Goal: Task Accomplishment & Management: Complete application form

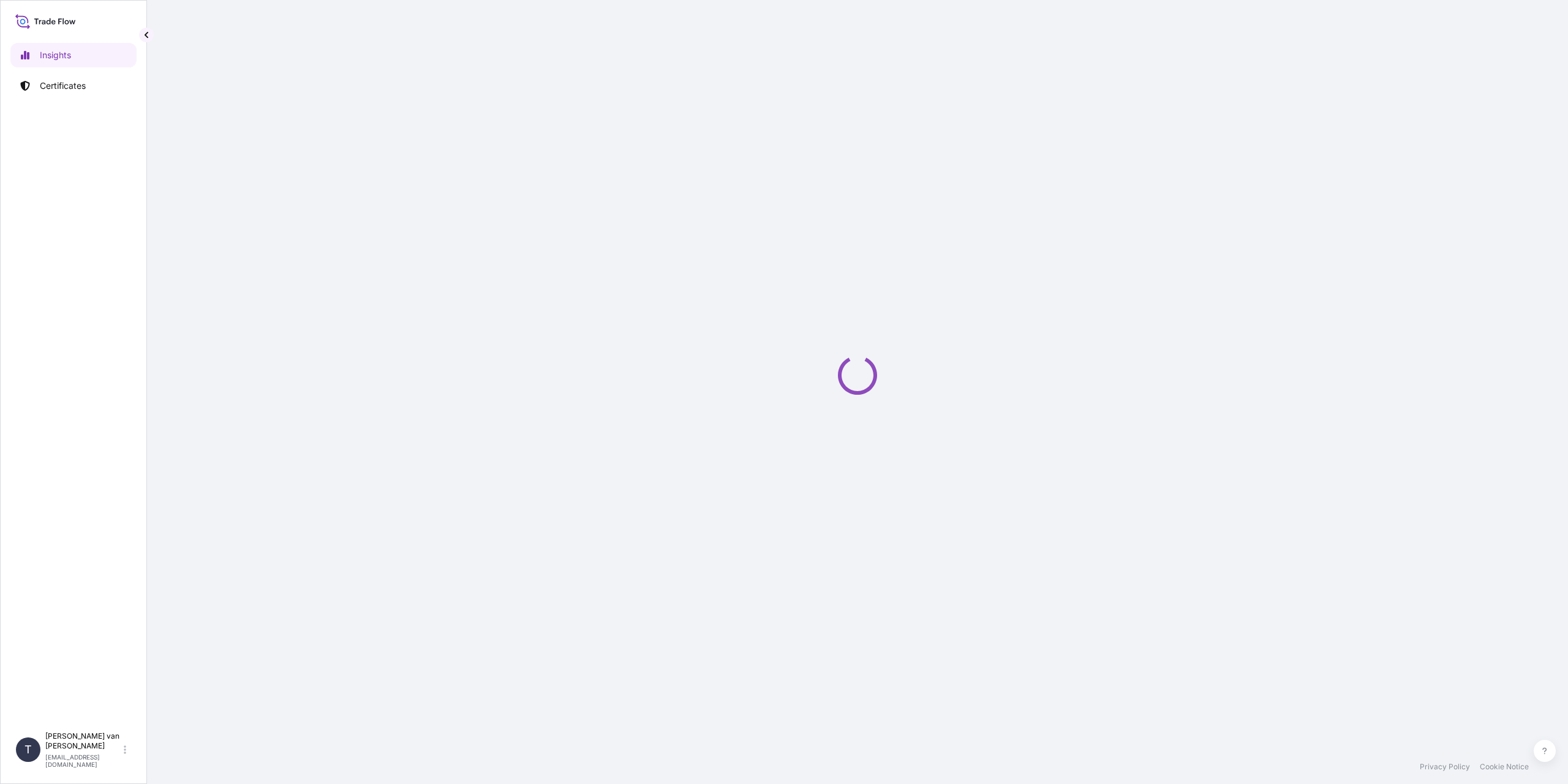
select select "2025"
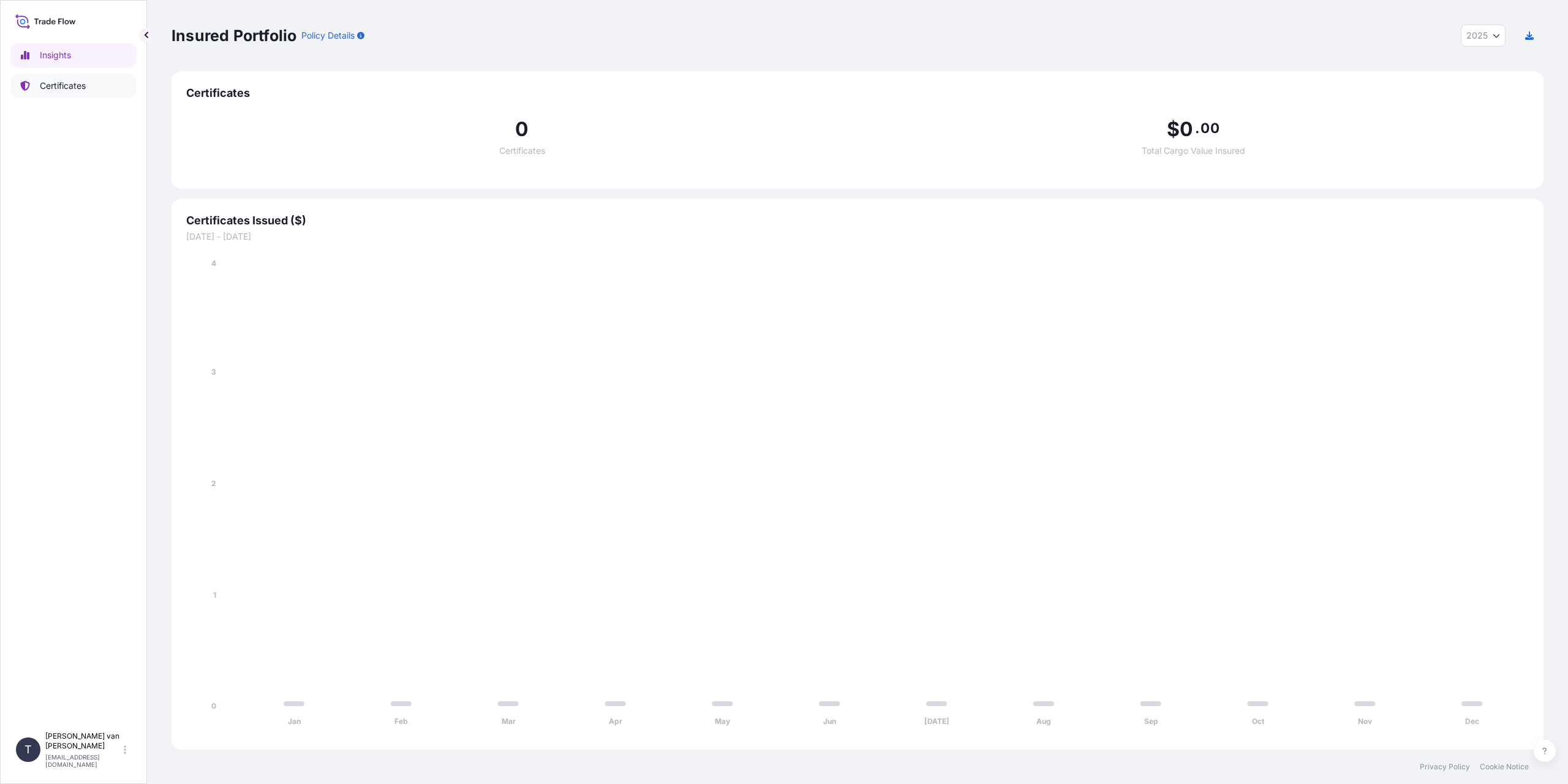
click at [50, 89] on p "Certificates" at bounding box center [63, 86] width 46 height 13
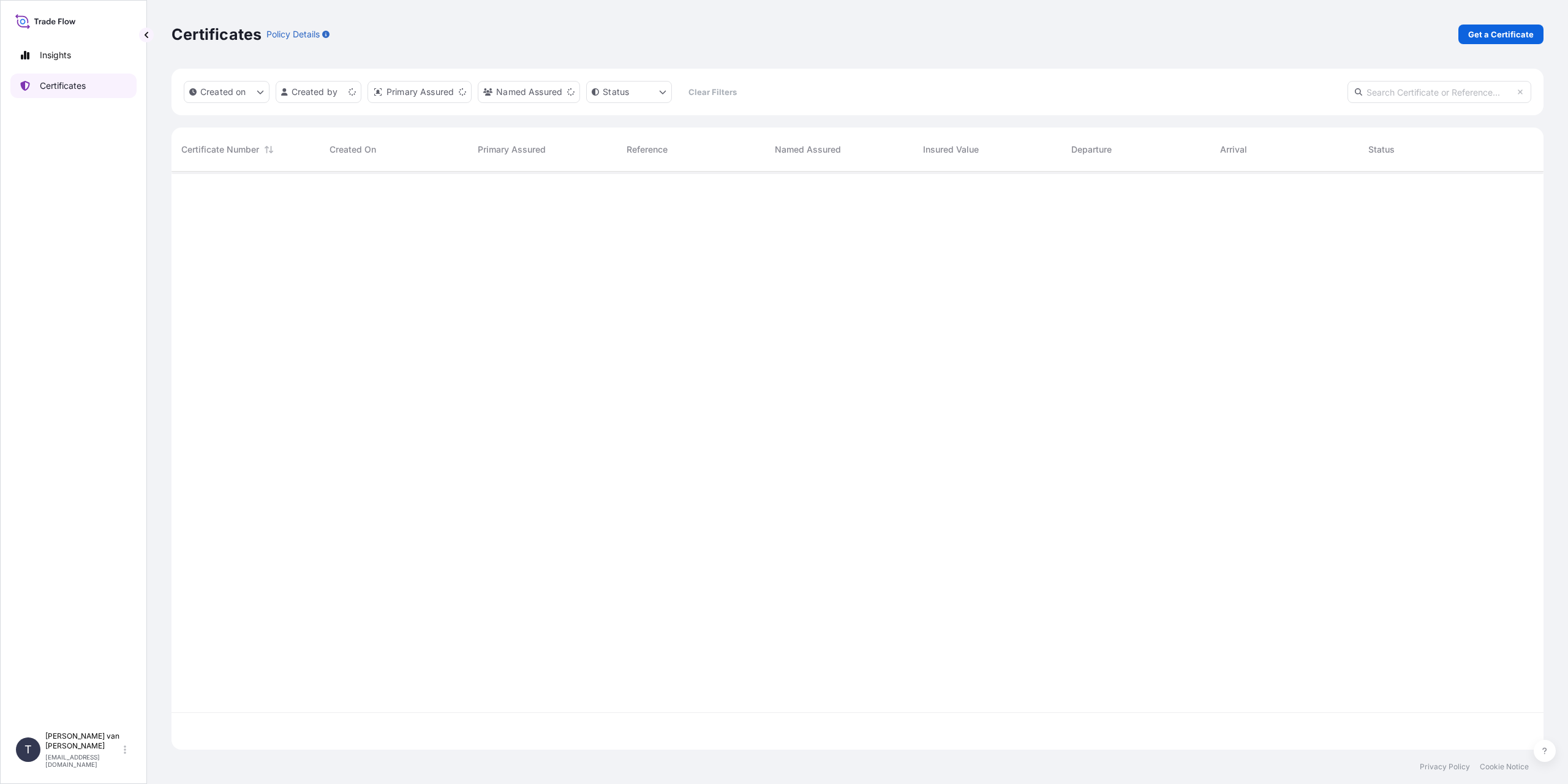
scroll to position [576, 1363]
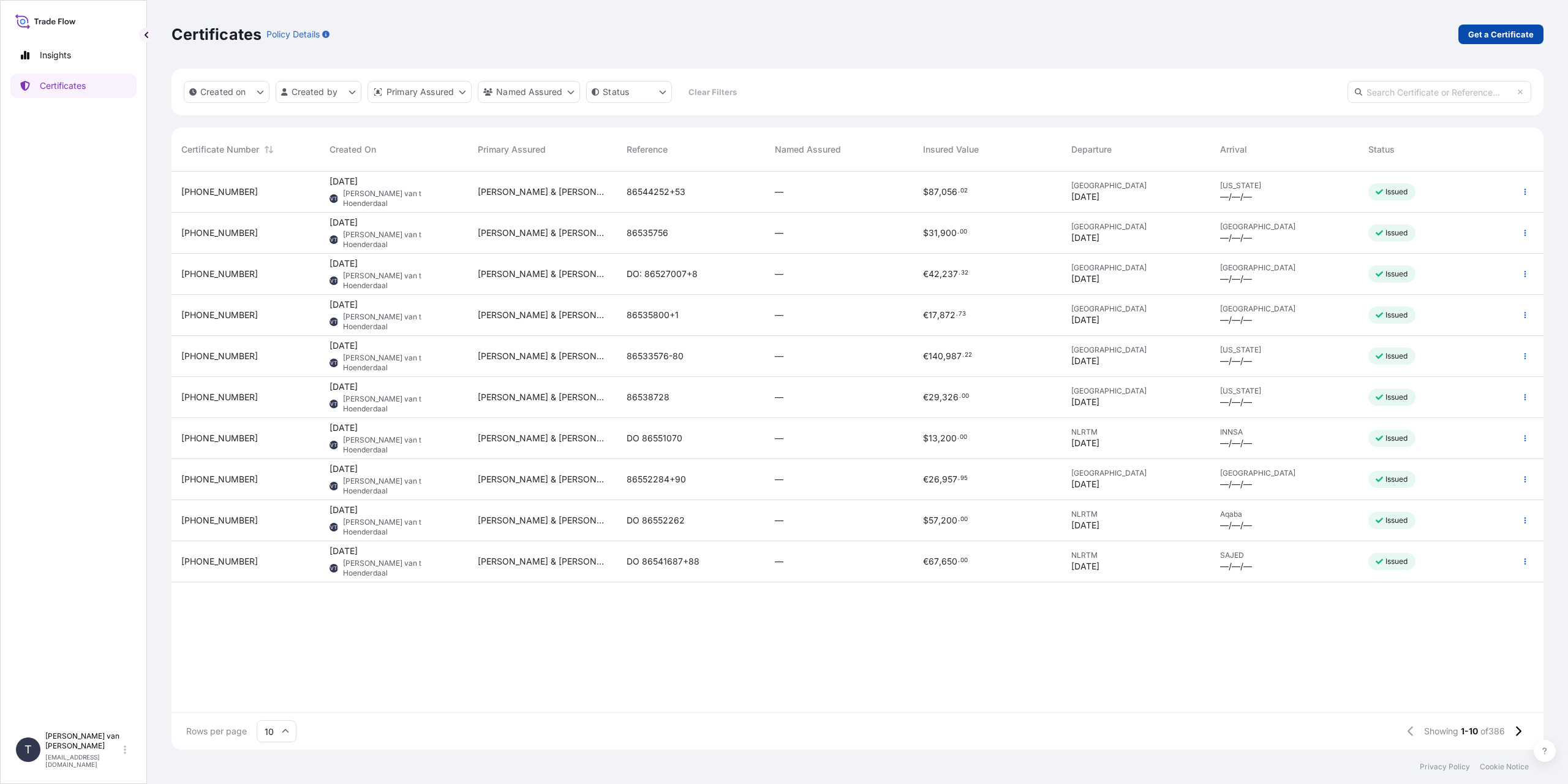
click at [1507, 35] on p "Get a Certificate" at bounding box center [1501, 35] width 65 height 13
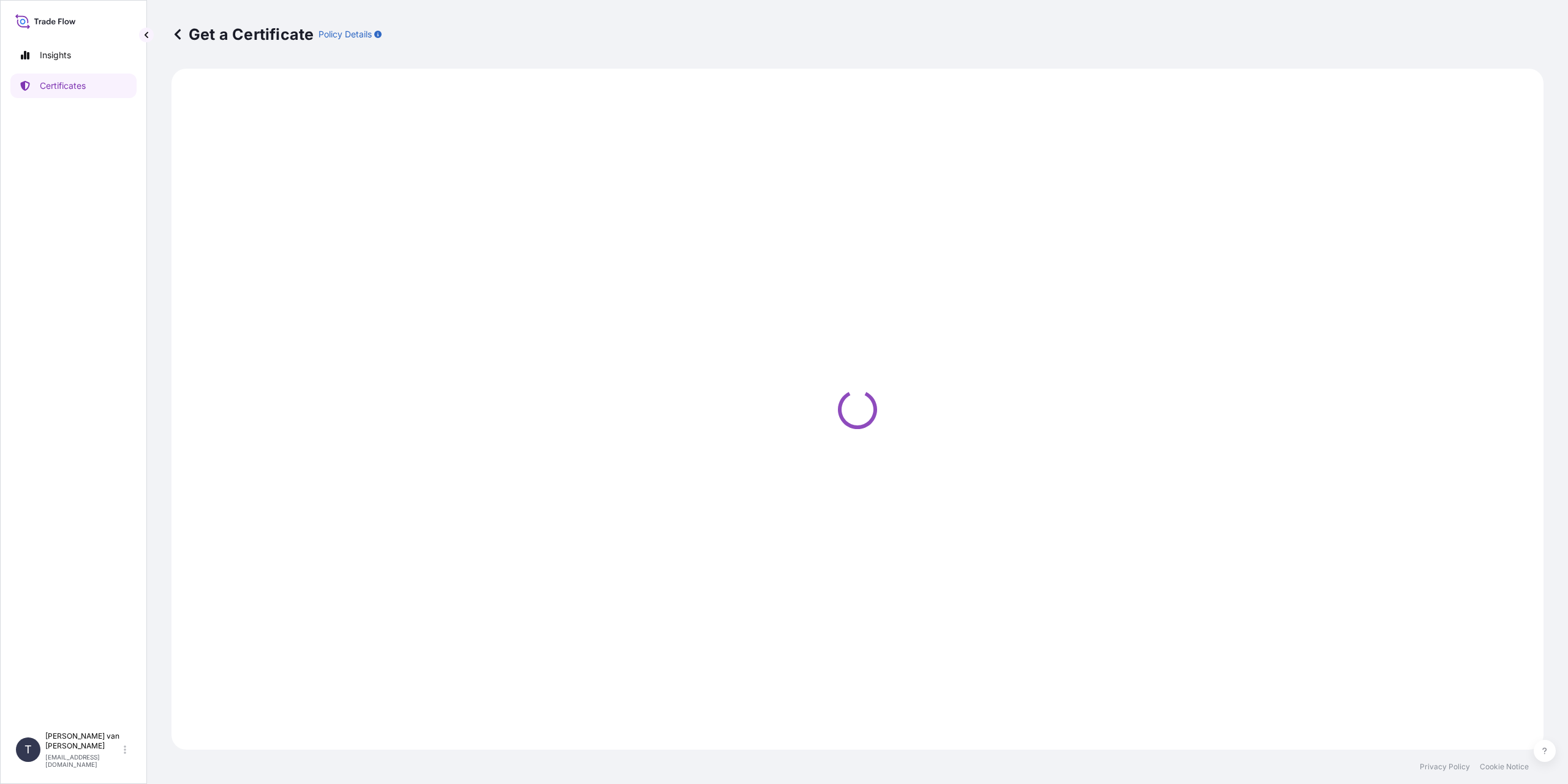
select select "Sea"
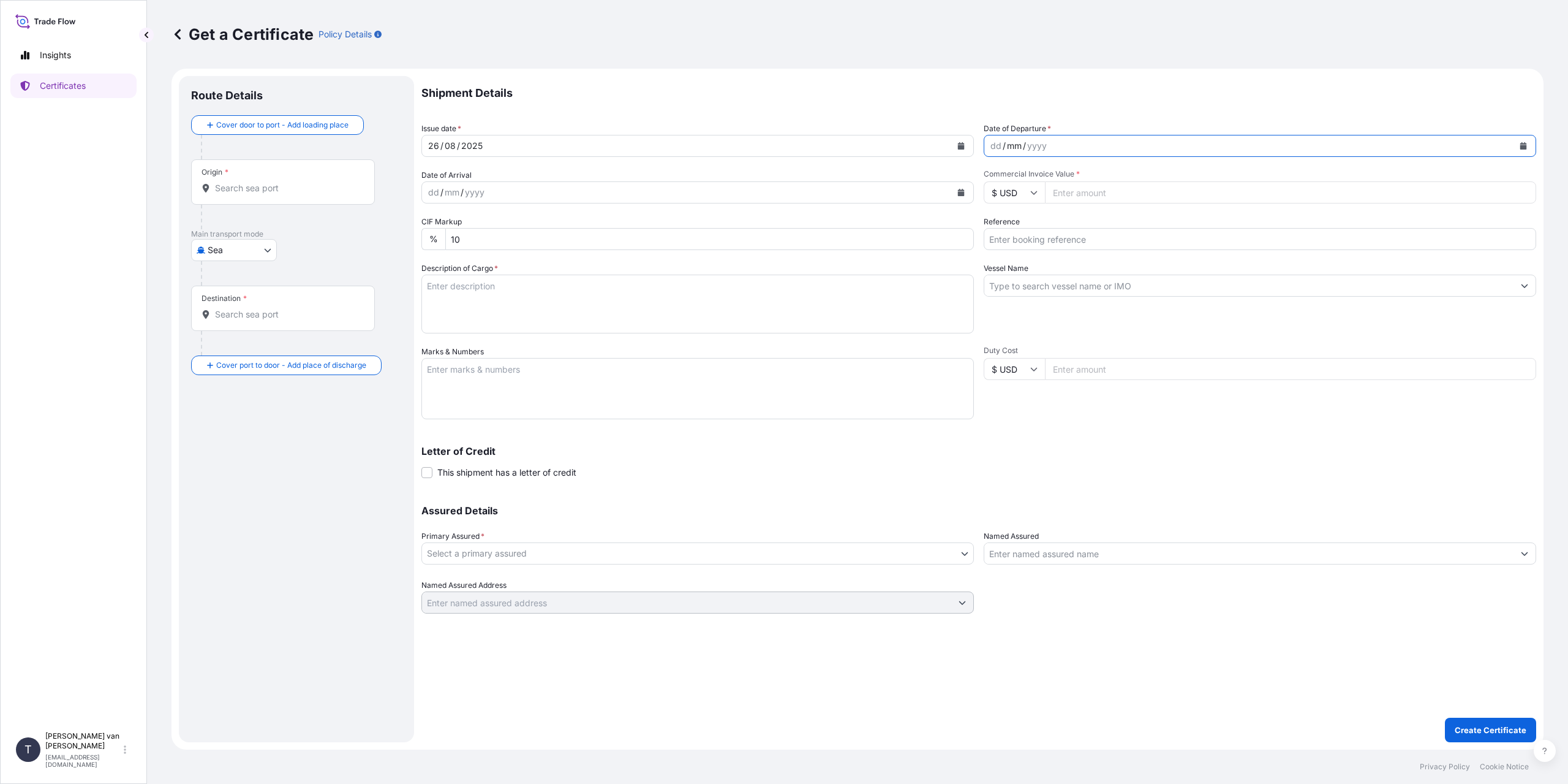
click at [1007, 144] on div "mm" at bounding box center [1015, 146] width 17 height 15
click at [991, 149] on div "dd" at bounding box center [996, 146] width 13 height 15
click at [988, 143] on div "dd / mm / yyyy" at bounding box center [1249, 146] width 529 height 22
click at [996, 147] on div "dd" at bounding box center [996, 146] width 13 height 15
click at [1015, 189] on input "$ USD" at bounding box center [1015, 192] width 61 height 22
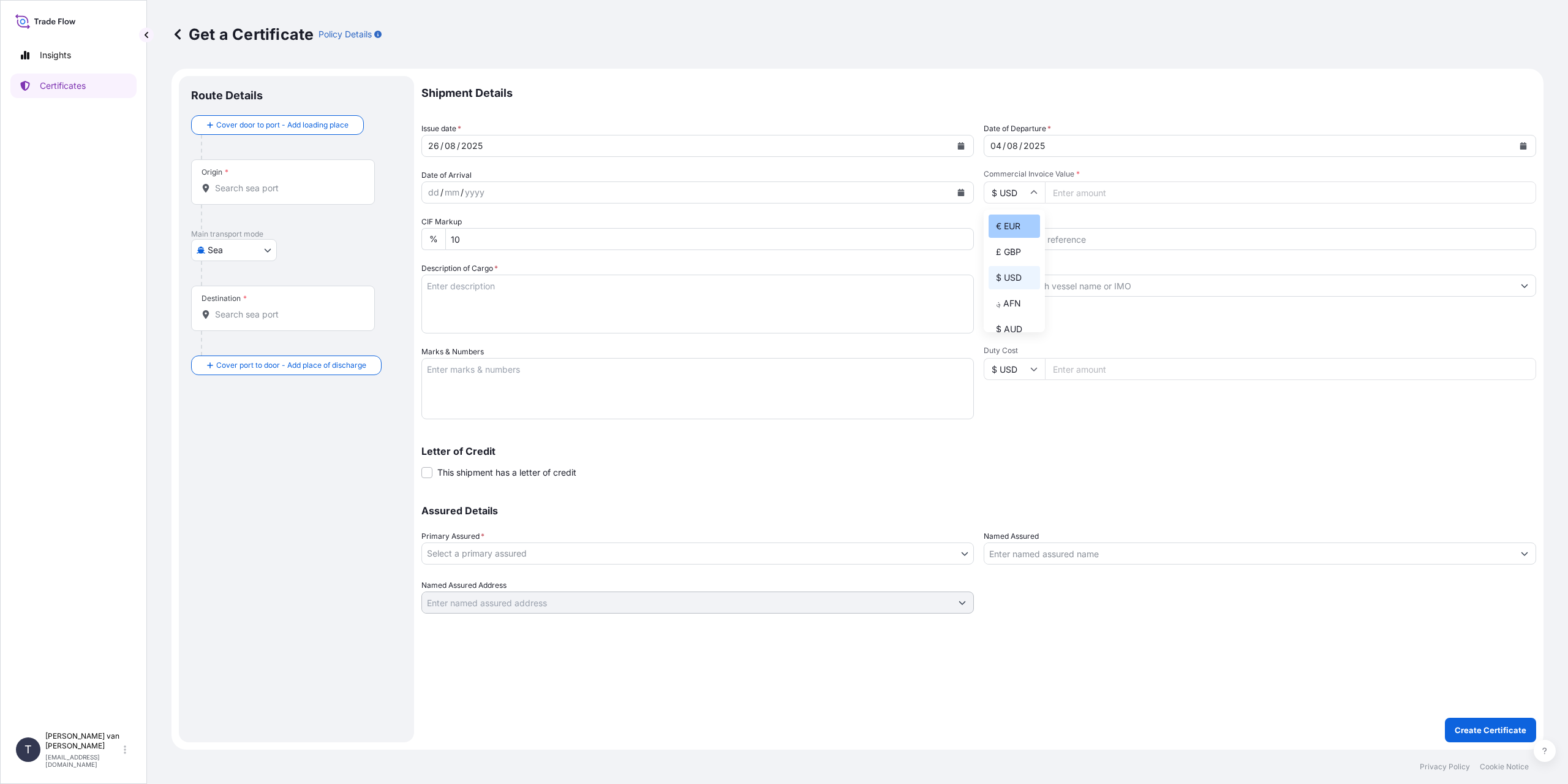
click at [1015, 231] on div "€ EUR" at bounding box center [1014, 226] width 51 height 24
type input "€ EUR"
click at [1093, 199] on input "Commercial Invoice Value *" at bounding box center [1291, 192] width 491 height 22
type input "28750"
click at [1051, 237] on input "Reference" at bounding box center [1260, 239] width 553 height 22
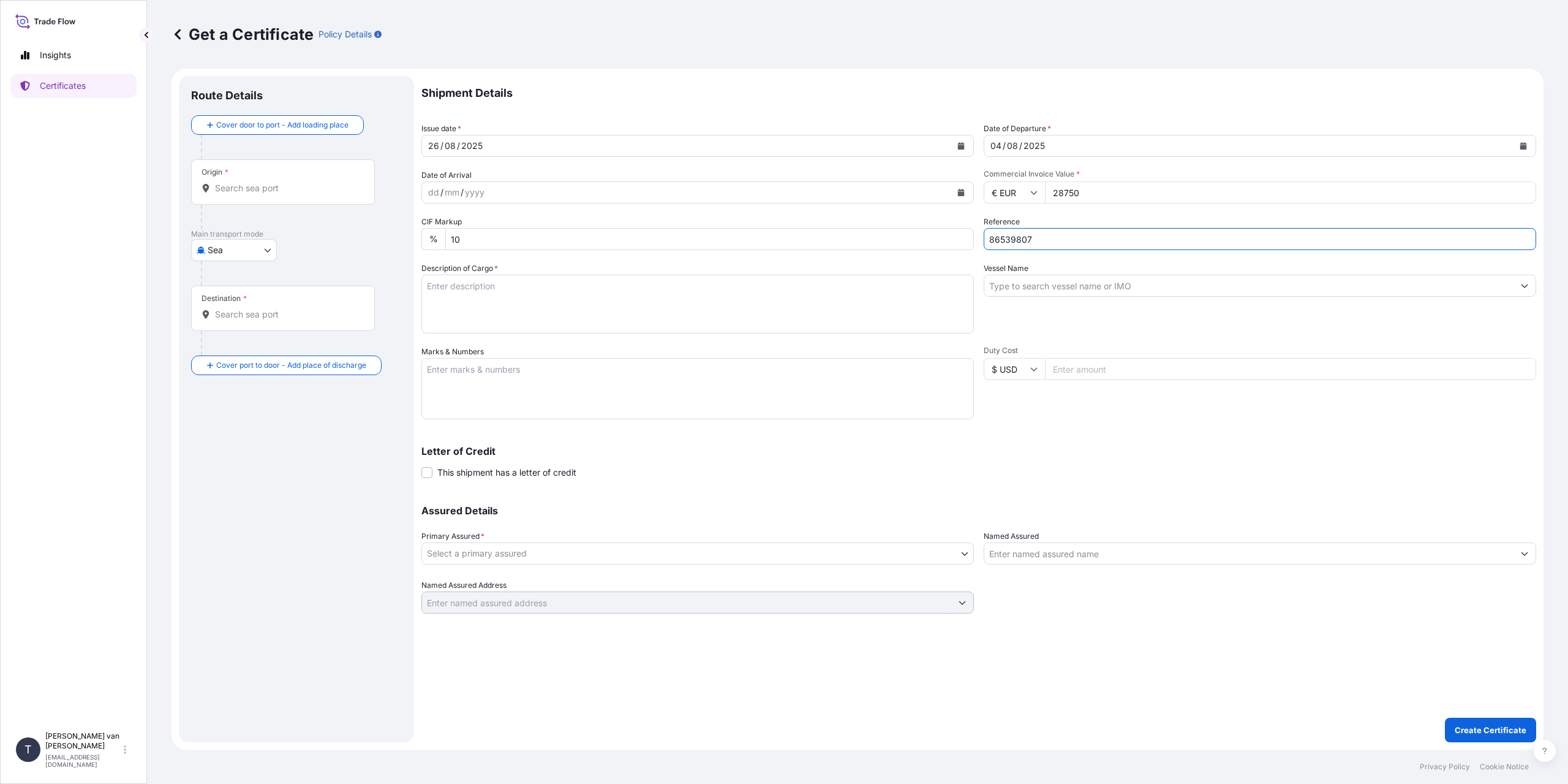
type input "86539807"
click at [471, 301] on textarea "Description of Cargo *" at bounding box center [698, 304] width 553 height 59
type textarea "1x 40ft container containing: 1000 bags x 25 kg Resistamyl 343 = 25000 kg net w…"
click at [1048, 285] on input "Vessel Name" at bounding box center [1249, 286] width 529 height 22
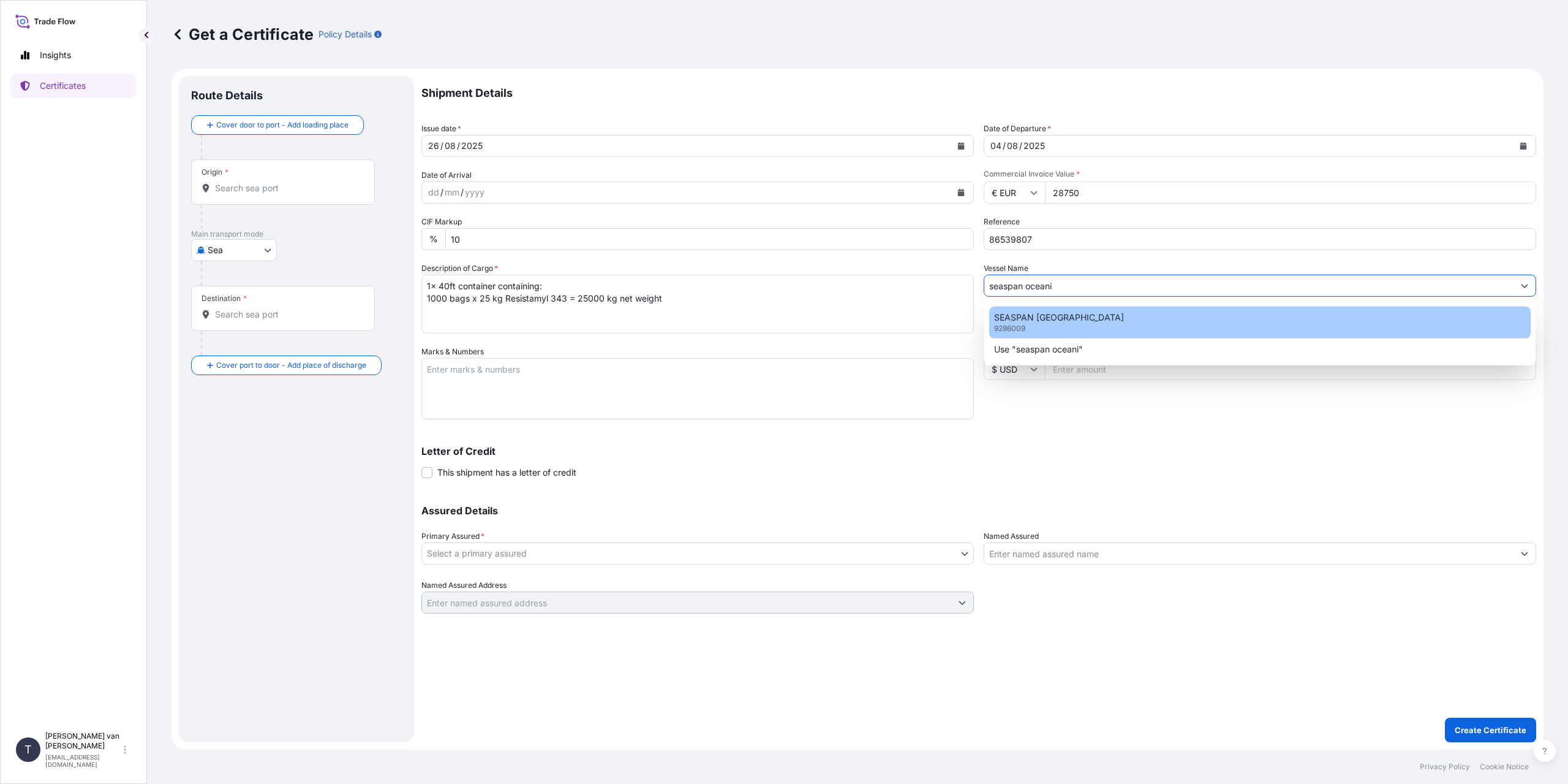
click at [1062, 327] on div "SEASPAN OCEANIA 9286009" at bounding box center [1260, 323] width 542 height 32
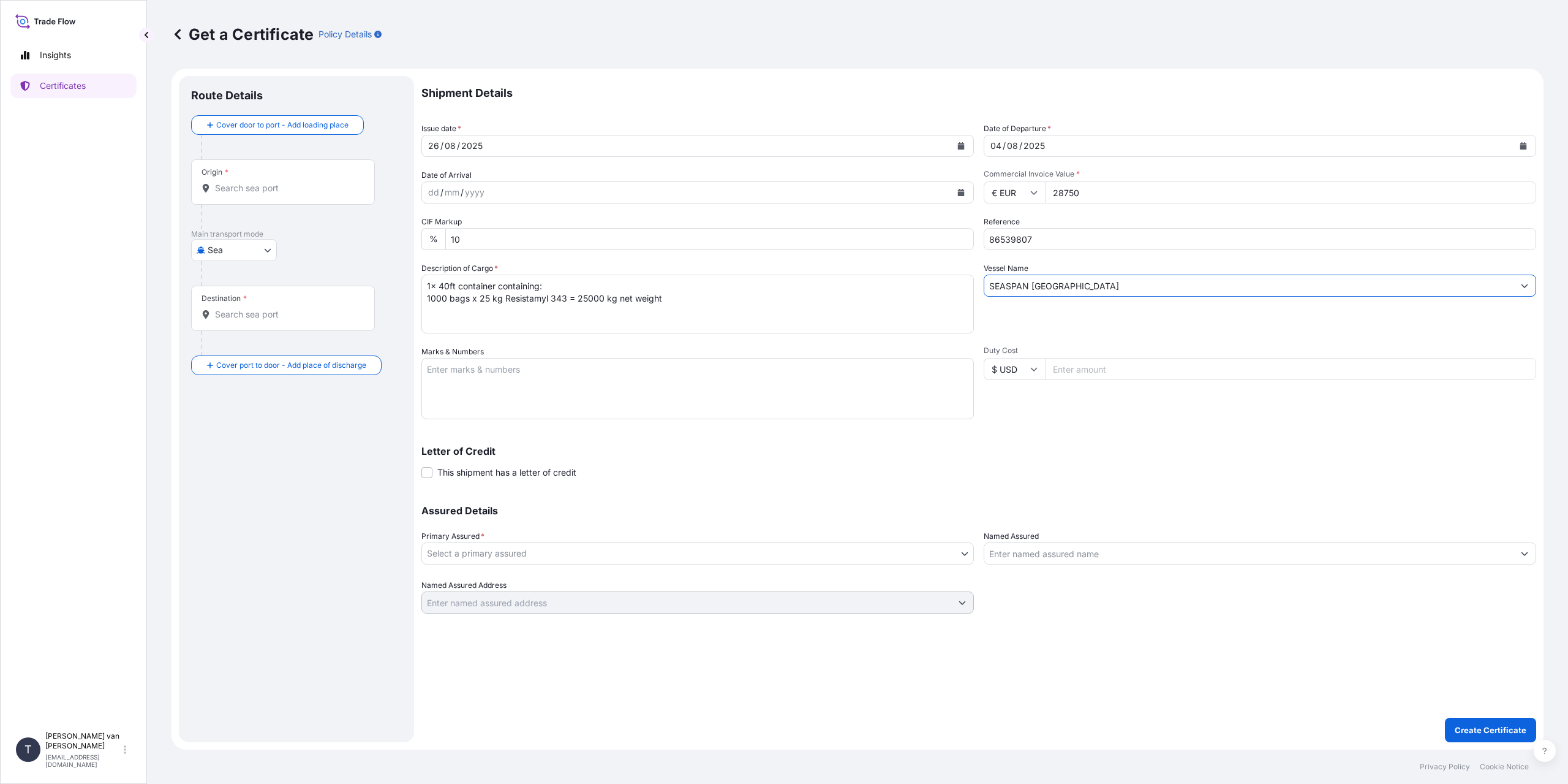
type input "SEASPAN [GEOGRAPHIC_DATA]"
click at [485, 381] on textarea "Marks & Numbers" at bounding box center [698, 389] width 553 height 62
click at [471, 412] on textarea "1x 40ft container Container: CAAU8332649 Sealnr: 00101617 DO: 86539807 SO: 2562…" at bounding box center [698, 389] width 553 height 62
type textarea "1x 40ft container Container: CAAU8332649 Sealnr: 00101617 DO: 86539807 SO: 2562…"
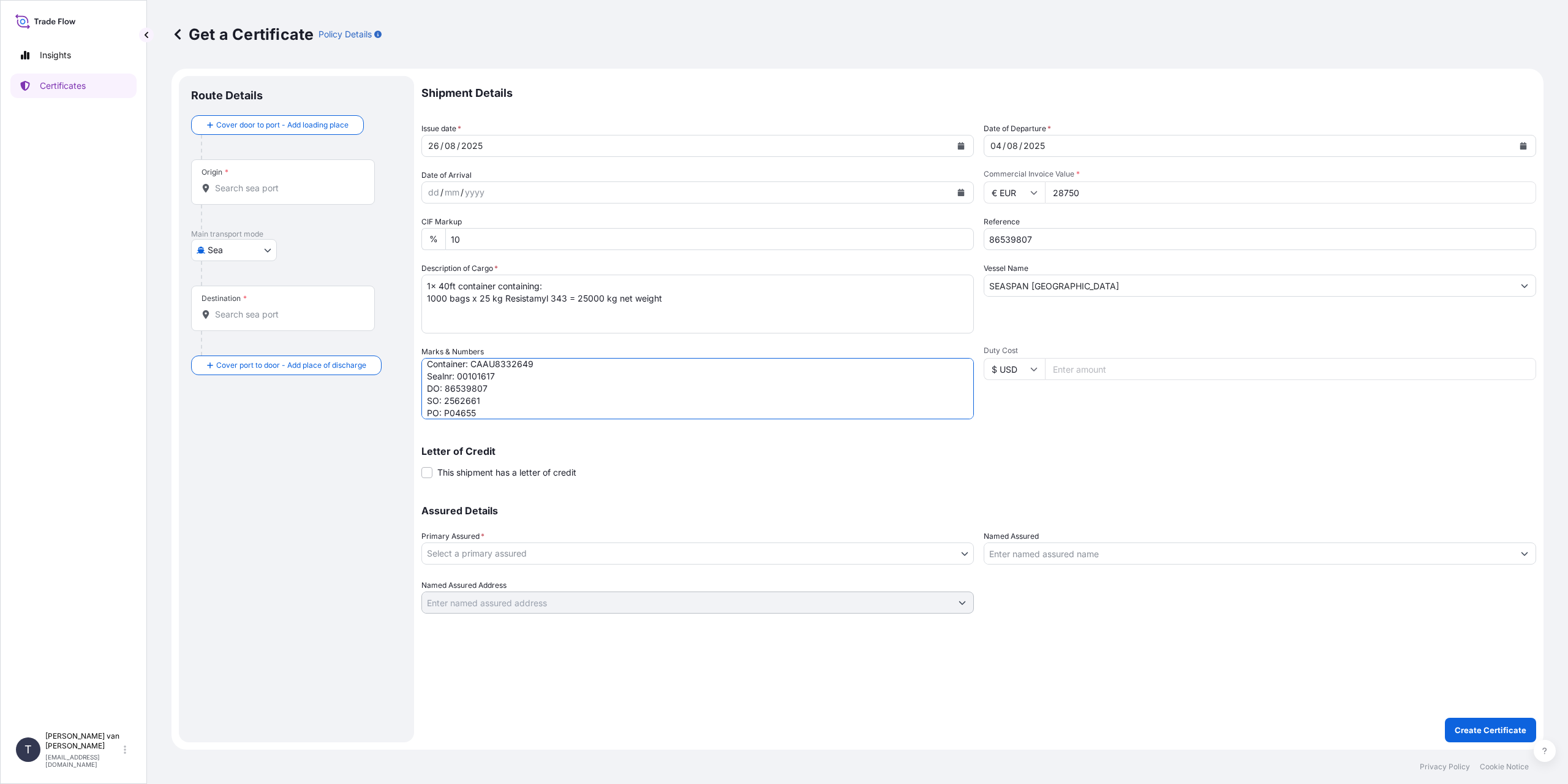
click at [621, 549] on body "Insights Certificates T [PERSON_NAME] van t Hoenderdaal [EMAIL_ADDRESS][DOMAIN_…" at bounding box center [784, 392] width 1568 height 784
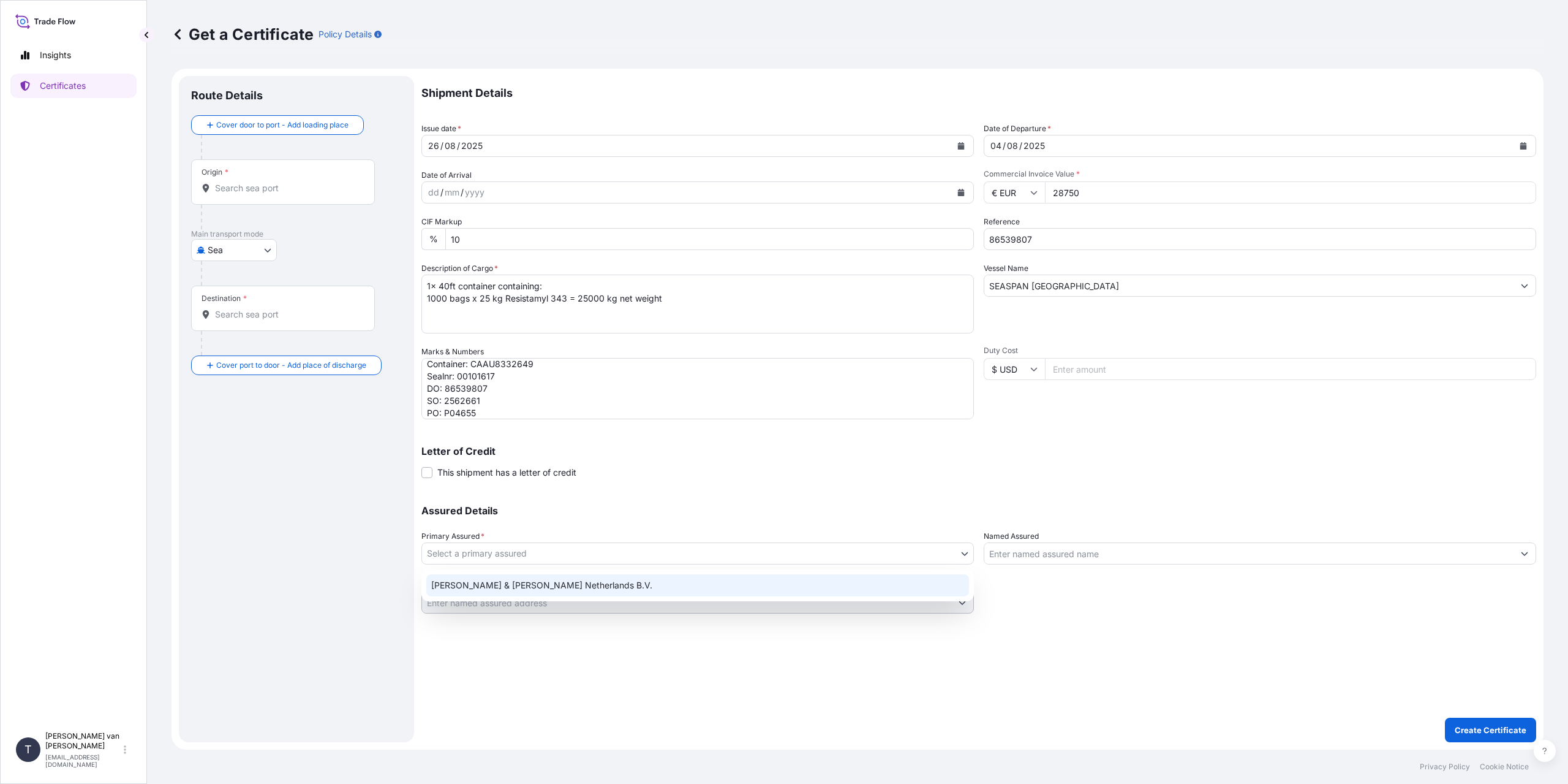
click at [502, 584] on div "[PERSON_NAME] & [PERSON_NAME] Netherlands B.V." at bounding box center [698, 585] width 542 height 22
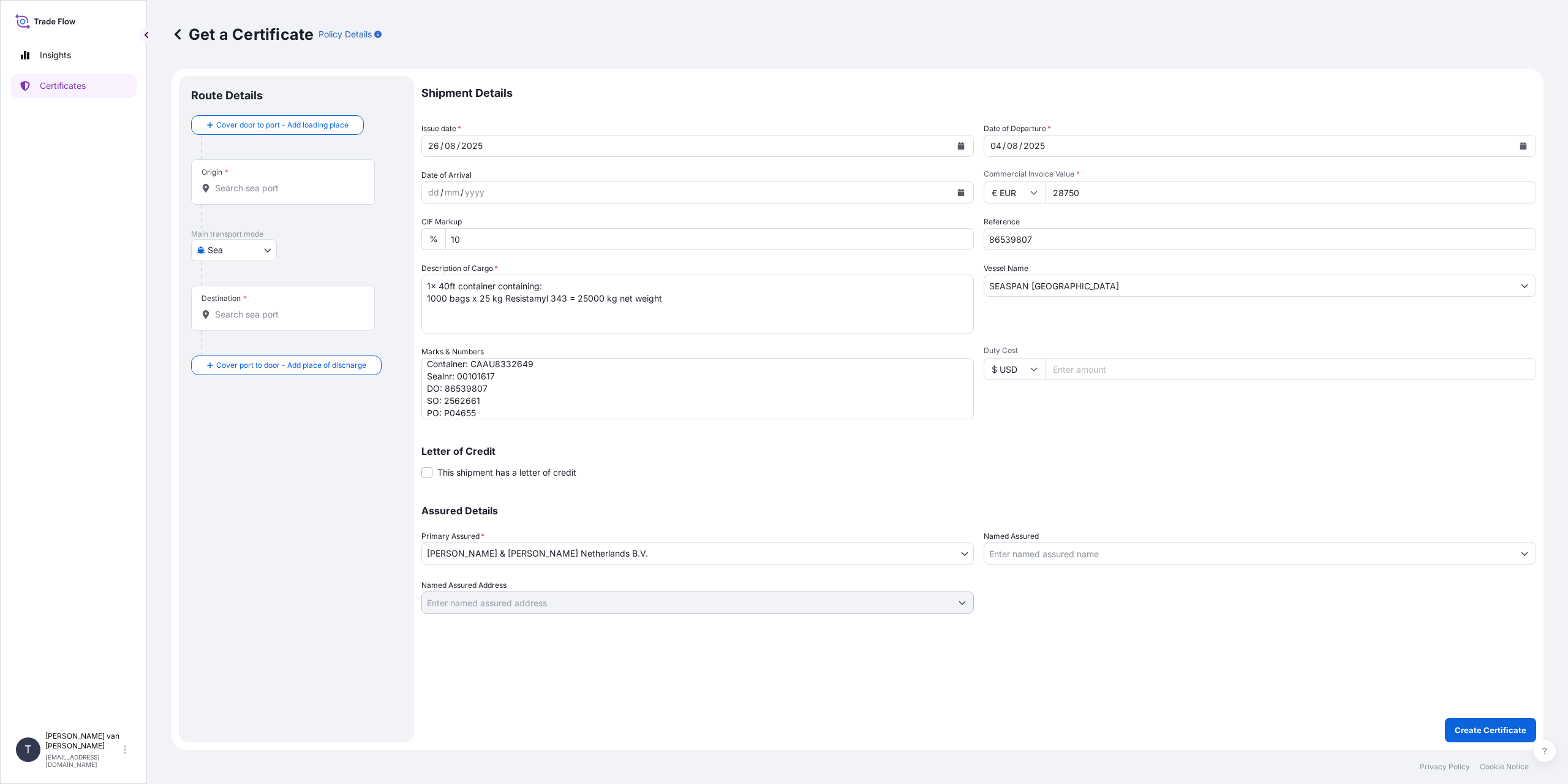
click at [261, 198] on div "Origin *" at bounding box center [282, 182] width 184 height 46
click at [261, 194] on input "Origin *" at bounding box center [287, 189] width 144 height 13
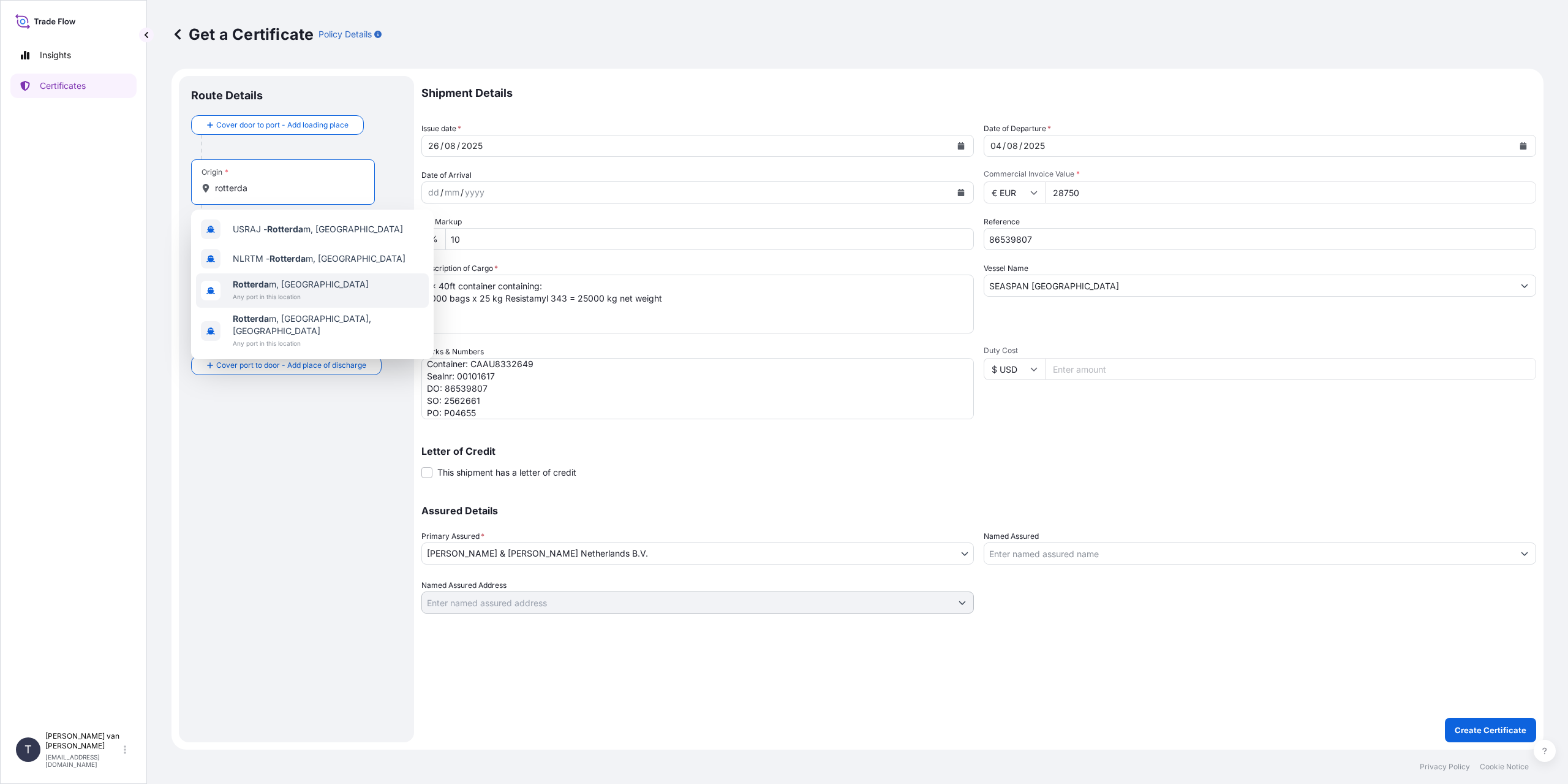
click at [287, 295] on span "Any port in this location" at bounding box center [300, 297] width 136 height 13
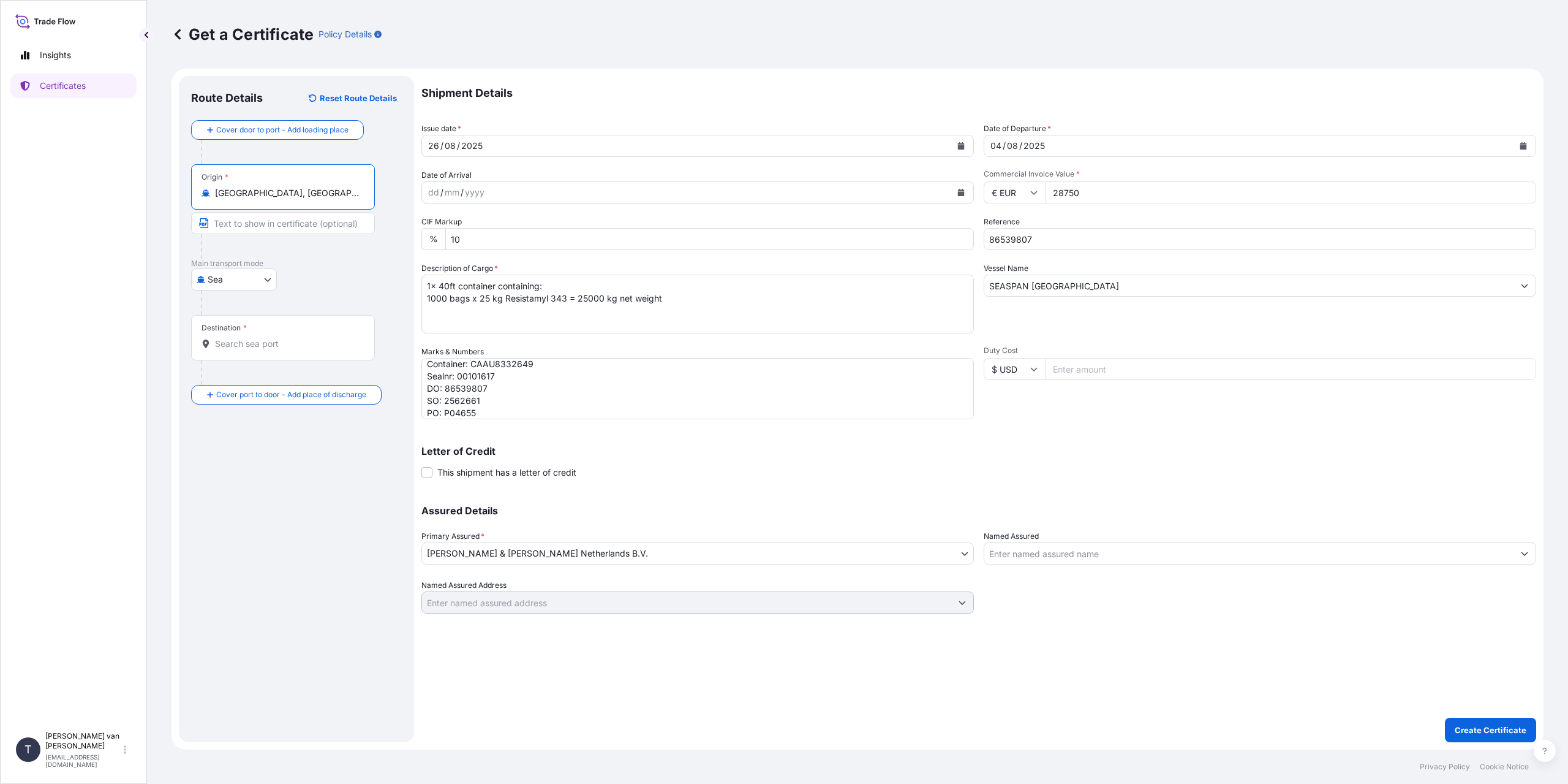
type input "[GEOGRAPHIC_DATA], [GEOGRAPHIC_DATA]"
click at [244, 338] on input "Destination *" at bounding box center [287, 344] width 144 height 13
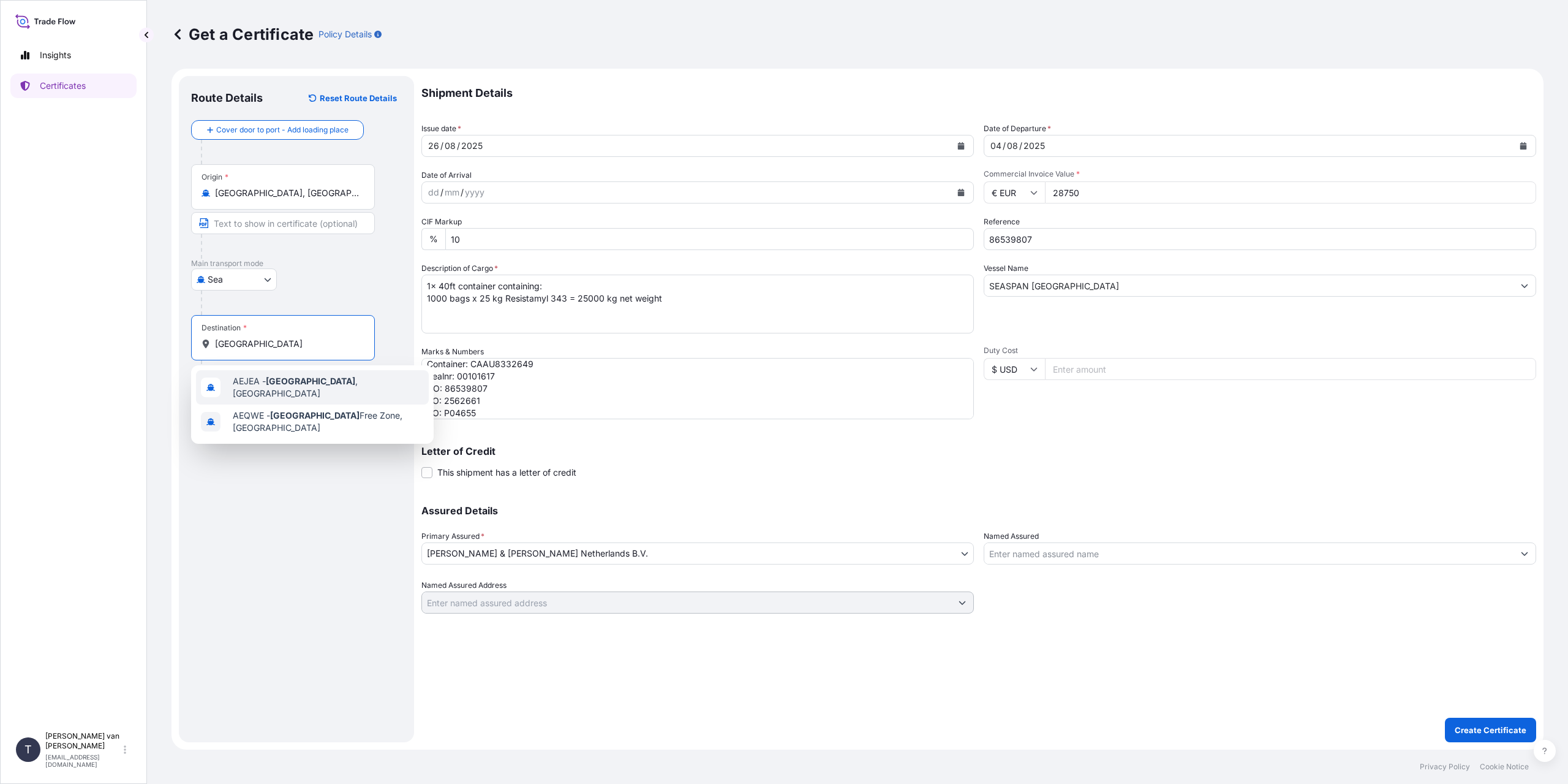
click at [311, 386] on span "AEJEA - [GEOGRAPHIC_DATA] , [GEOGRAPHIC_DATA]" at bounding box center [328, 387] width 191 height 24
type input "AEJEA - [GEOGRAPHIC_DATA], [GEOGRAPHIC_DATA]"
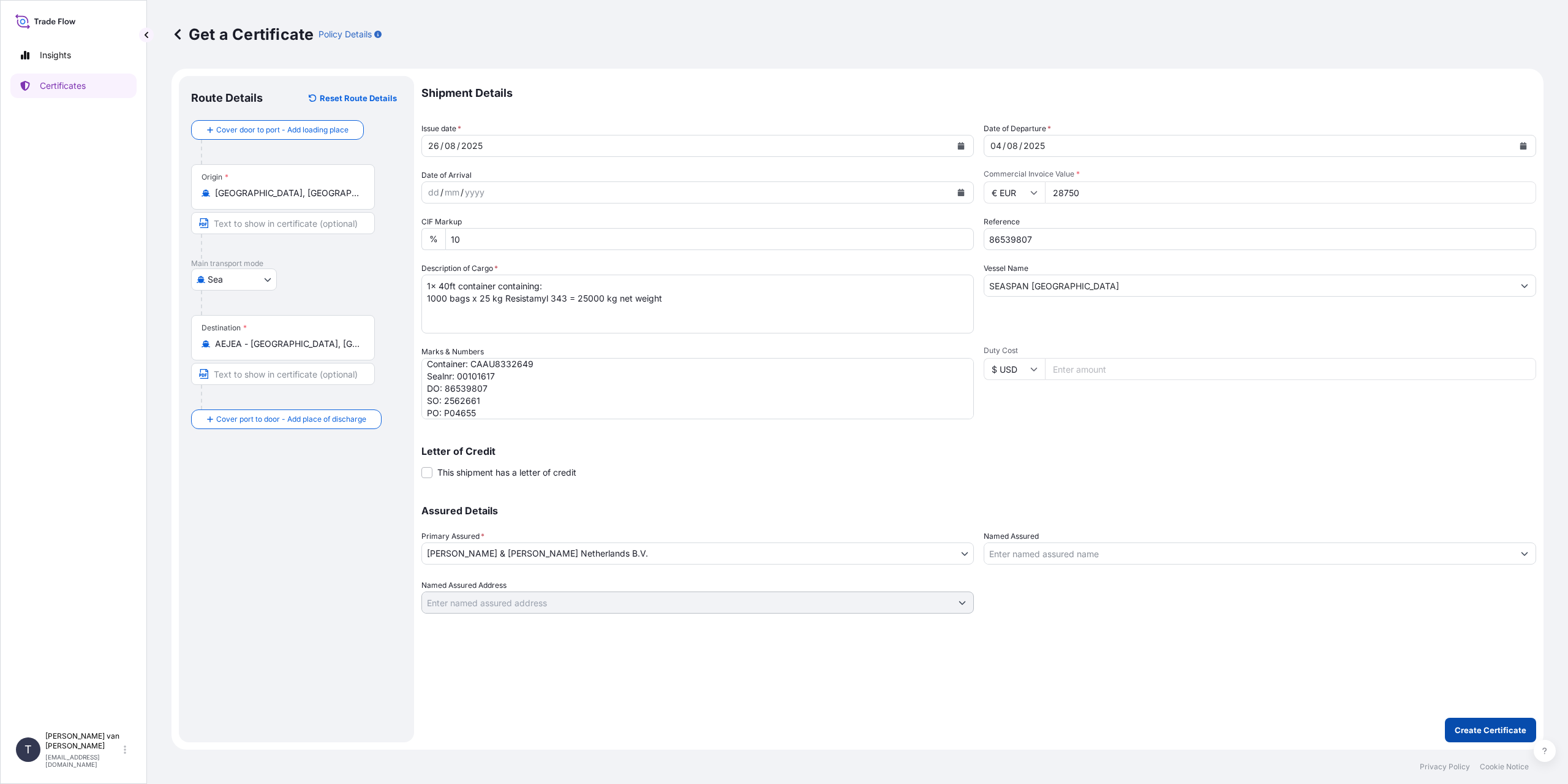
click at [1490, 724] on p "Create Certificate" at bounding box center [1491, 730] width 72 height 13
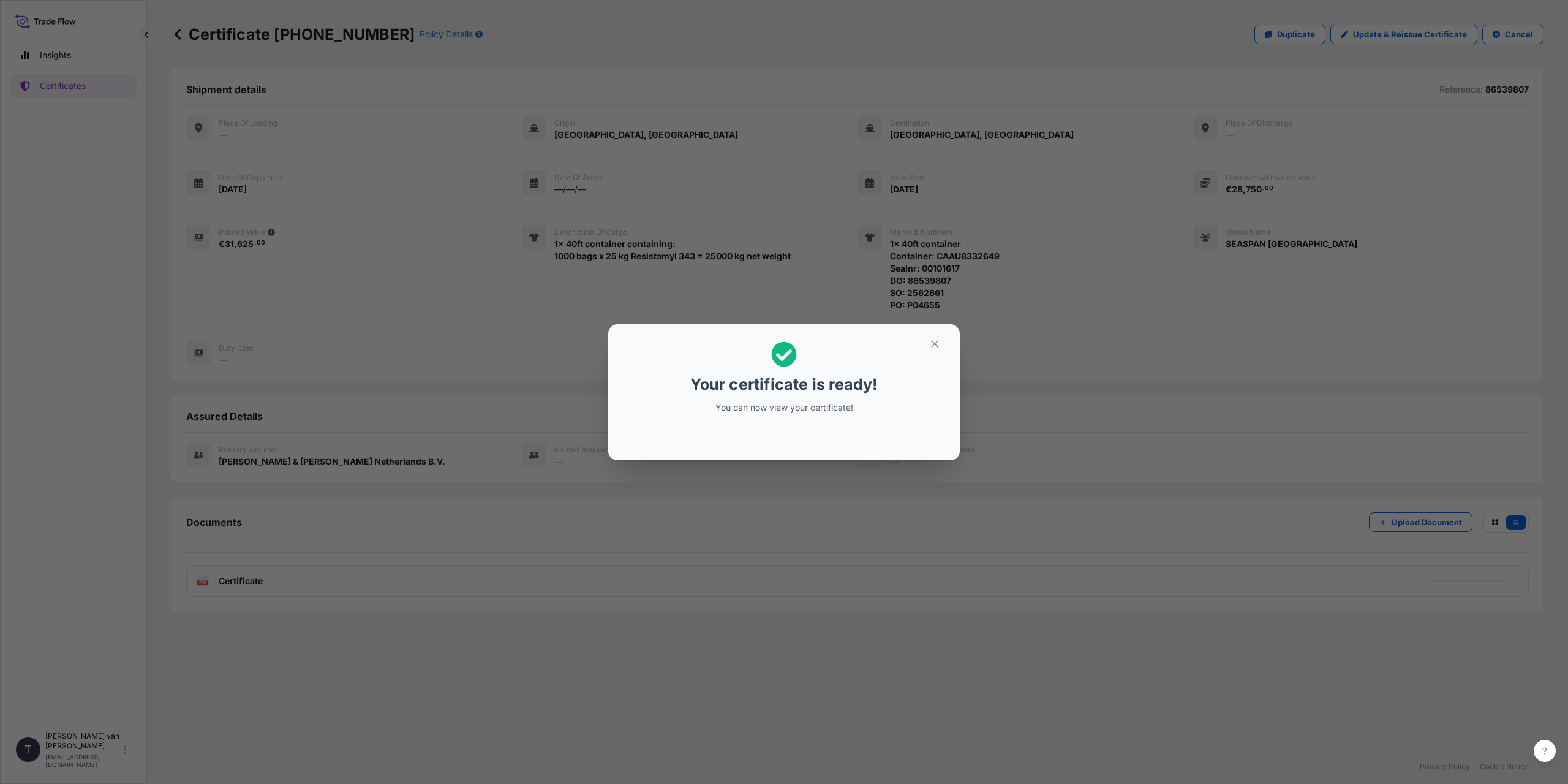
click at [352, 565] on div "Your certificate is ready! You can now view your certificate!" at bounding box center [784, 392] width 1568 height 784
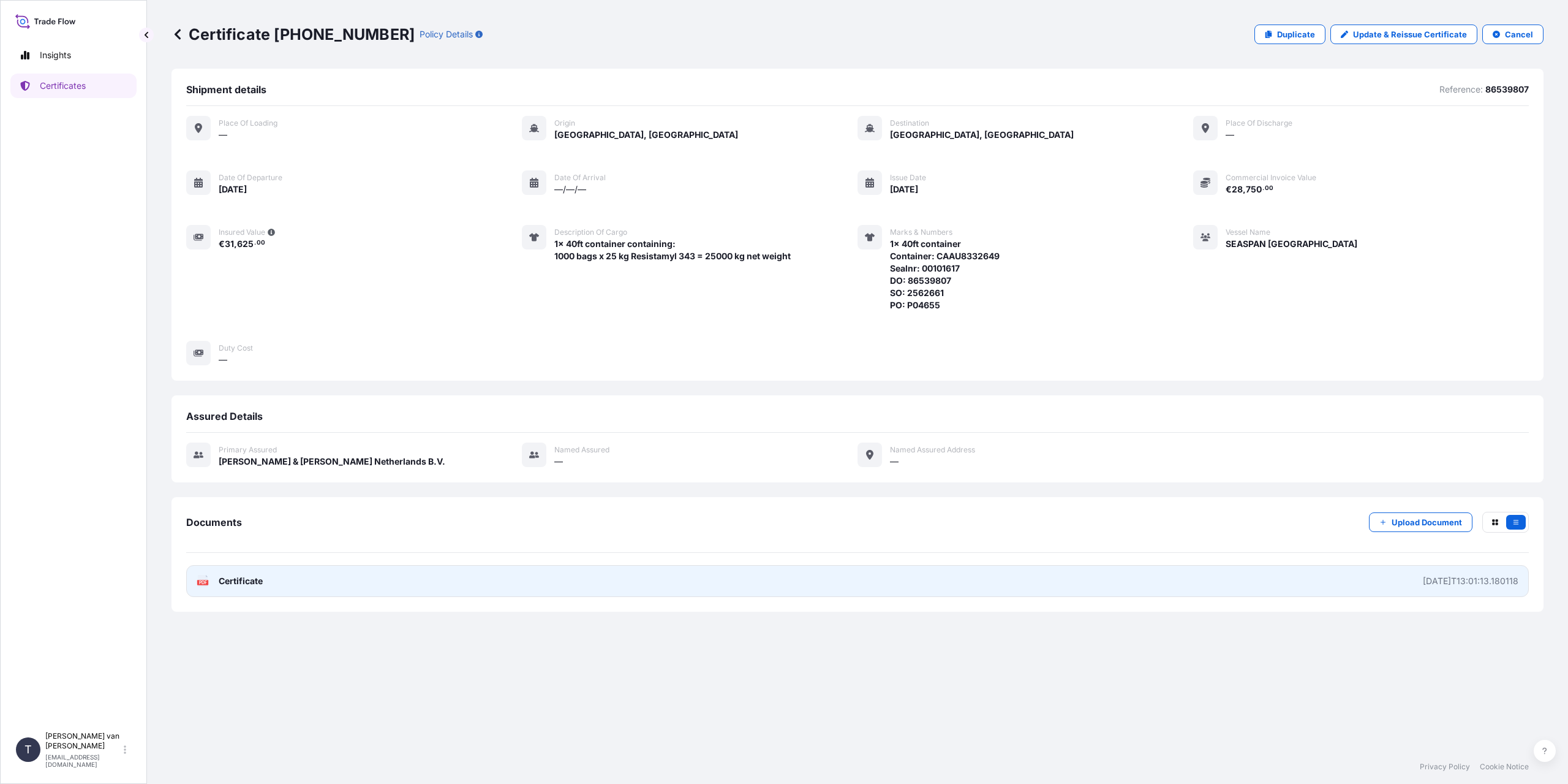
click at [261, 587] on span "Certificate" at bounding box center [240, 581] width 44 height 13
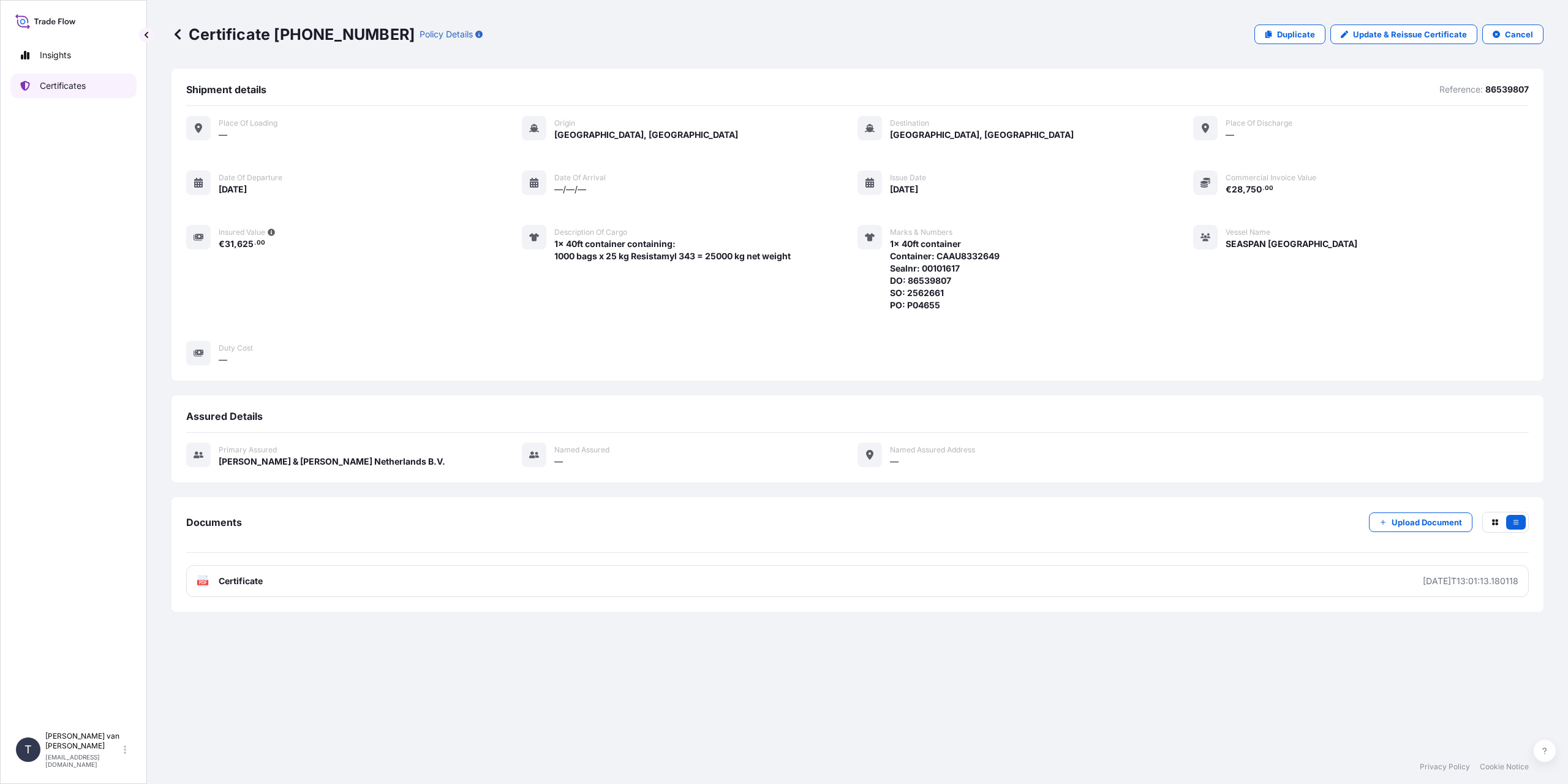
click at [62, 83] on p "Certificates" at bounding box center [63, 86] width 46 height 13
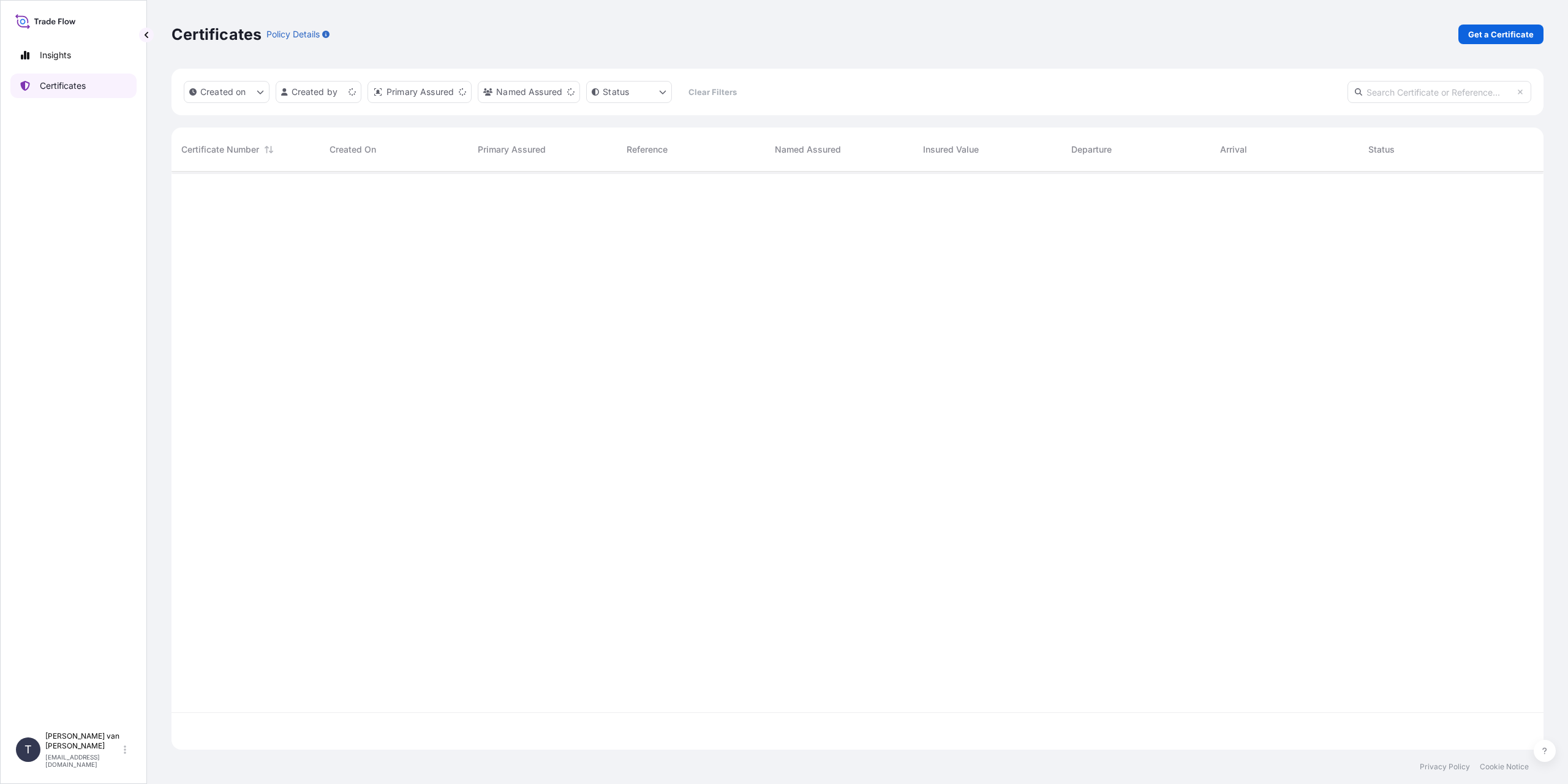
scroll to position [576, 1363]
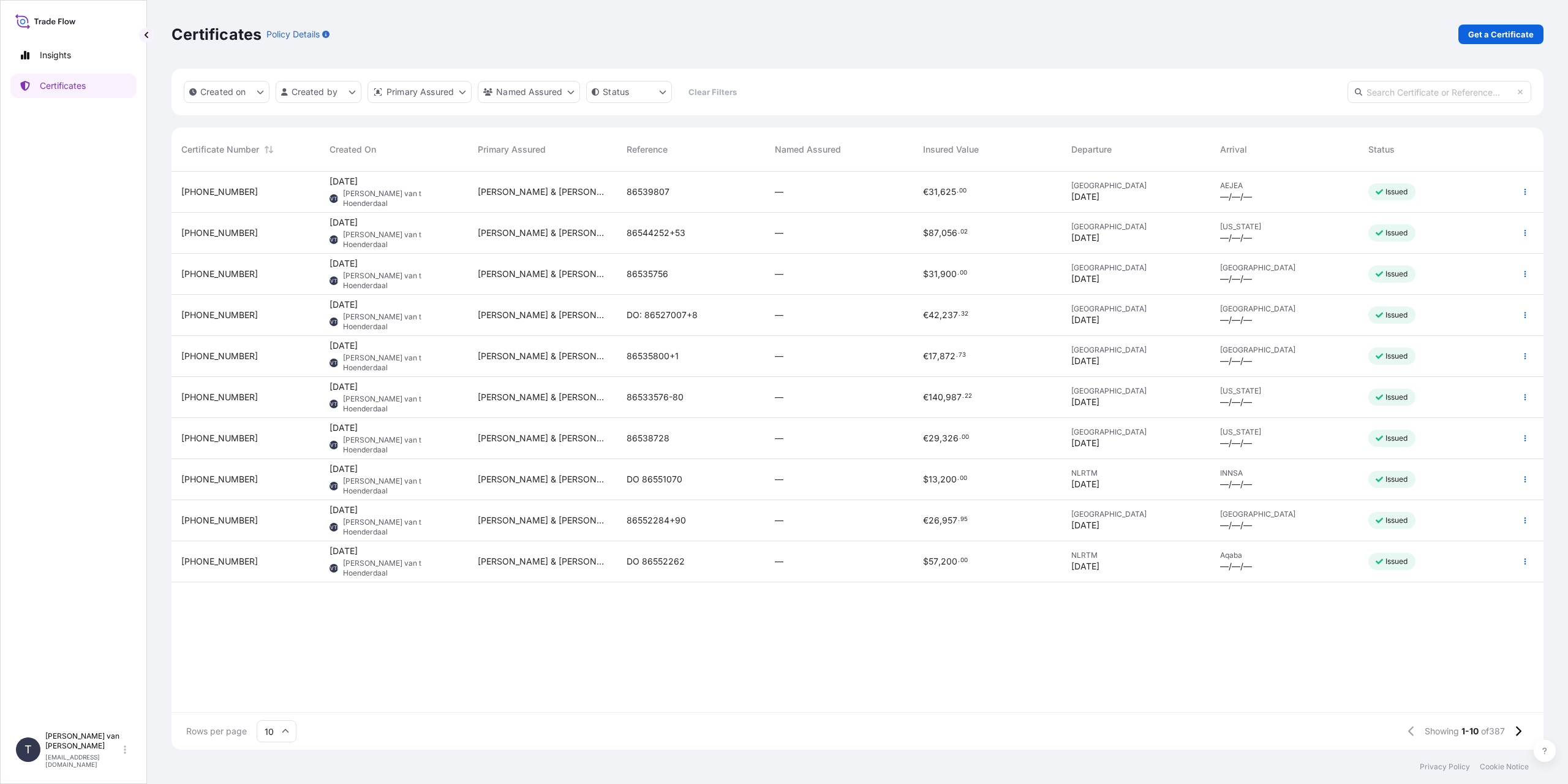
click at [845, 40] on div "Certificates Policy Details Get a Certificate" at bounding box center [858, 34] width 1372 height 20
click at [860, 191] on div "—" at bounding box center [839, 192] width 128 height 13
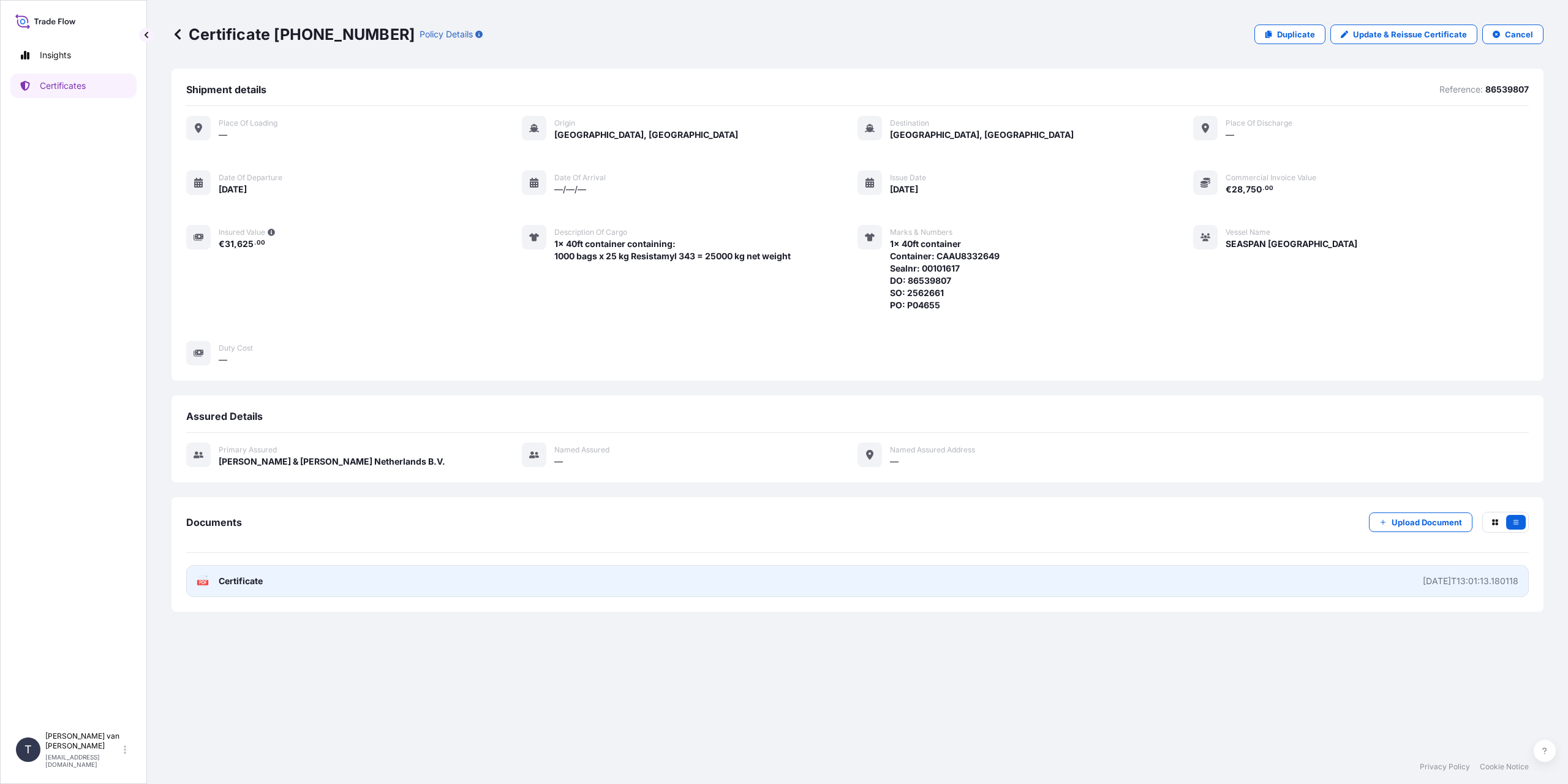
click at [1391, 582] on link "PDF Certificate [DATE]T13:01:13.180118" at bounding box center [857, 581] width 1343 height 32
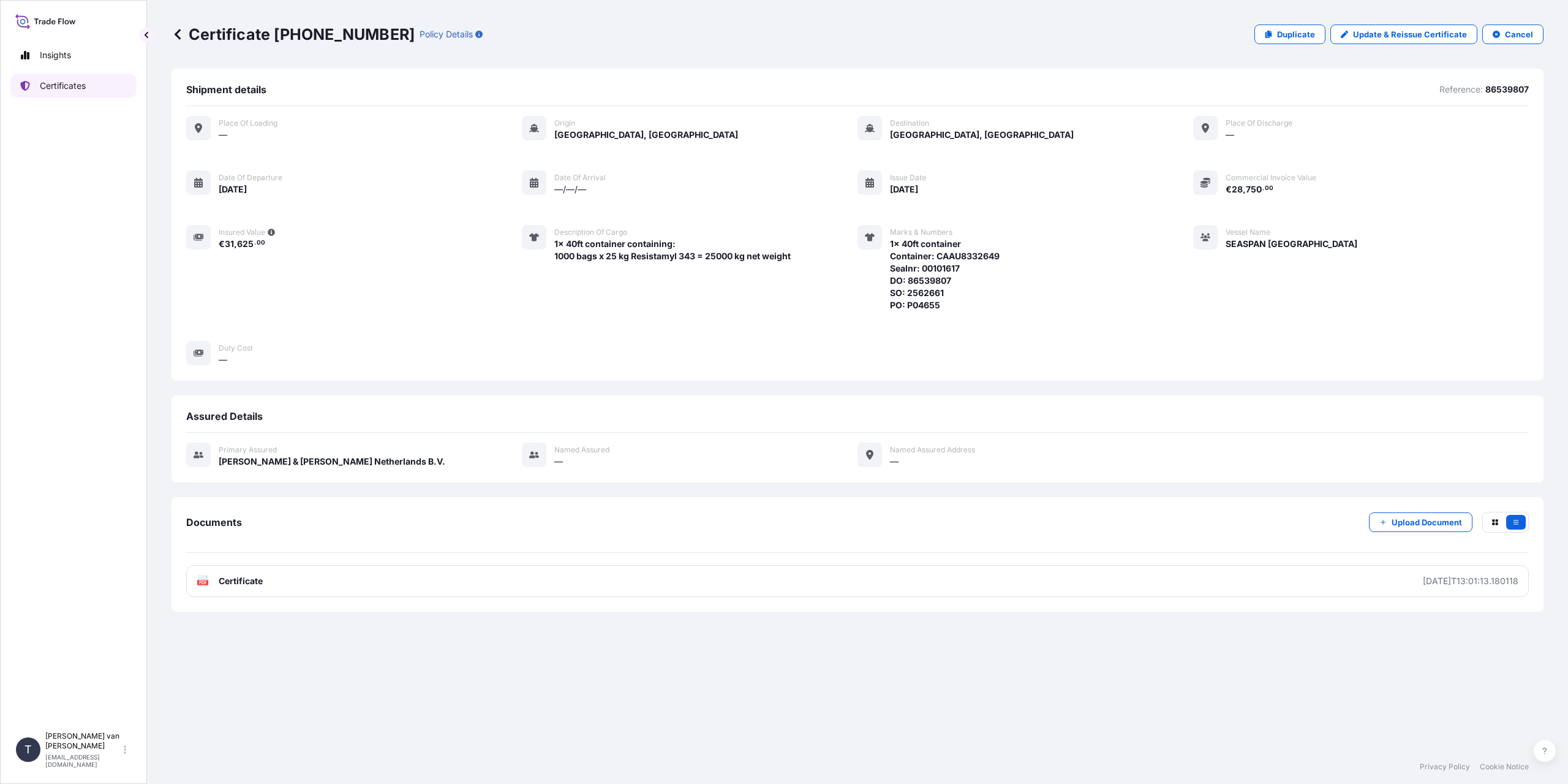
click at [65, 86] on p "Certificates" at bounding box center [63, 86] width 46 height 13
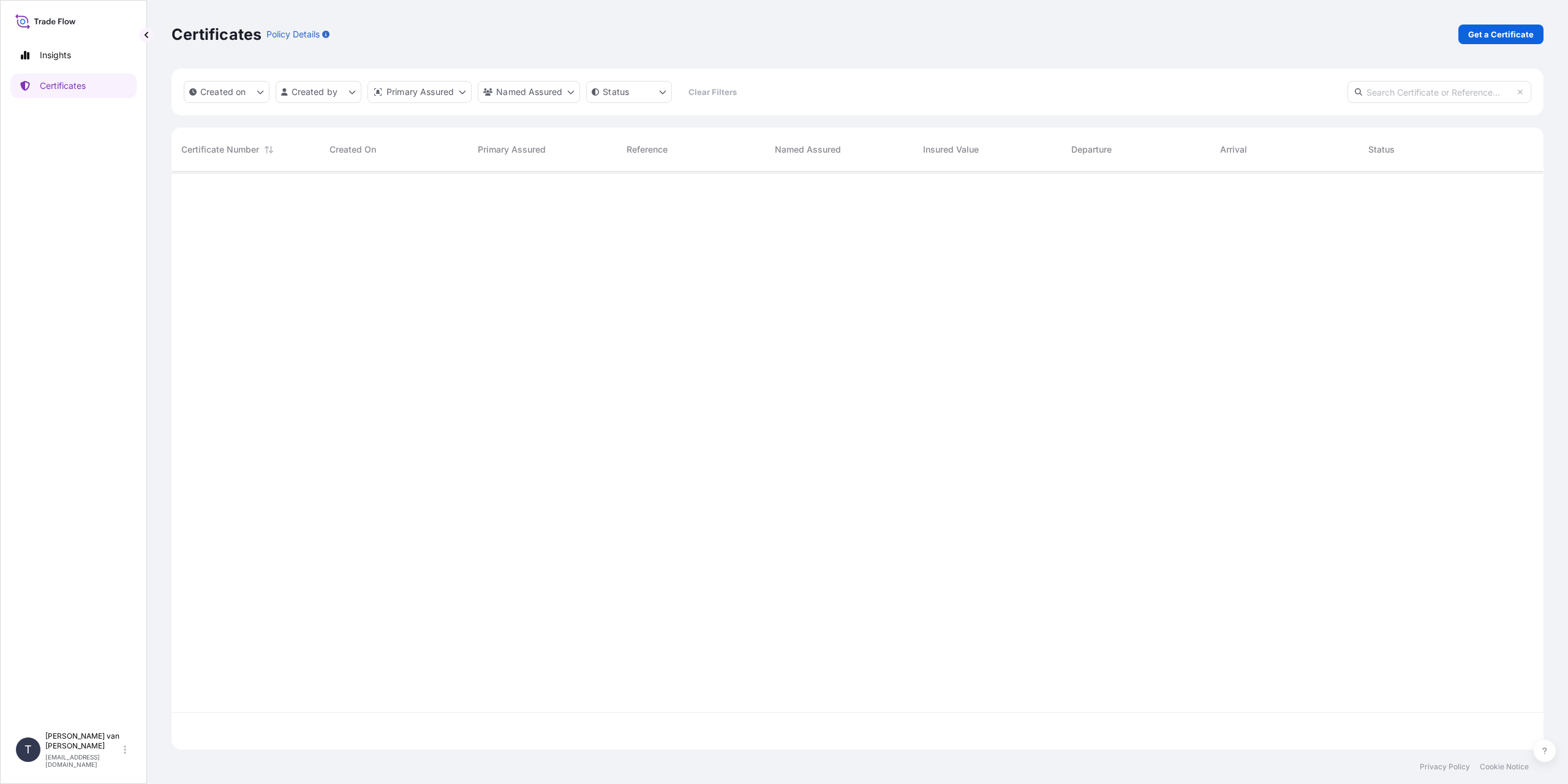
scroll to position [576, 1363]
click at [1480, 39] on p "Get a Certificate" at bounding box center [1501, 35] width 65 height 13
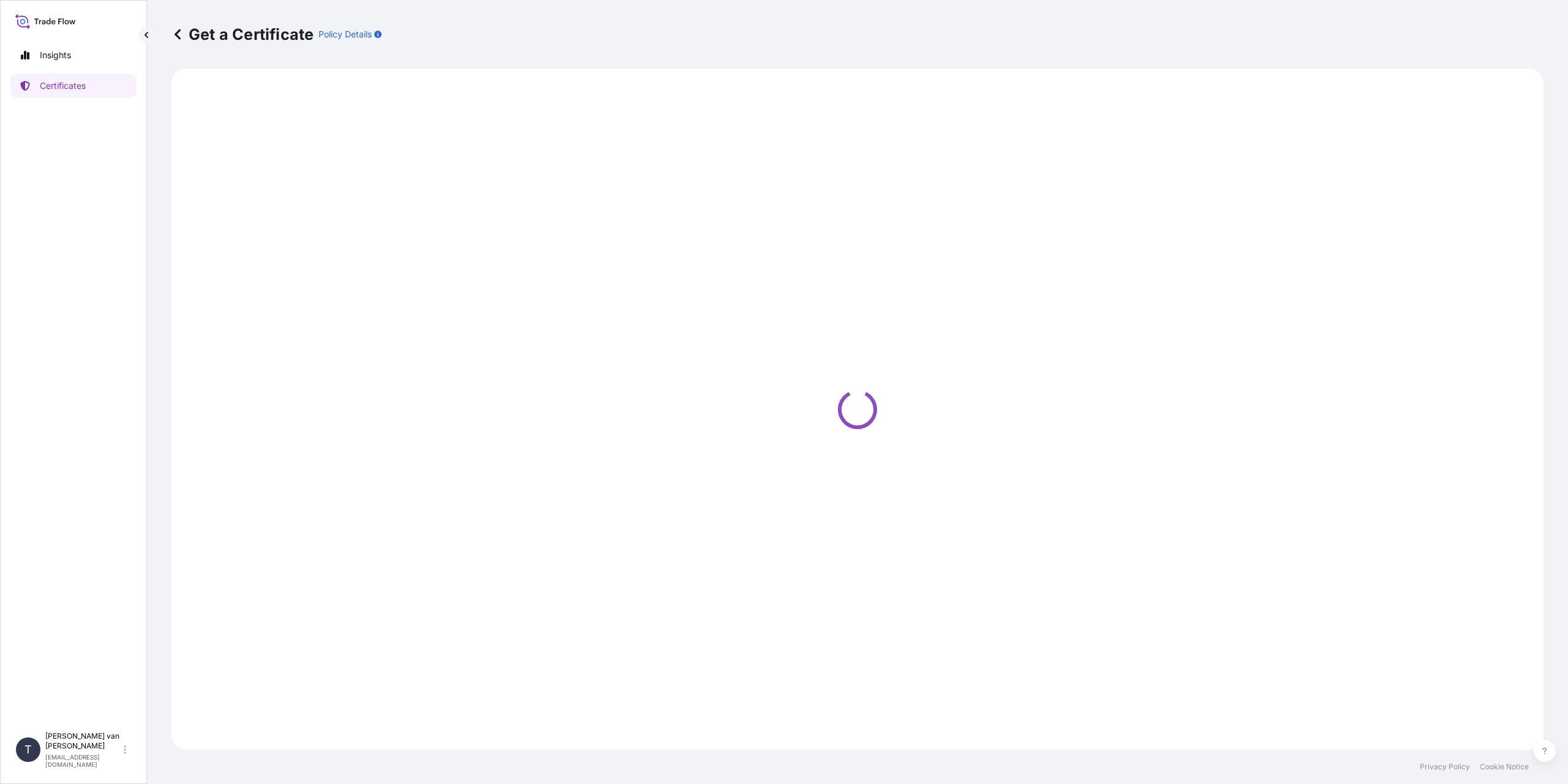
select select "Sea"
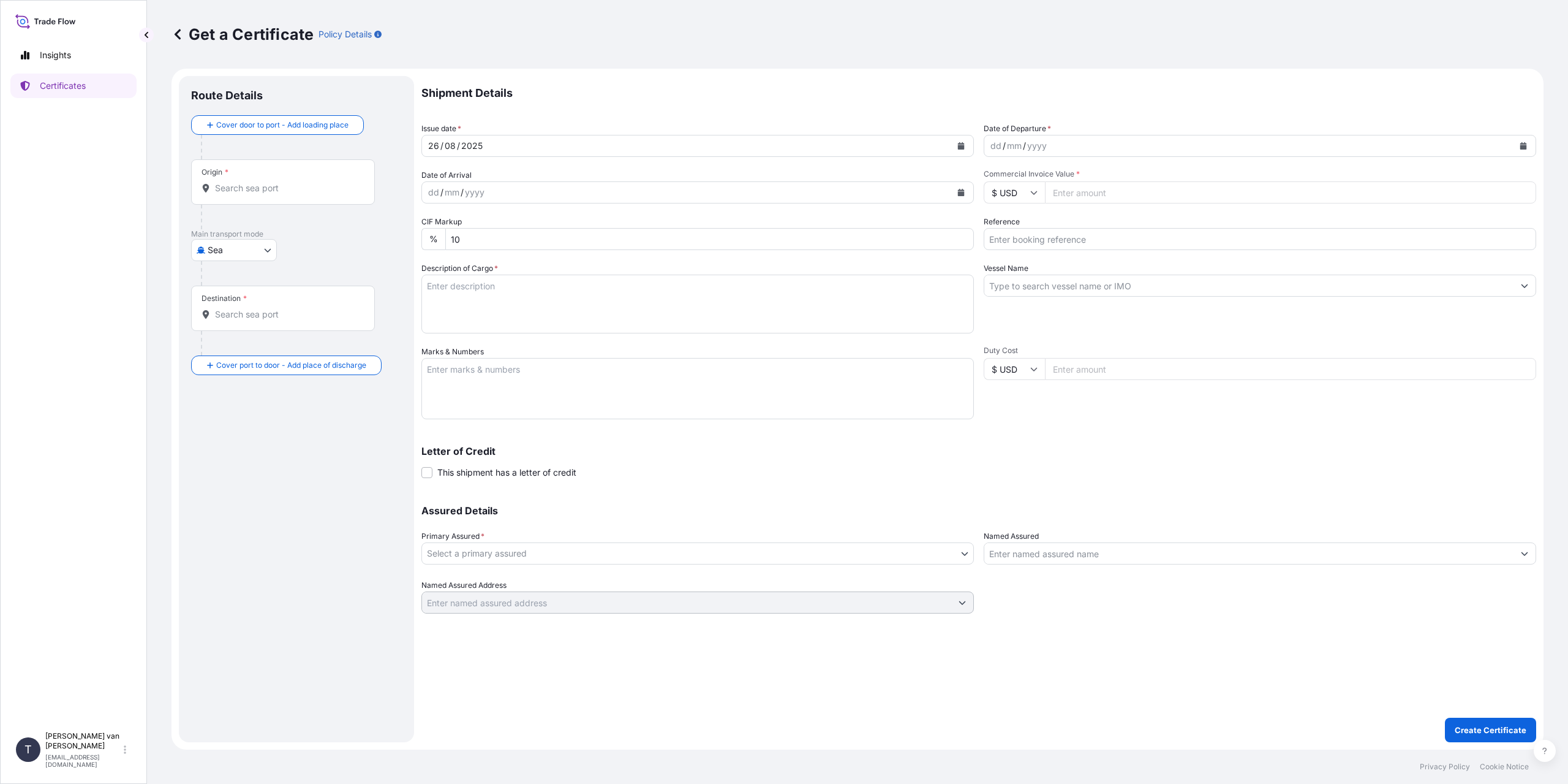
click at [287, 189] on input "Origin *" at bounding box center [287, 189] width 144 height 13
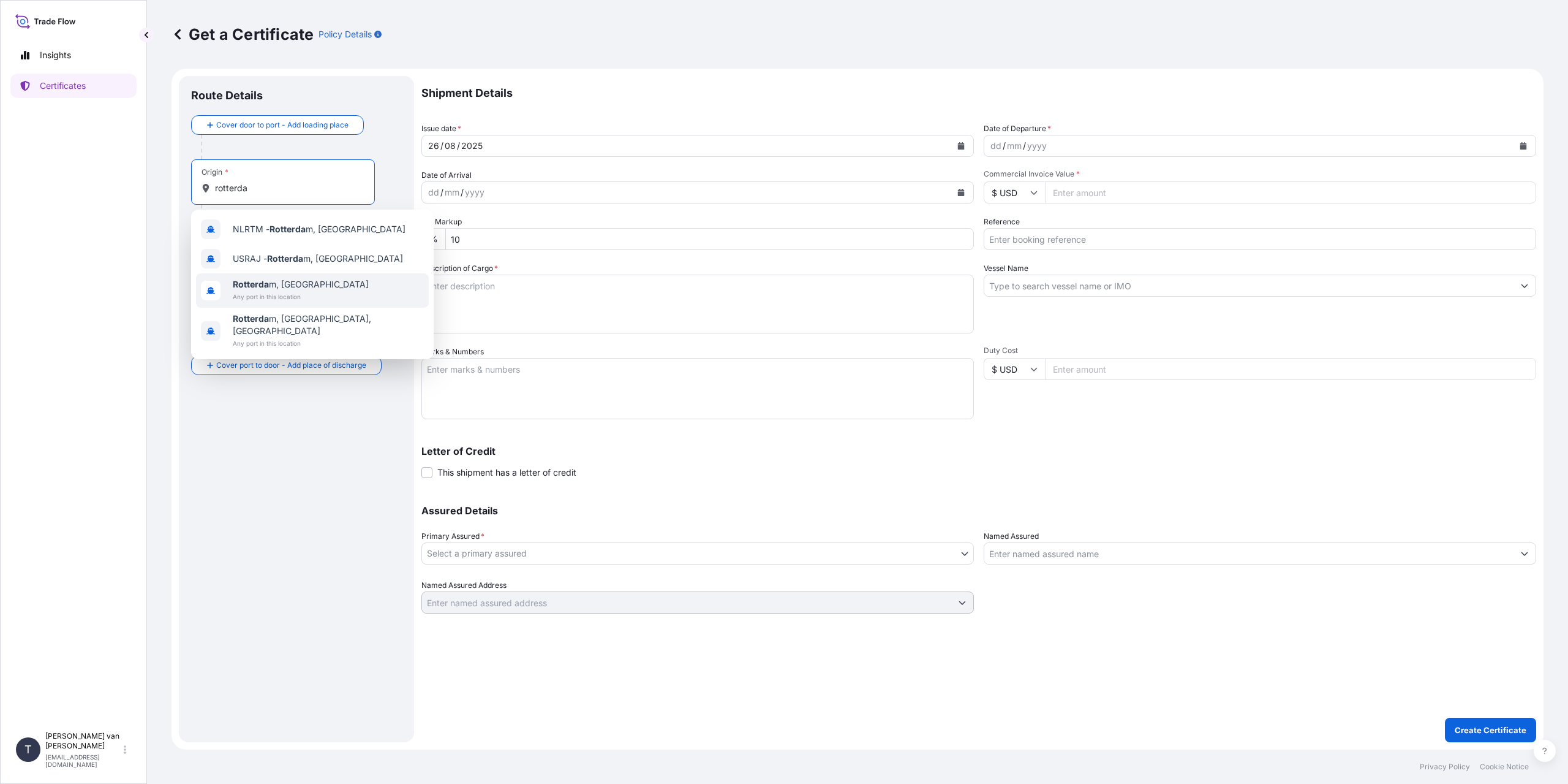
click at [276, 290] on span "Any port in this location" at bounding box center [300, 297] width 136 height 13
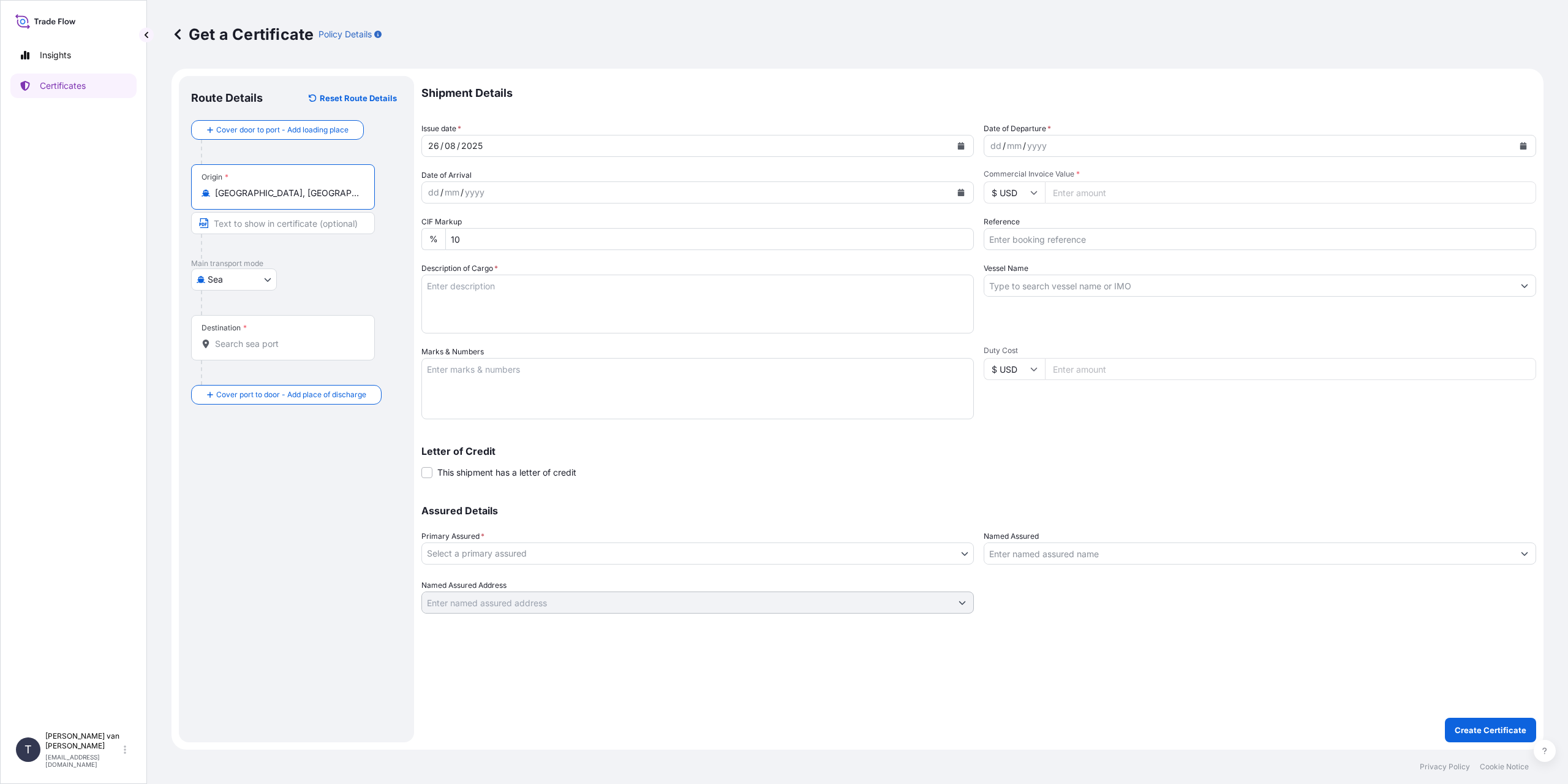
type input "[GEOGRAPHIC_DATA], [GEOGRAPHIC_DATA]"
click at [238, 342] on input "Destination *" at bounding box center [287, 344] width 144 height 13
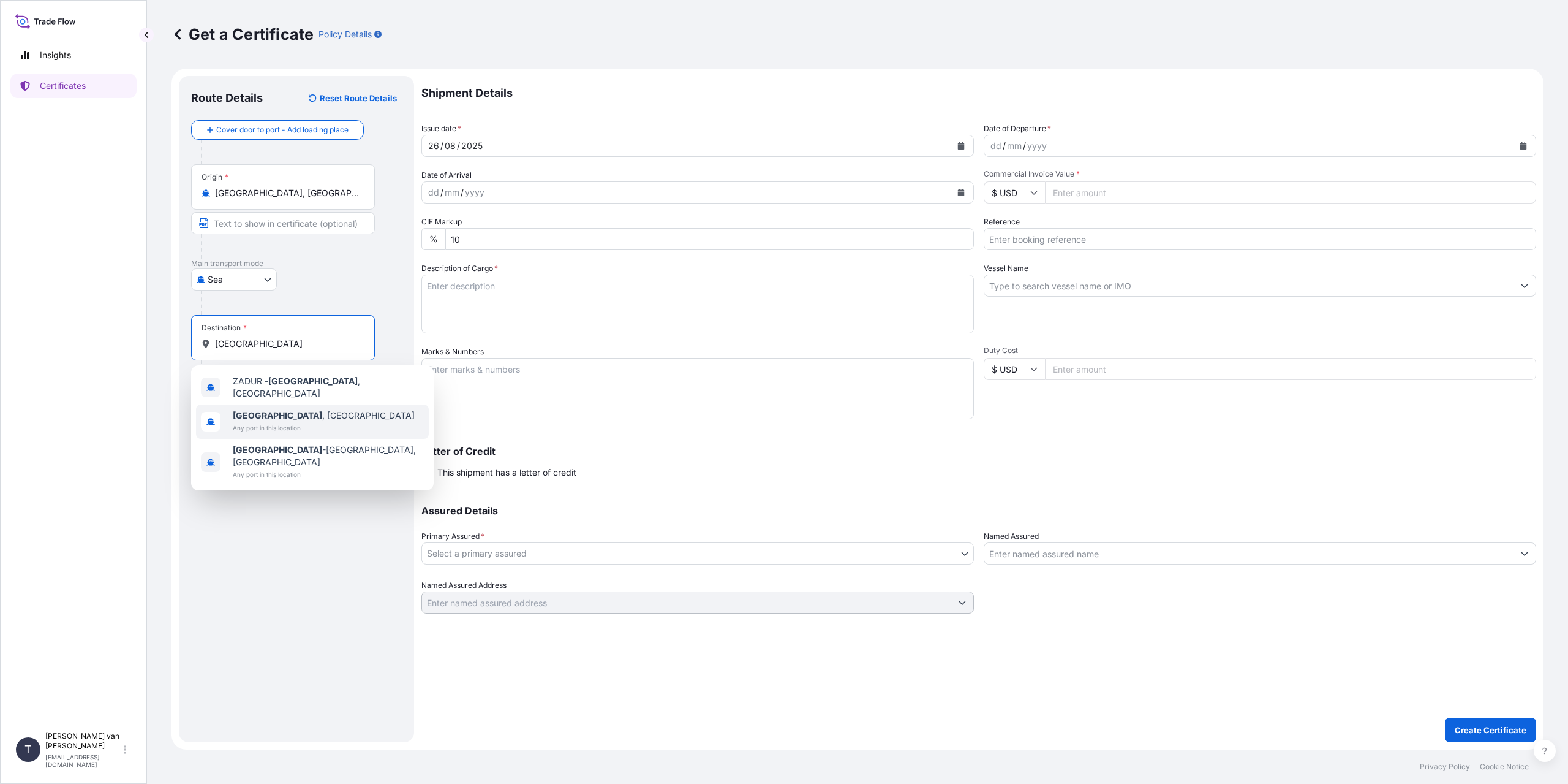
click at [304, 422] on span "Any port in this location" at bounding box center [323, 428] width 182 height 13
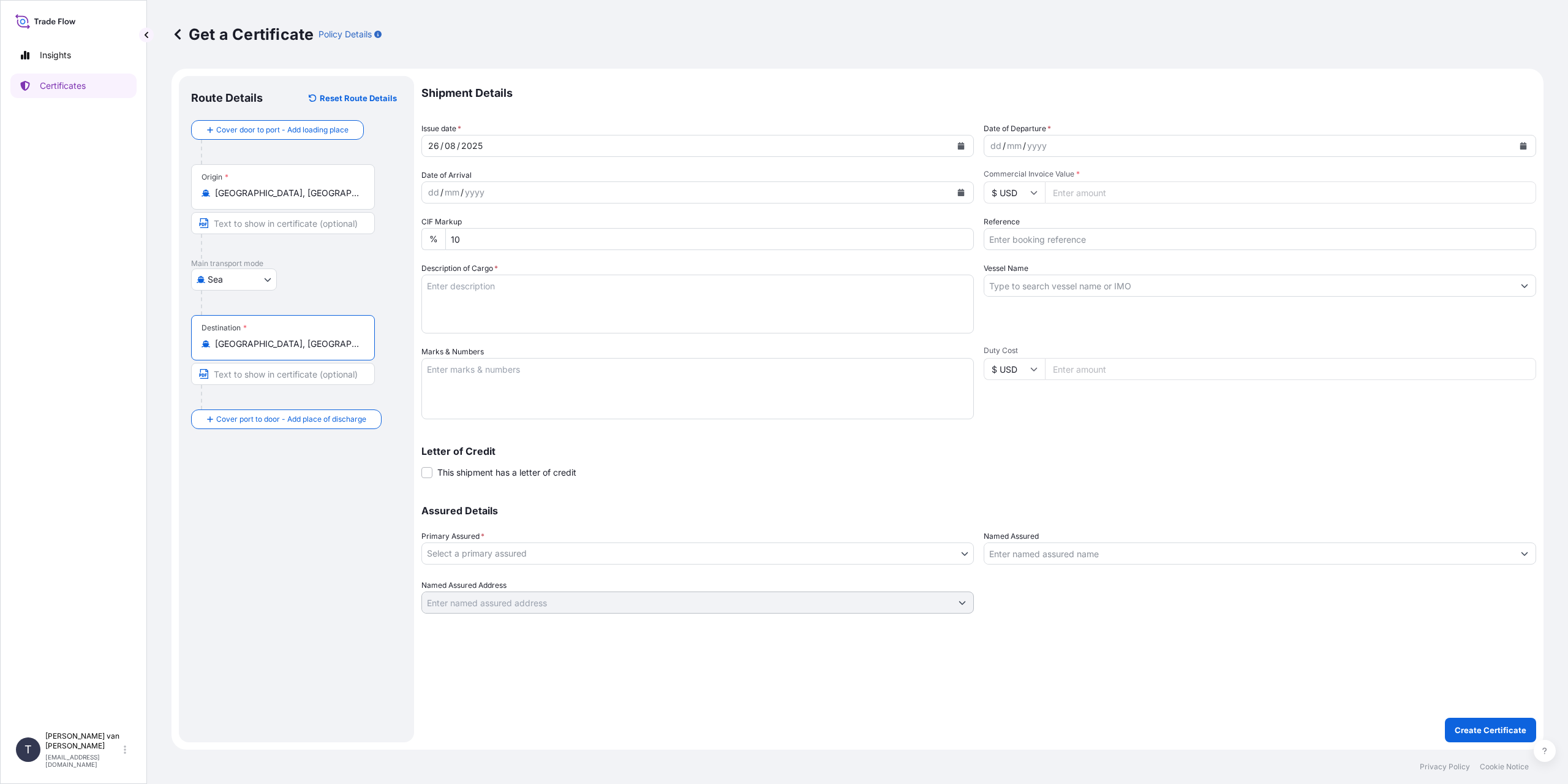
type input "[GEOGRAPHIC_DATA], [GEOGRAPHIC_DATA]"
click at [991, 142] on div "dd" at bounding box center [996, 146] width 13 height 15
click at [1089, 199] on input "Commercial Invoice Value *" at bounding box center [1291, 192] width 491 height 22
click at [1021, 195] on input "$ USD" at bounding box center [1015, 192] width 61 height 22
click at [999, 222] on div "€ EUR" at bounding box center [1014, 226] width 51 height 24
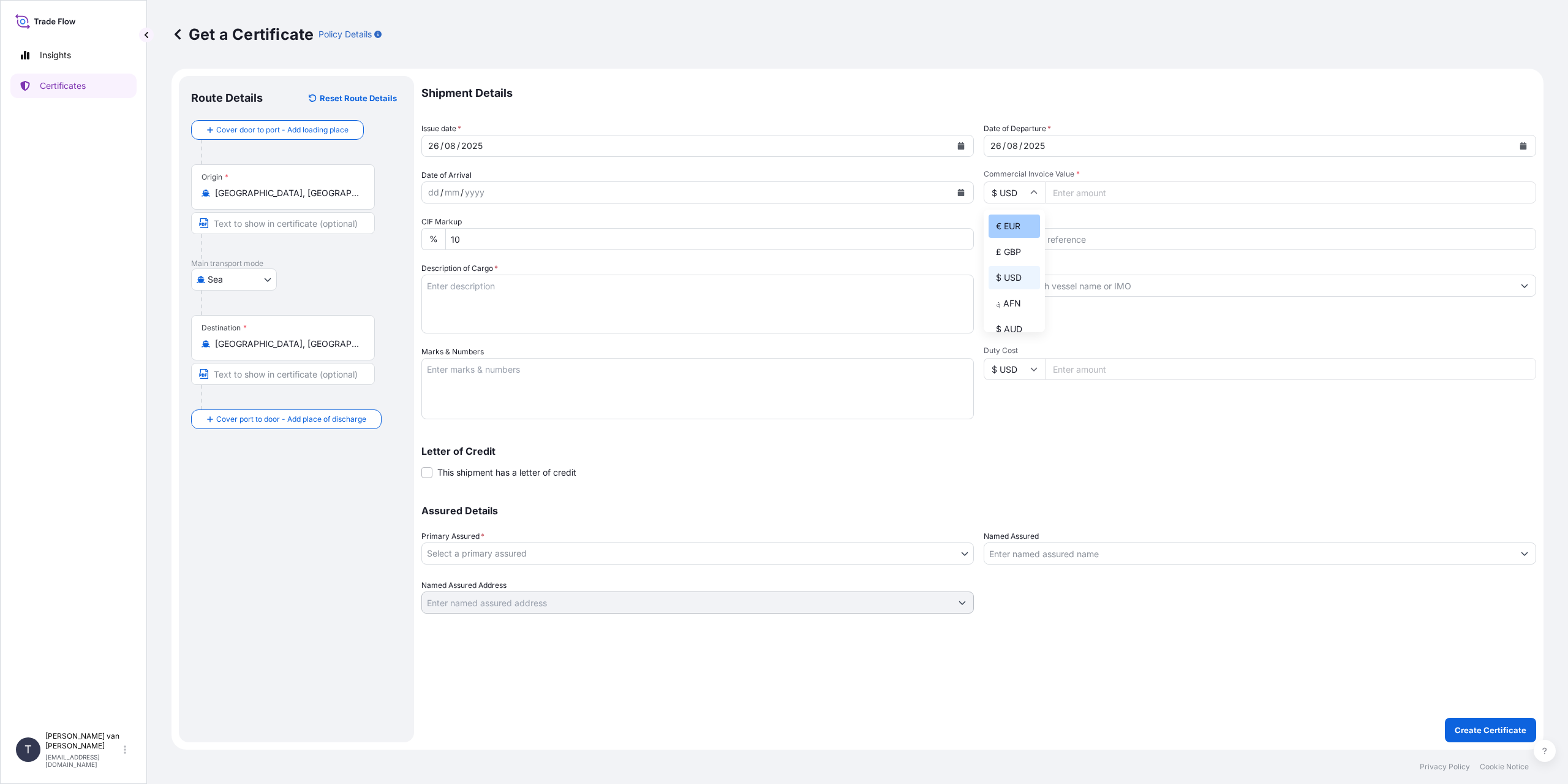
type input "€ EUR"
click at [1100, 190] on input "Commercial Invoice Value *" at bounding box center [1291, 192] width 491 height 22
type input "88027"
type input "88027.75"
click at [1071, 233] on input "Reference" at bounding box center [1260, 239] width 553 height 22
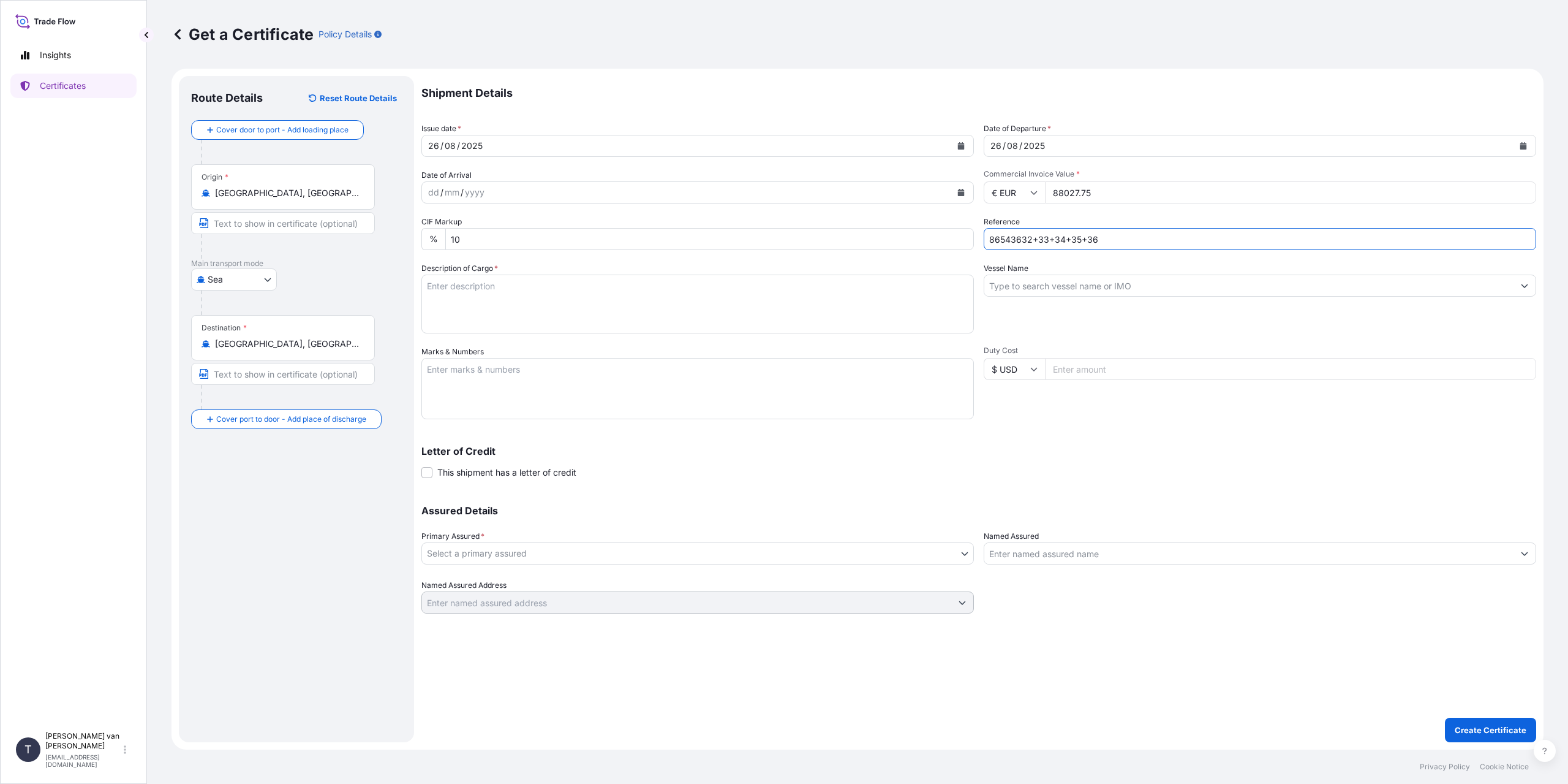
type input "86543632+33+34+35+36"
click at [510, 295] on textarea "Description of Cargo *" at bounding box center [698, 304] width 553 height 59
type textarea "1"
type textarea "5x 20ft container containing: 3950 bags x 25 kg Resistamyl 349 = 98750 kg net w…"
click at [534, 358] on textarea "Marks & Numbers" at bounding box center [698, 389] width 553 height 62
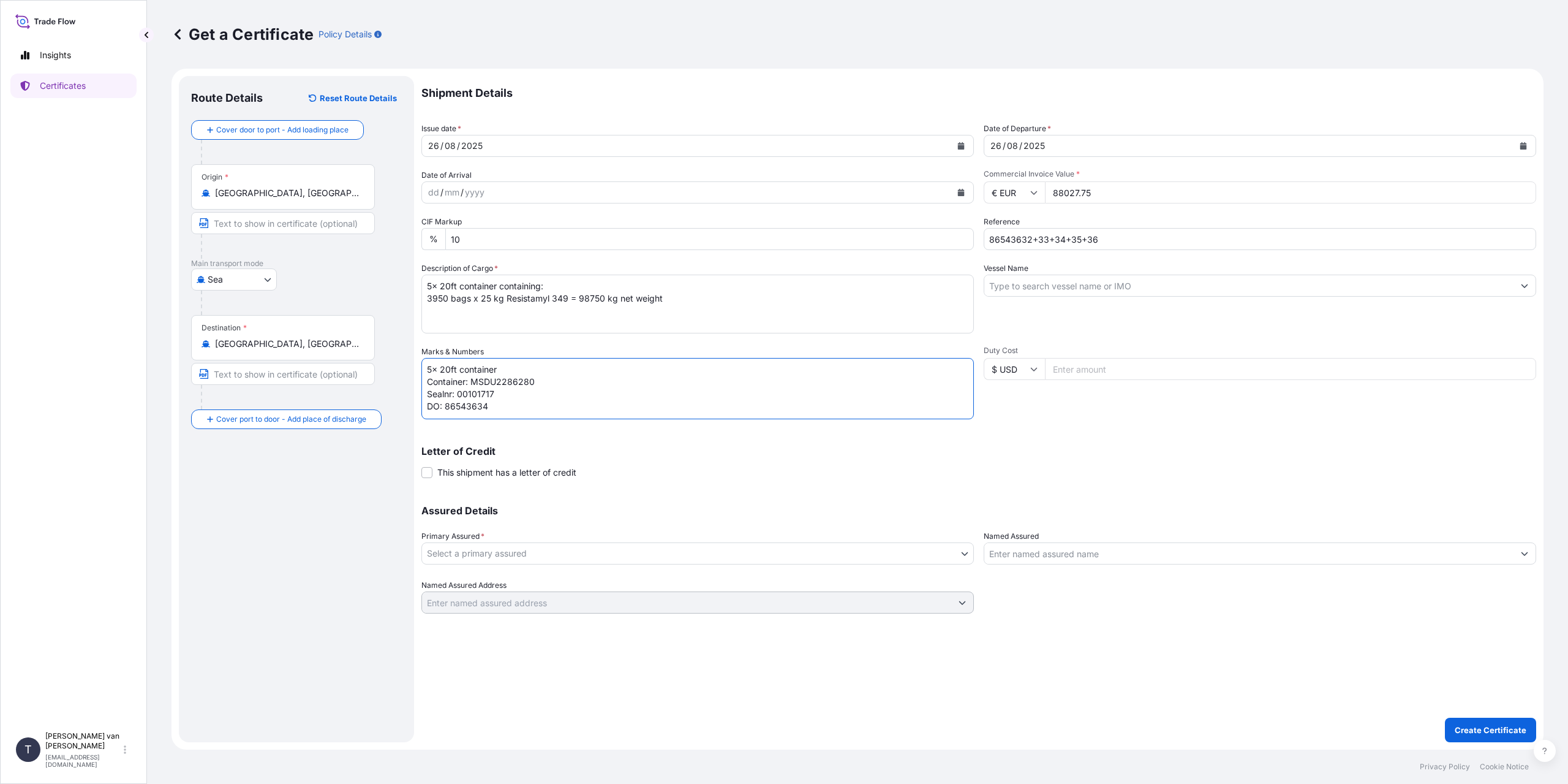
scroll to position [5, 0]
drag, startPoint x: 501, startPoint y: 405, endPoint x: 442, endPoint y: 402, distance: 59.1
click at [442, 402] on textarea "5x 20ft container Container: MSDU2286280 Sealnr: 00101717 DO: 86543634" at bounding box center [698, 389] width 553 height 62
click at [505, 398] on textarea "5x 20ft container Container: MSDU2286280 Sealnr: 00101717 DO: 86543634" at bounding box center [698, 389] width 553 height 62
drag, startPoint x: 501, startPoint y: 386, endPoint x: 460, endPoint y: 392, distance: 41.4
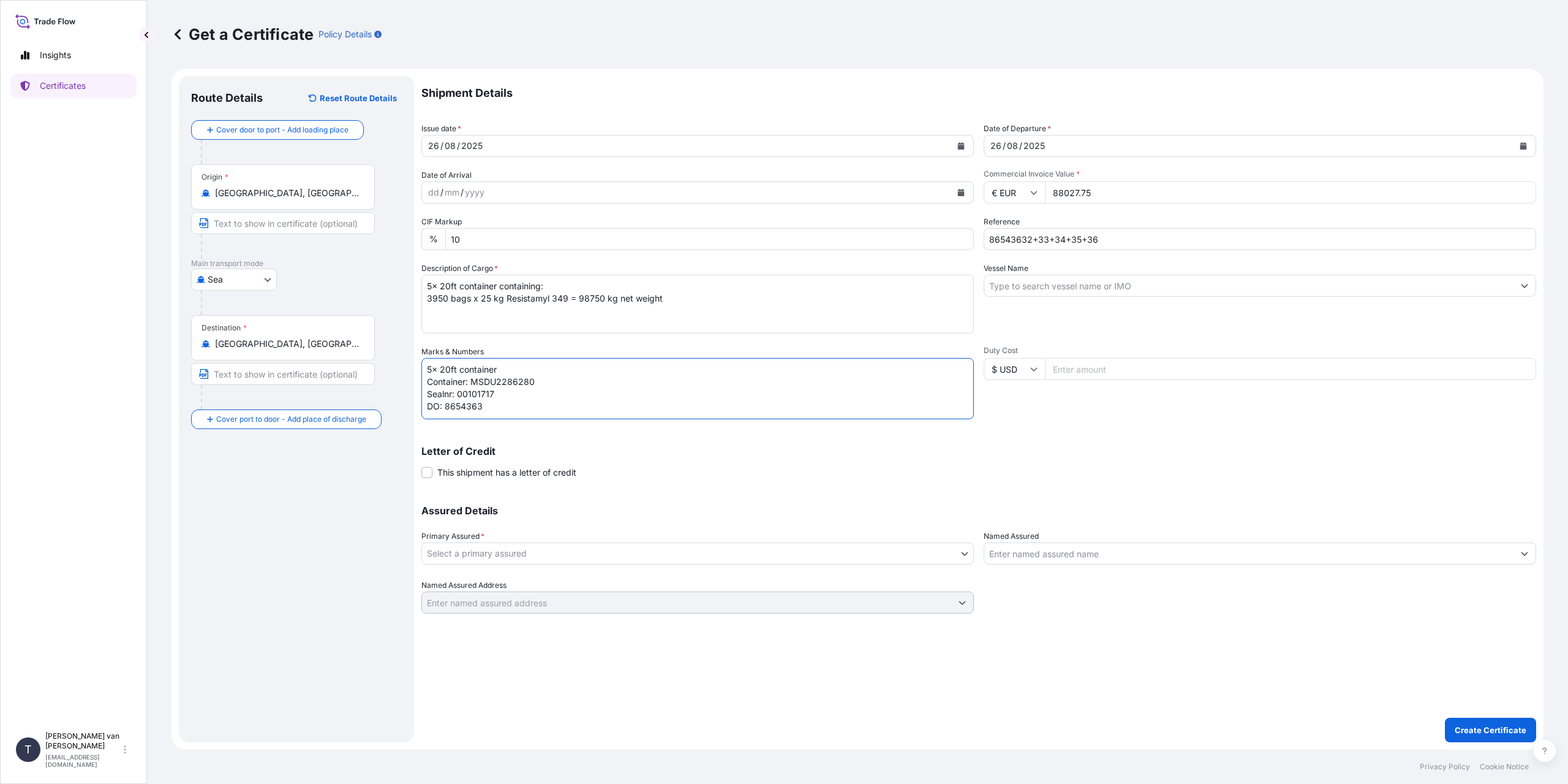
click at [460, 392] on textarea "5x 20ft container Container: MSDU2286280 Sealnr: 00101717 DO: 8654363" at bounding box center [698, 389] width 553 height 62
drag, startPoint x: 556, startPoint y: 374, endPoint x: 473, endPoint y: 374, distance: 83.0
click at [473, 374] on textarea "5x 20ft container Container: MSDU2286280 Sealnr: DO: 8654363" at bounding box center [698, 389] width 553 height 62
click at [490, 399] on textarea "5x 20ft container Container: Sealnr: DO: 8654363" at bounding box center [698, 389] width 553 height 62
click at [485, 379] on textarea "5x 20ft container Container: Sealnr: DO: 86543632" at bounding box center [698, 389] width 553 height 62
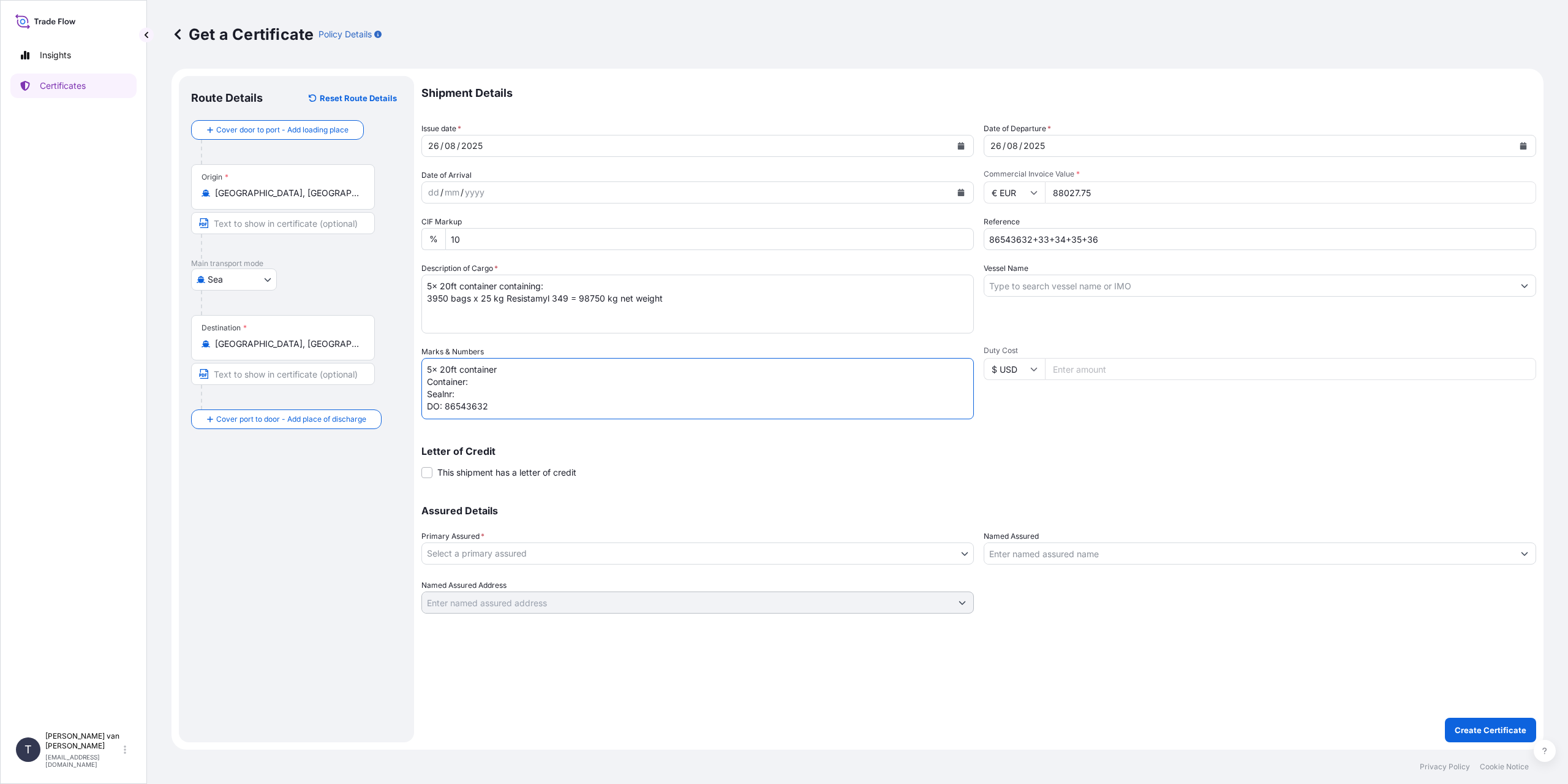
paste textarea "TCLU2557441"
click at [480, 387] on textarea "5x 20ft container Container: TCLU2557441 Sealnr: DO: 86543632" at bounding box center [698, 389] width 553 height 62
click at [474, 388] on textarea "5x 20ft container Container: TCLU2557441 Sealnr: DO: 86543632" at bounding box center [698, 389] width 553 height 62
paste textarea "0101719"
click at [529, 407] on textarea "5x 20ft container Container: TCLU2557441 Sealnr: 00101719 DO: 86543632" at bounding box center [698, 389] width 553 height 62
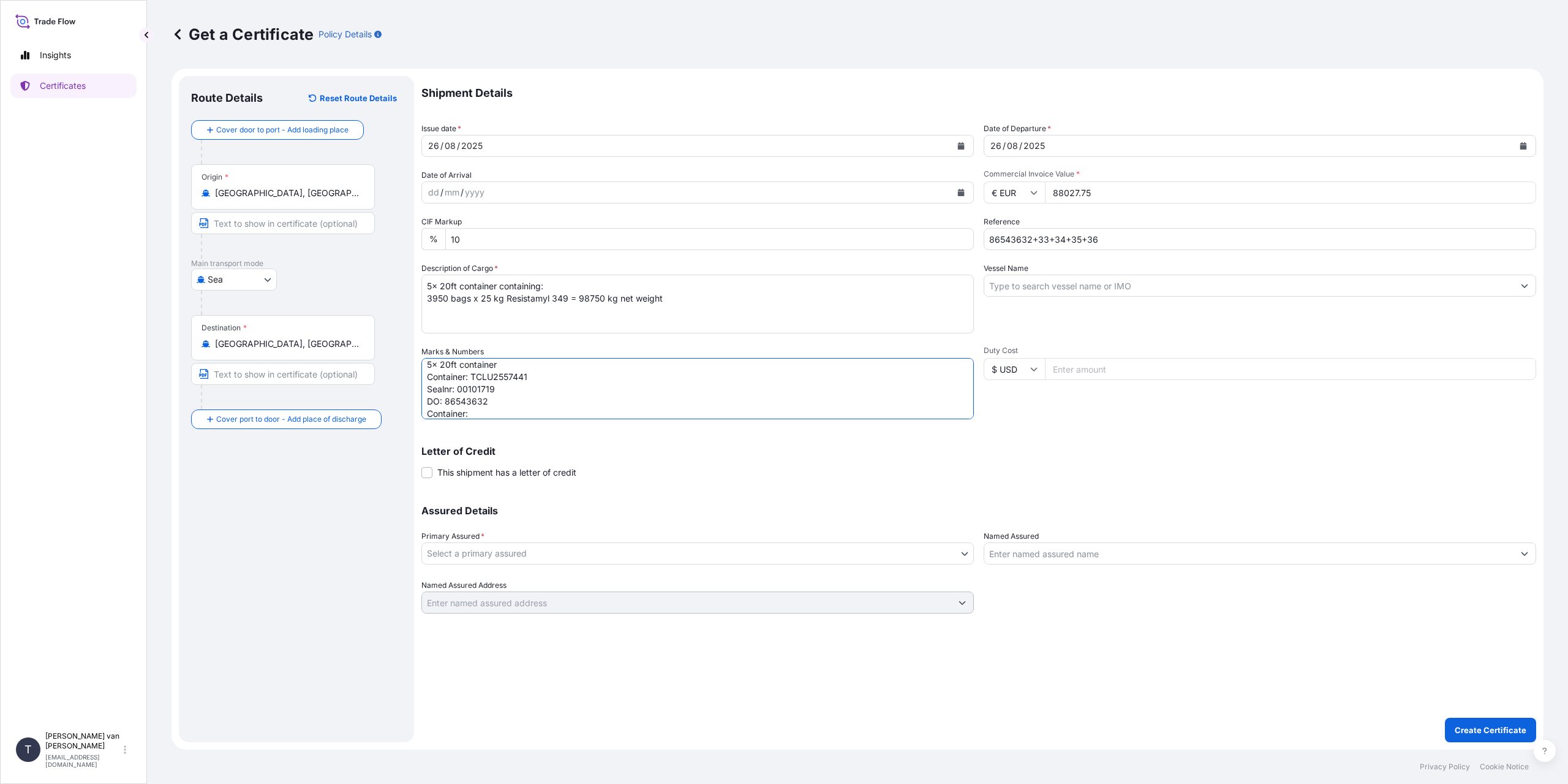
paste textarea "MSMU1750520"
type textarea "5x 20ft container Container: TCLU2557441 Sealnr: 00101719 DO: 86543632 Containe…"
click at [1067, 292] on input "Vessel Name" at bounding box center [1249, 286] width 529 height 22
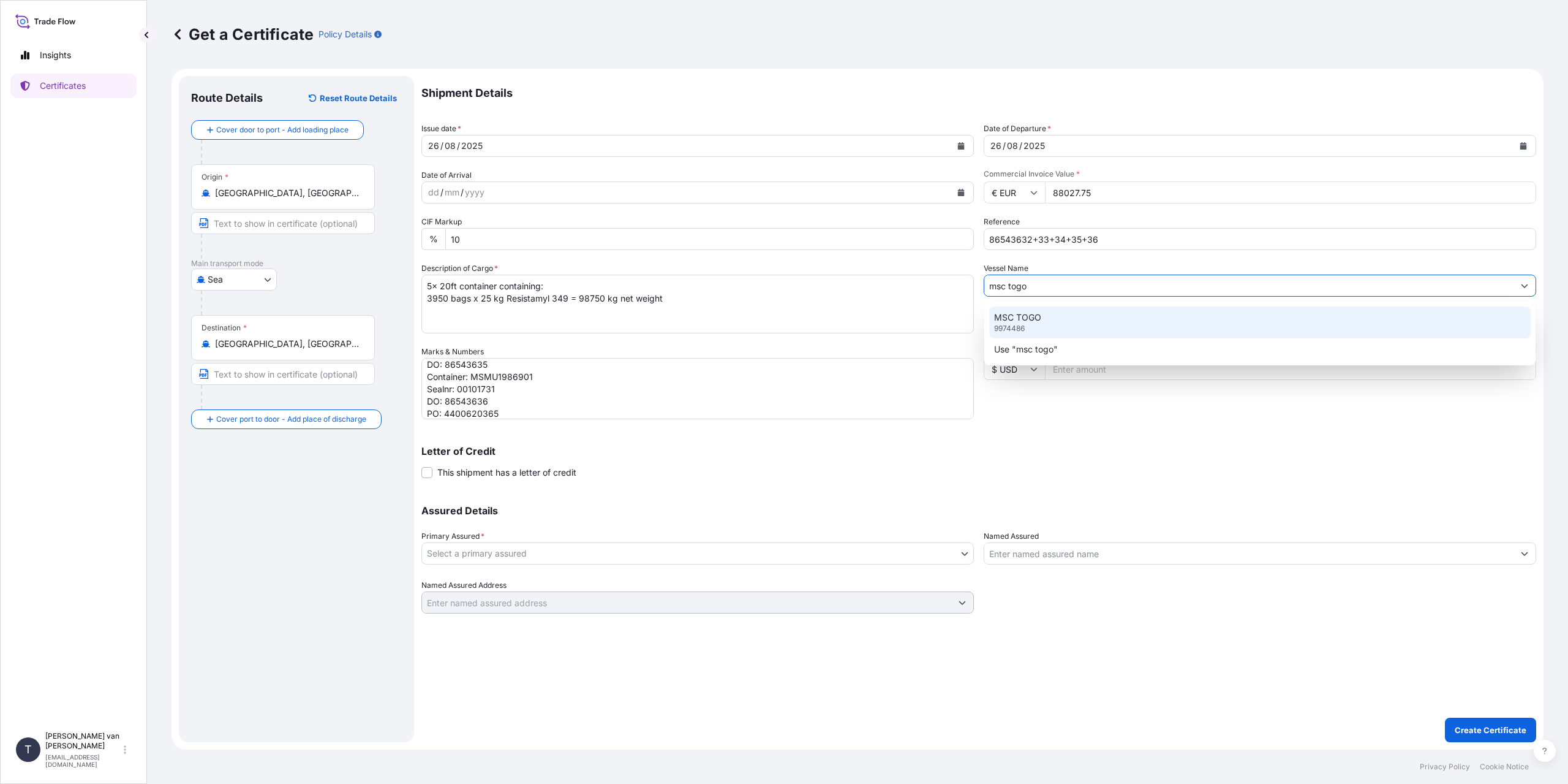
click at [1056, 334] on div "MSC TOGO 9974486" at bounding box center [1260, 323] width 542 height 32
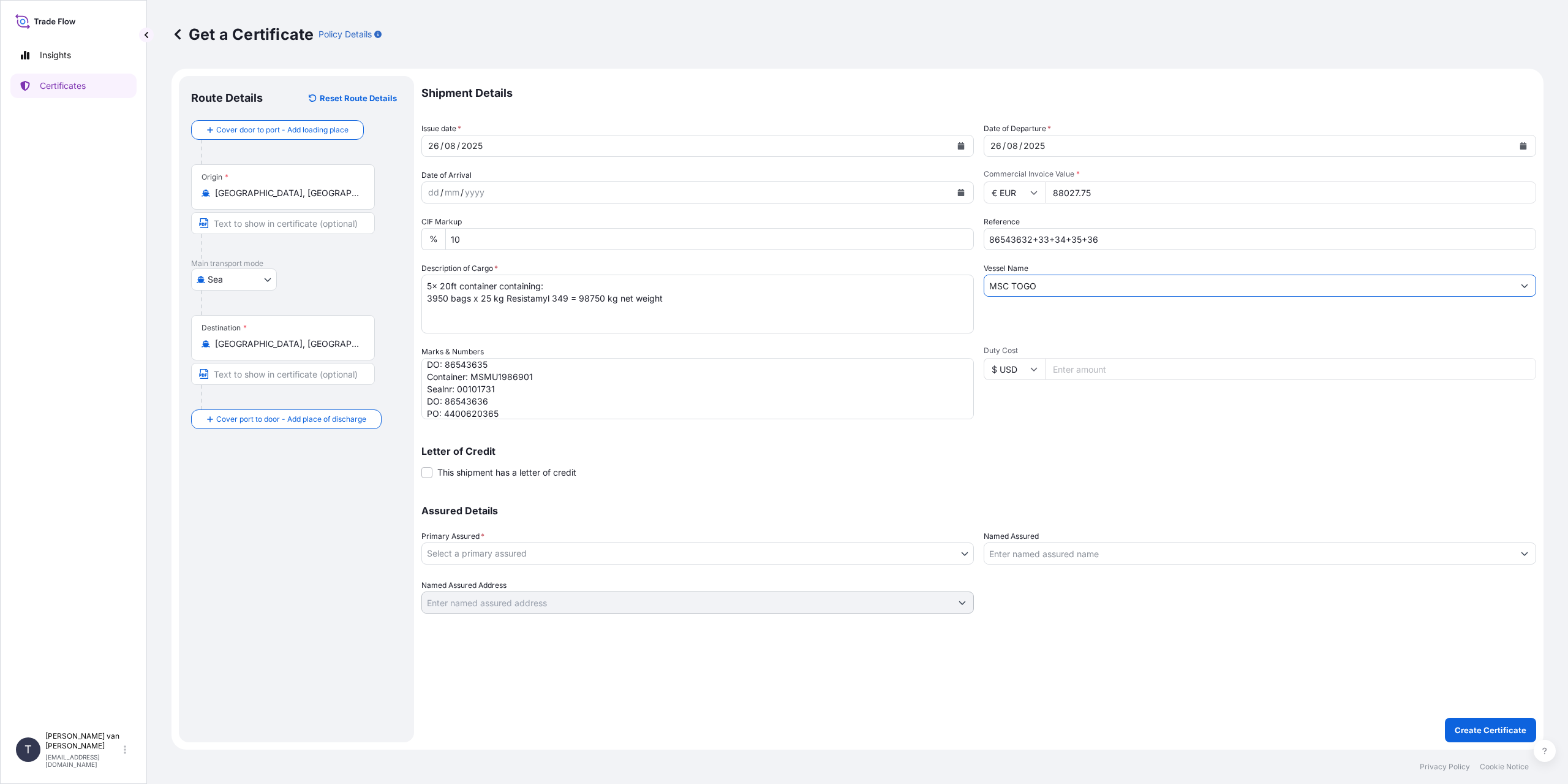
type input "MSC TOGO"
click at [659, 560] on body "0 options available. 2 options available. Insights Certificates T [PERSON_NAME]…" at bounding box center [784, 392] width 1568 height 784
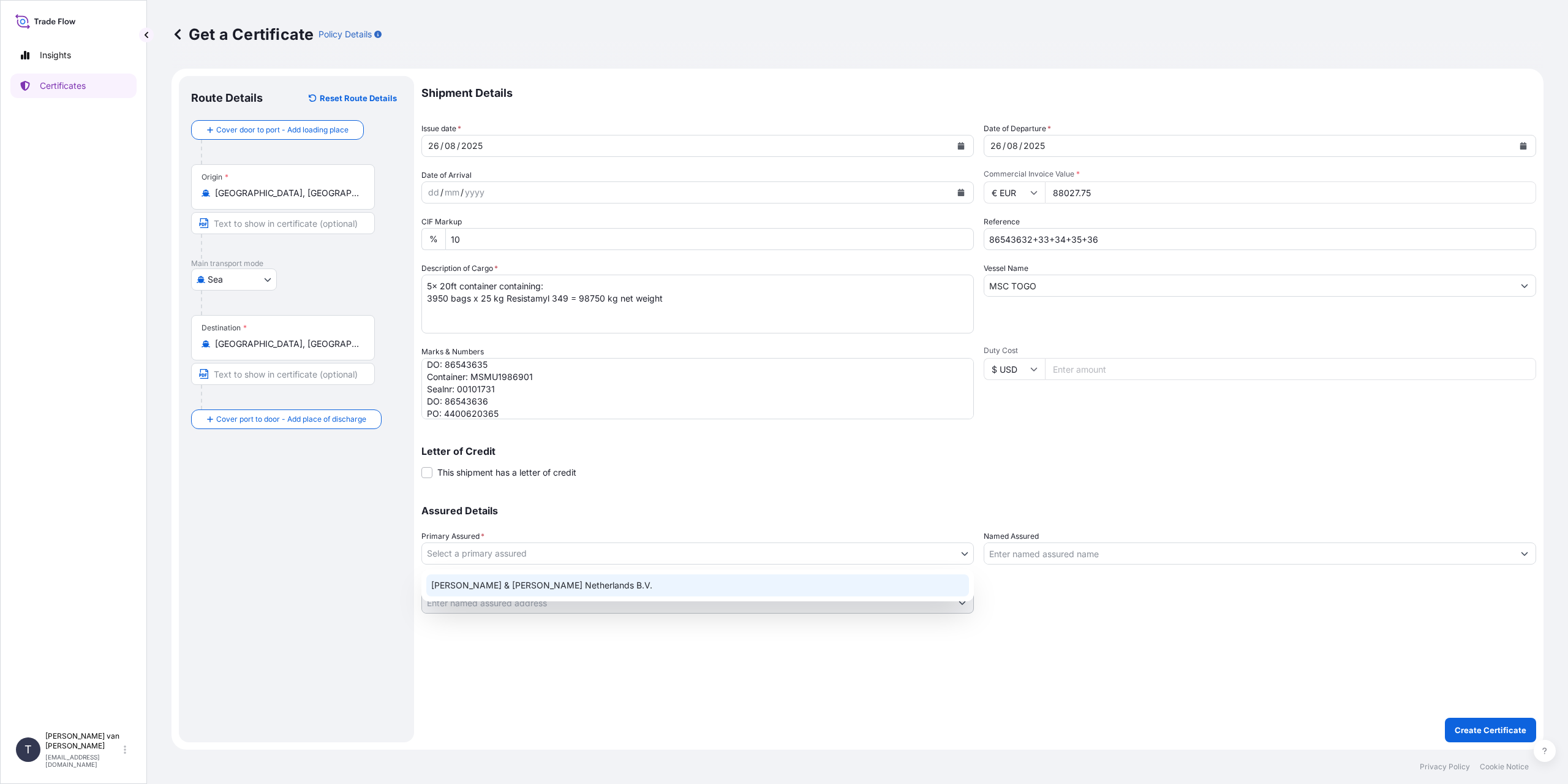
click at [575, 590] on div "[PERSON_NAME] & [PERSON_NAME] Netherlands B.V." at bounding box center [698, 585] width 542 height 22
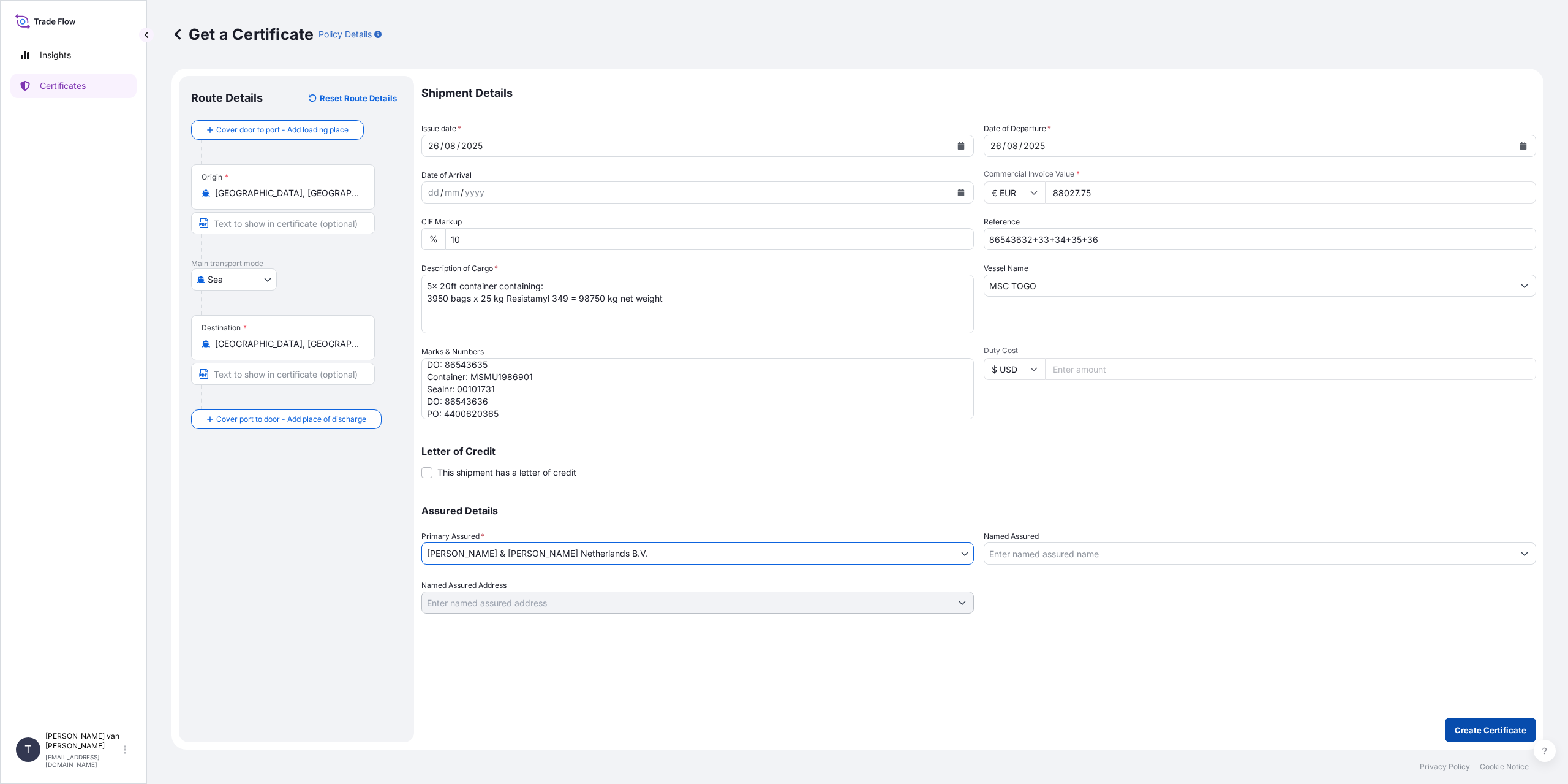
click at [1495, 730] on p "Create Certificate" at bounding box center [1491, 730] width 72 height 13
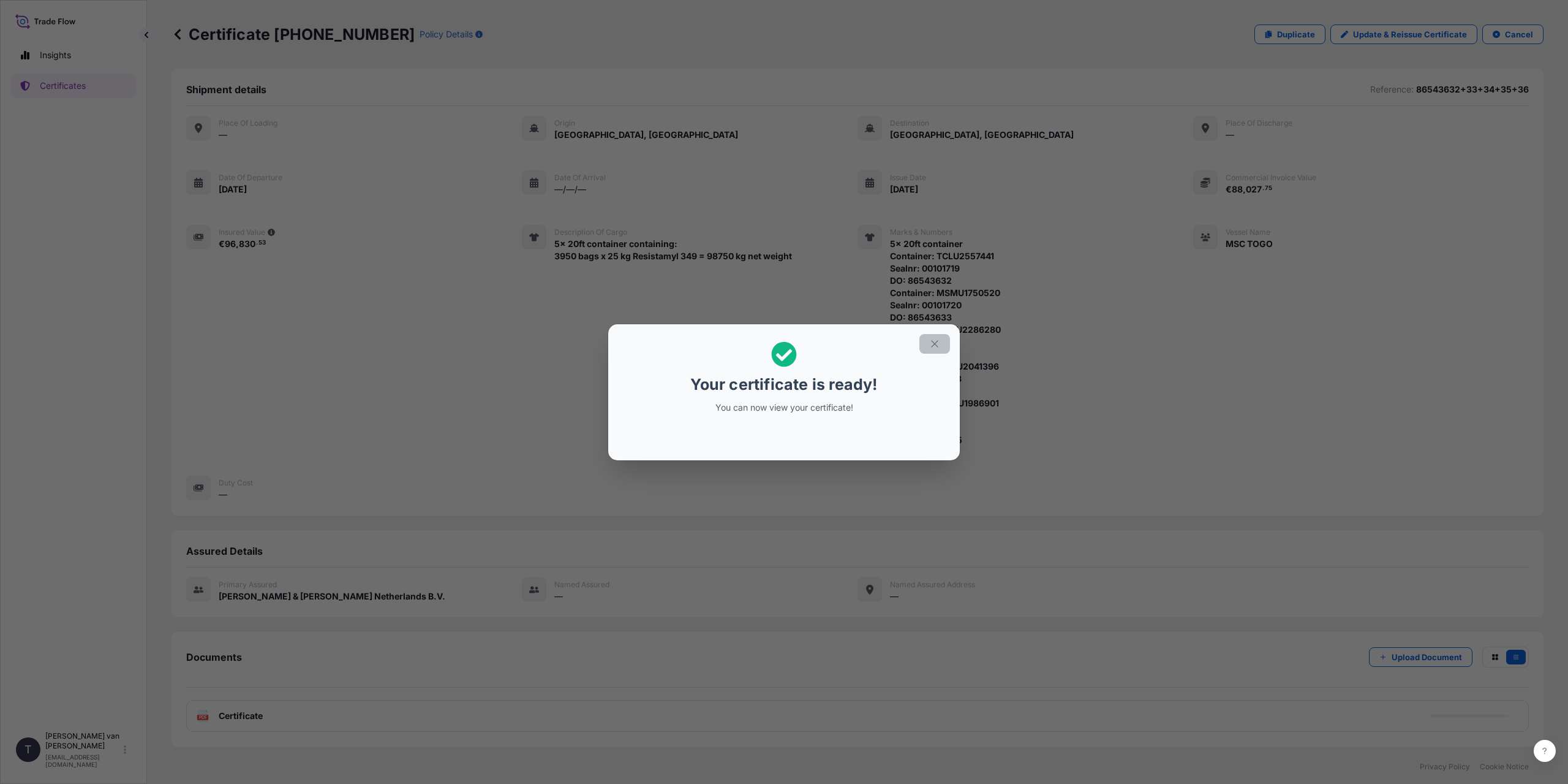
click at [930, 345] on icon "button" at bounding box center [935, 344] width 11 height 11
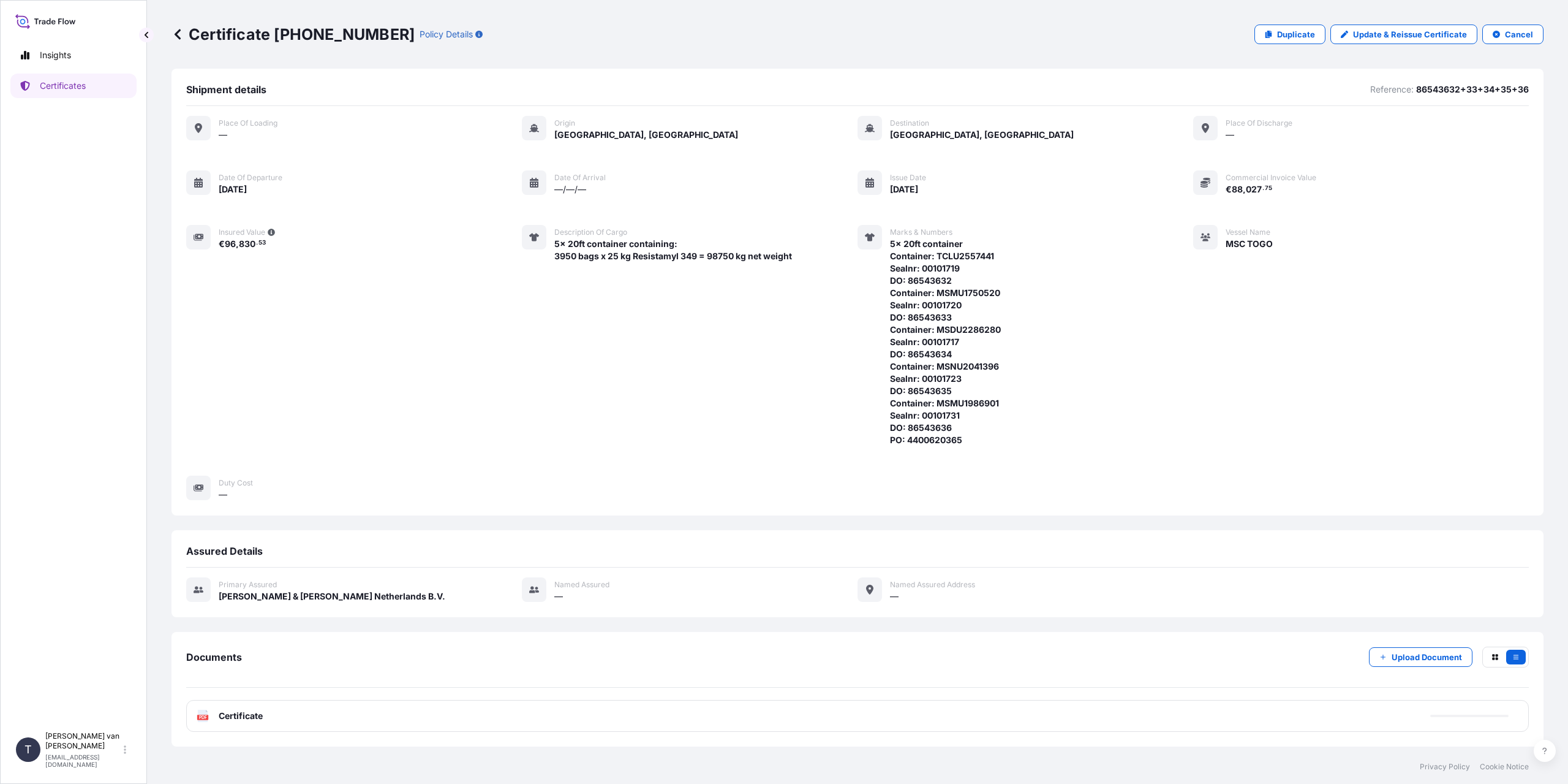
click at [742, 670] on div "Documents Upload Document" at bounding box center [857, 667] width 1343 height 41
click at [712, 716] on div "PDF Certificate" at bounding box center [857, 715] width 1343 height 32
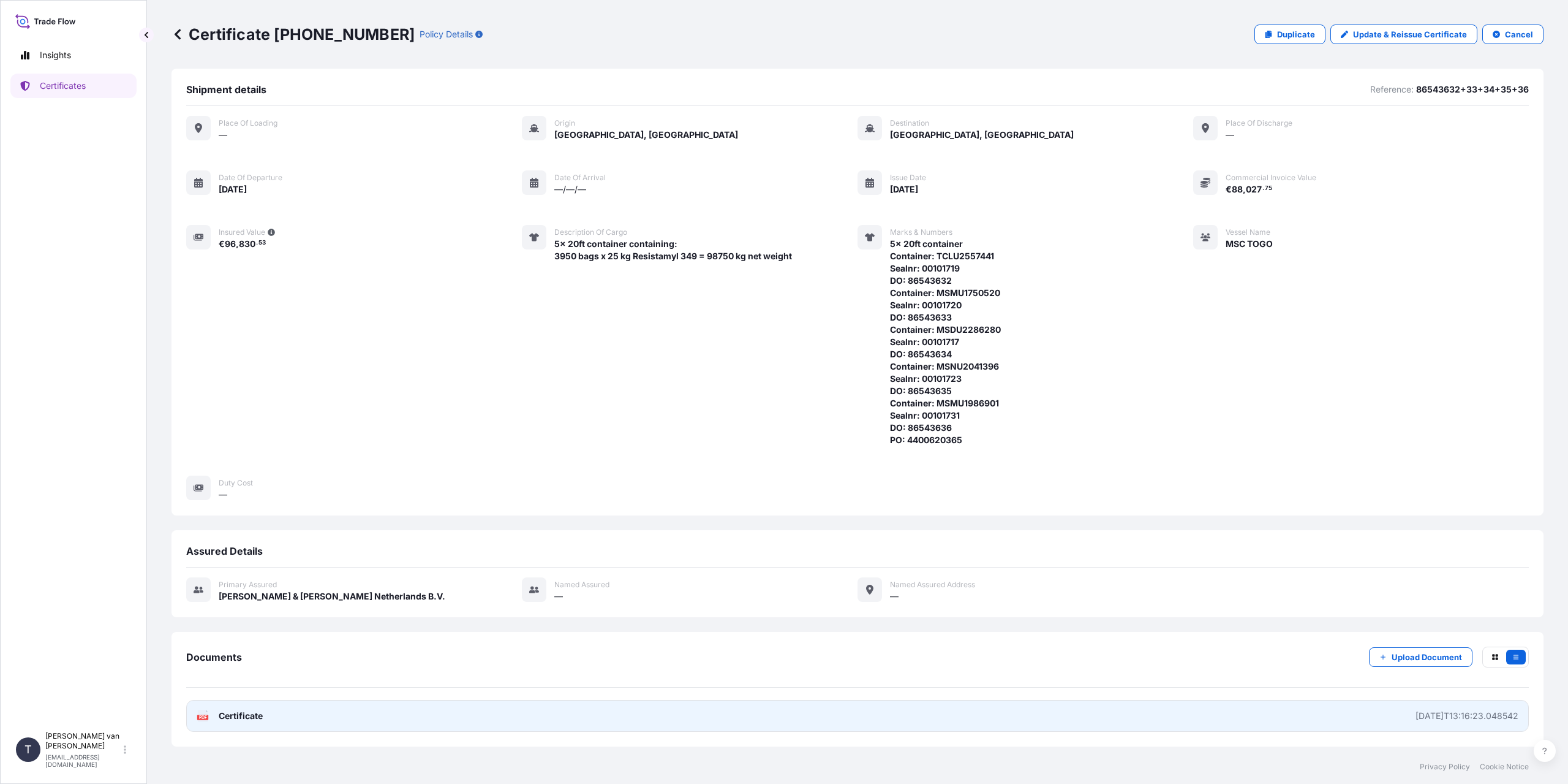
click at [223, 716] on span "Certificate" at bounding box center [240, 716] width 44 height 13
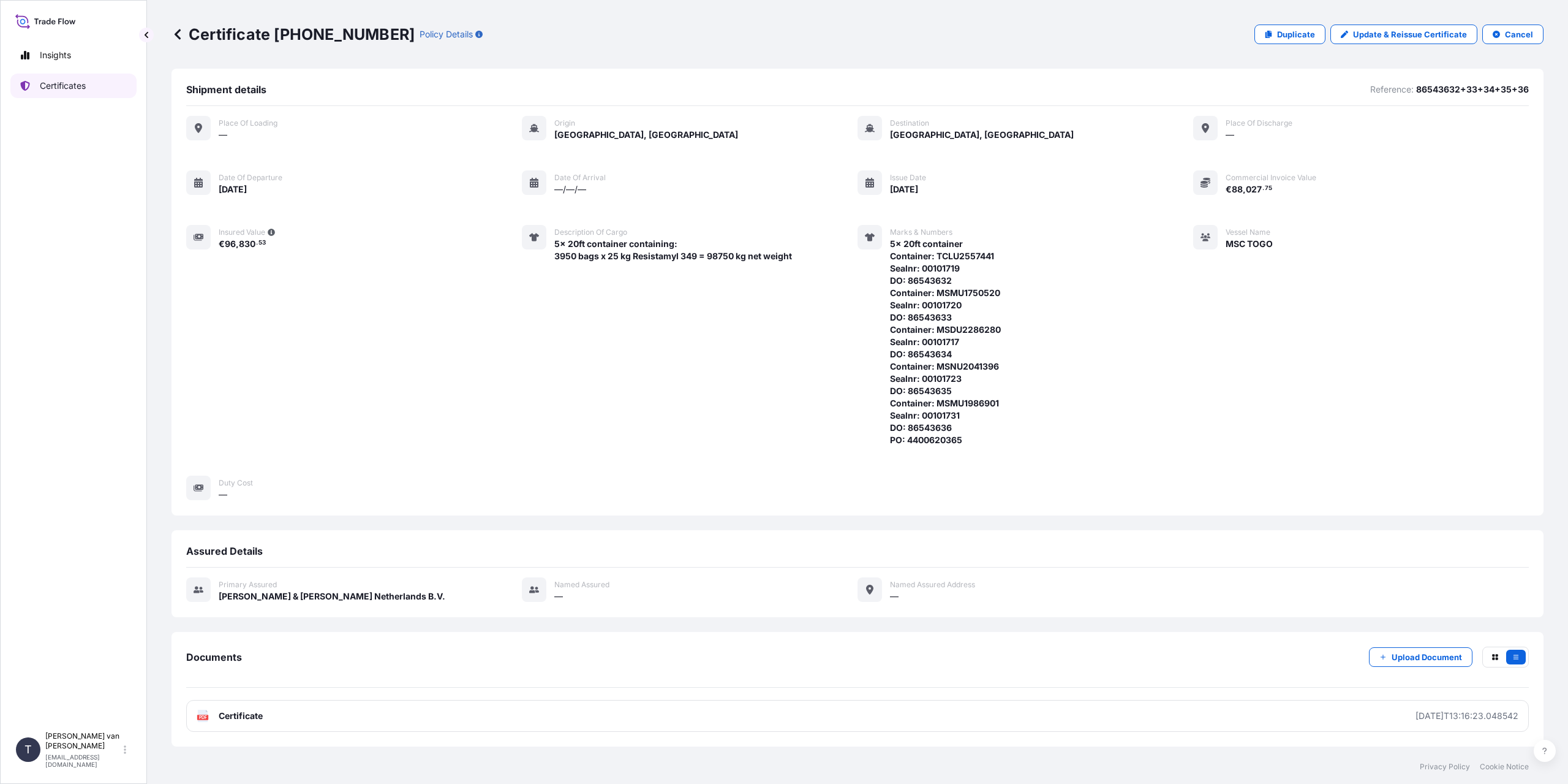
click at [55, 95] on link "Certificates" at bounding box center [73, 85] width 126 height 24
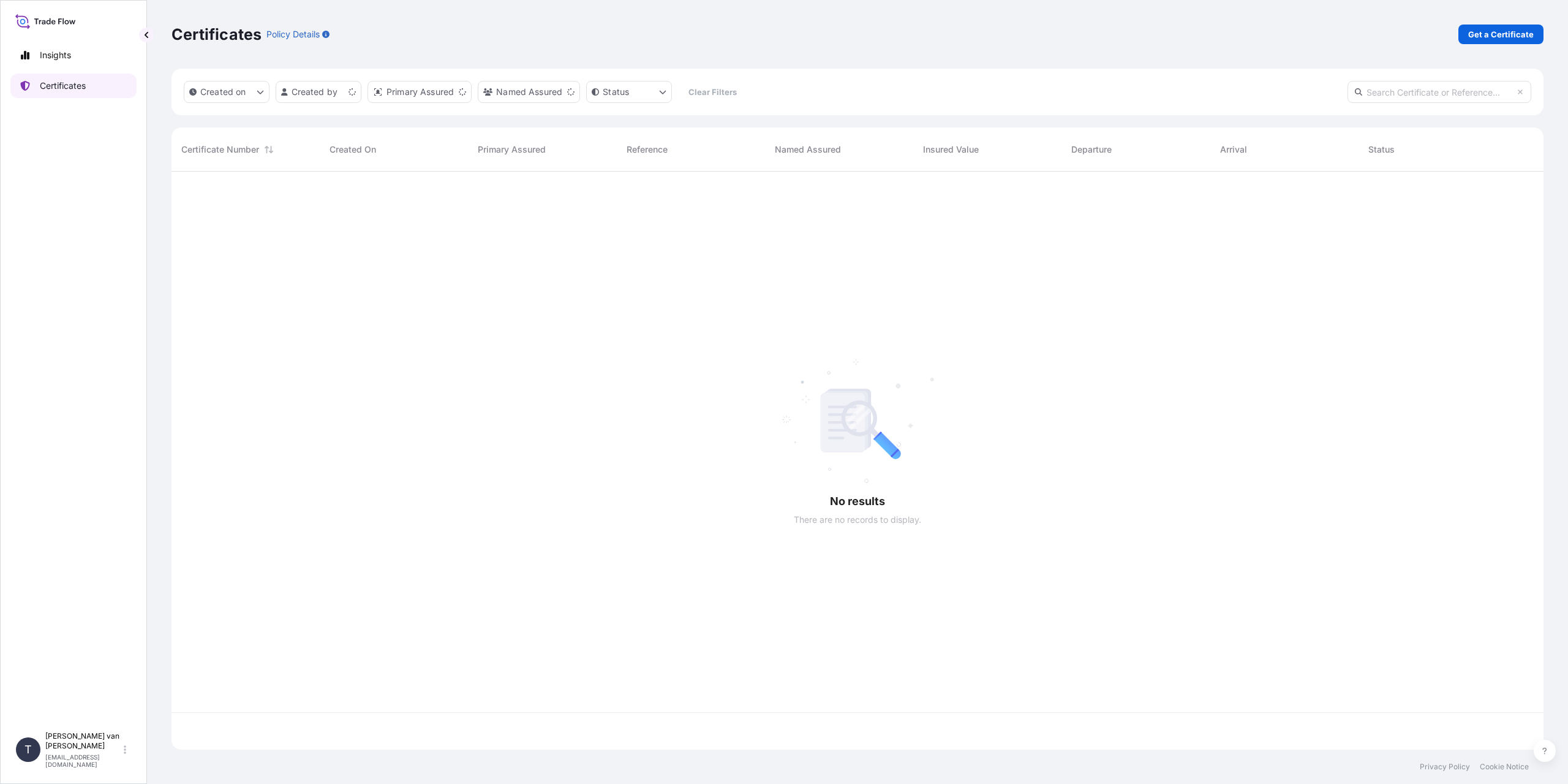
scroll to position [576, 1363]
click at [1477, 35] on p "Get a Certificate" at bounding box center [1501, 35] width 65 height 13
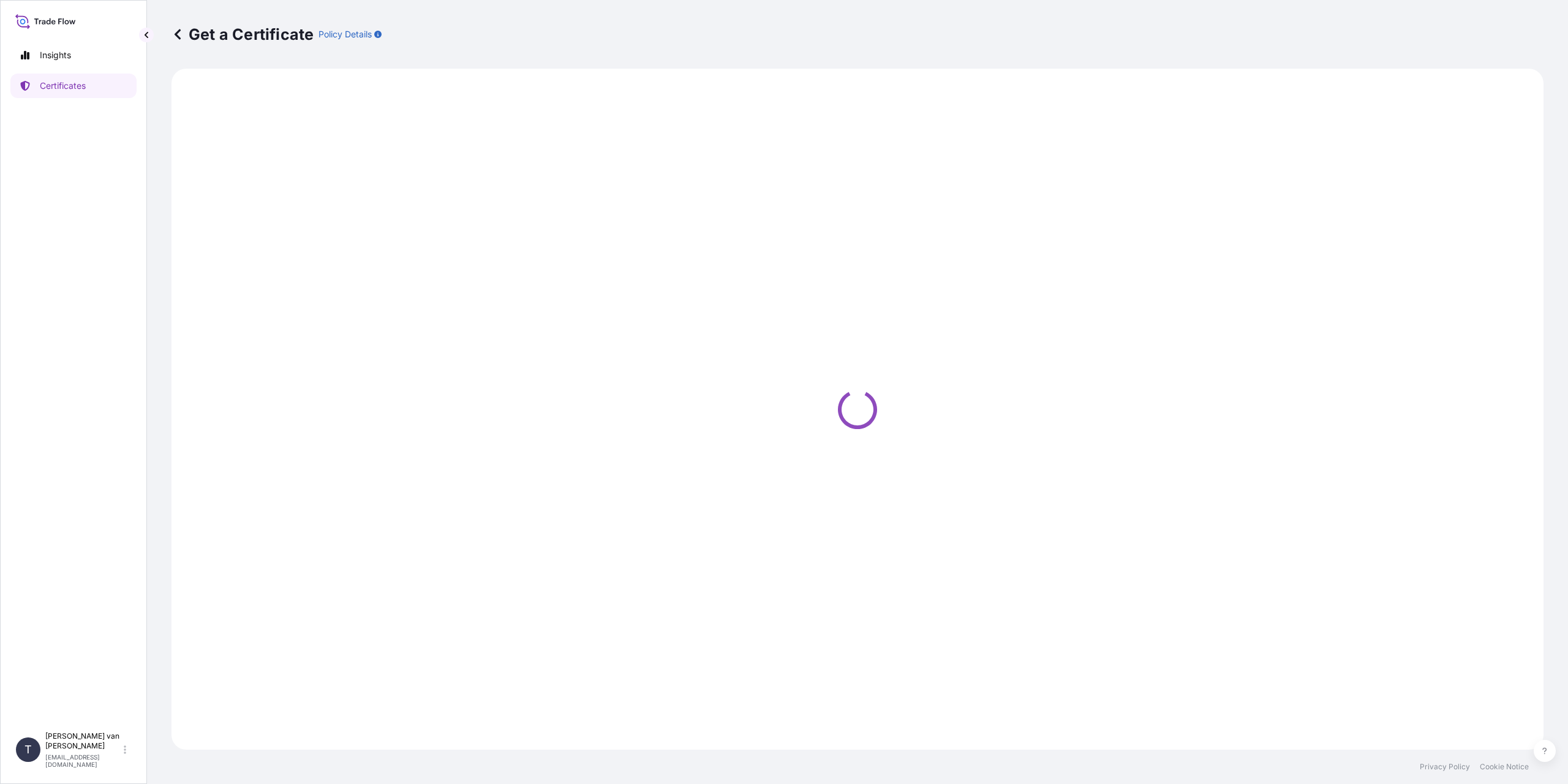
select select "Sea"
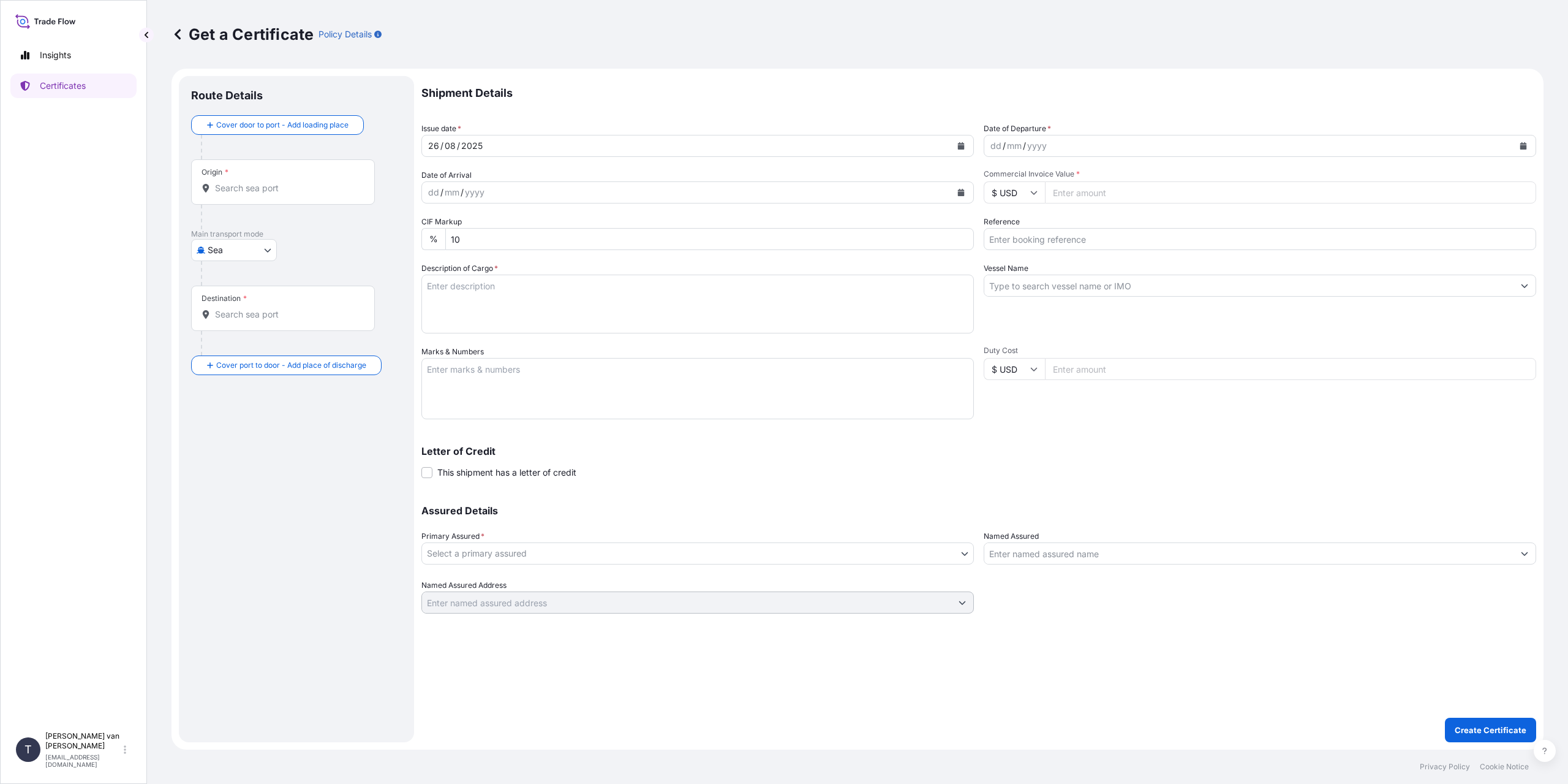
click at [233, 185] on input "Origin *" at bounding box center [287, 189] width 144 height 13
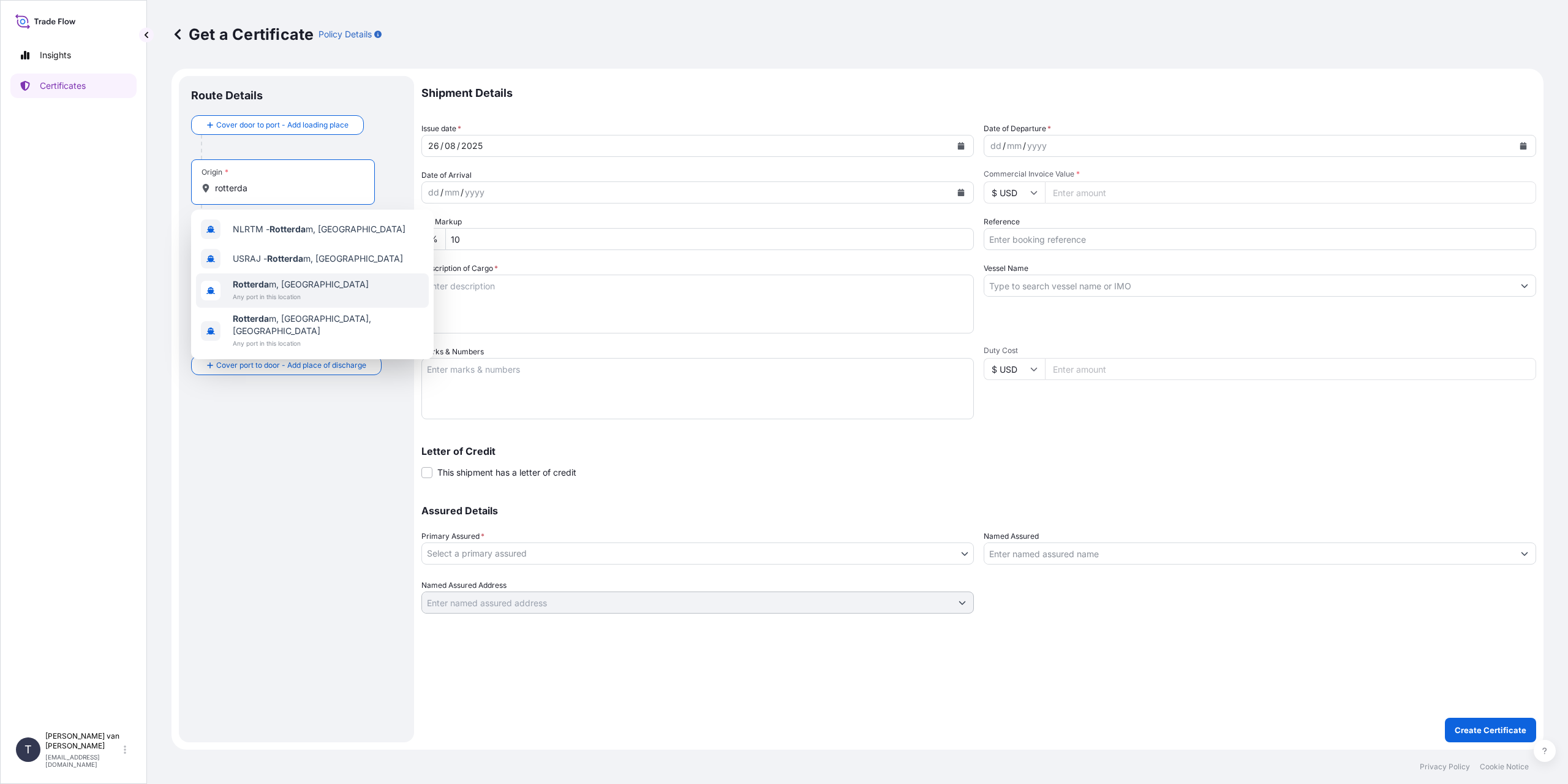
click at [272, 297] on span "Any port in this location" at bounding box center [300, 297] width 136 height 13
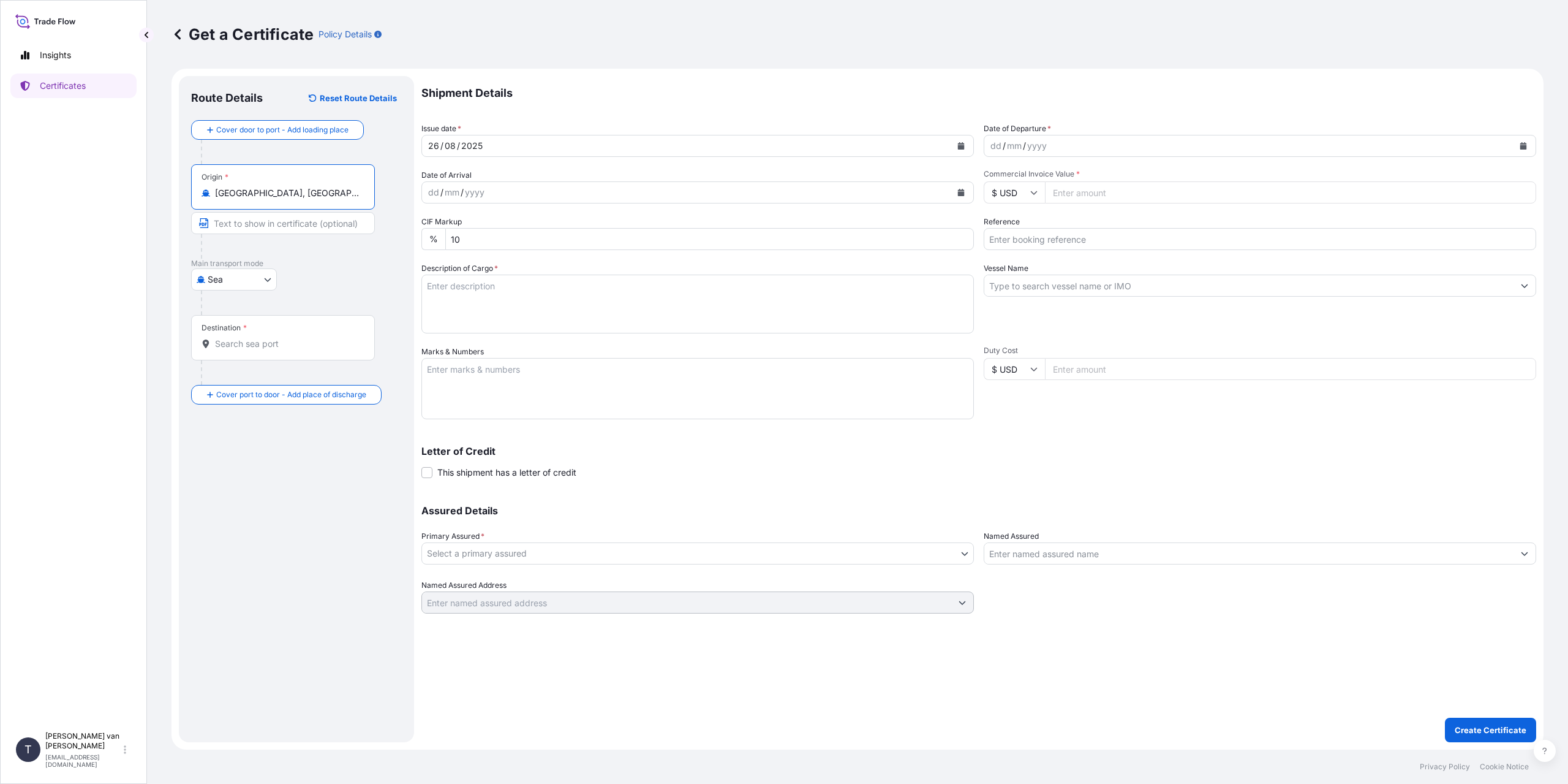
type input "[GEOGRAPHIC_DATA], [GEOGRAPHIC_DATA]"
click at [244, 349] on input "Destination *" at bounding box center [287, 344] width 144 height 13
type input "THLCH - [GEOGRAPHIC_DATA], [GEOGRAPHIC_DATA]"
click at [988, 144] on div "dd / mm / yyyy" at bounding box center [1249, 146] width 529 height 22
click at [999, 146] on div "dd" at bounding box center [996, 146] width 13 height 15
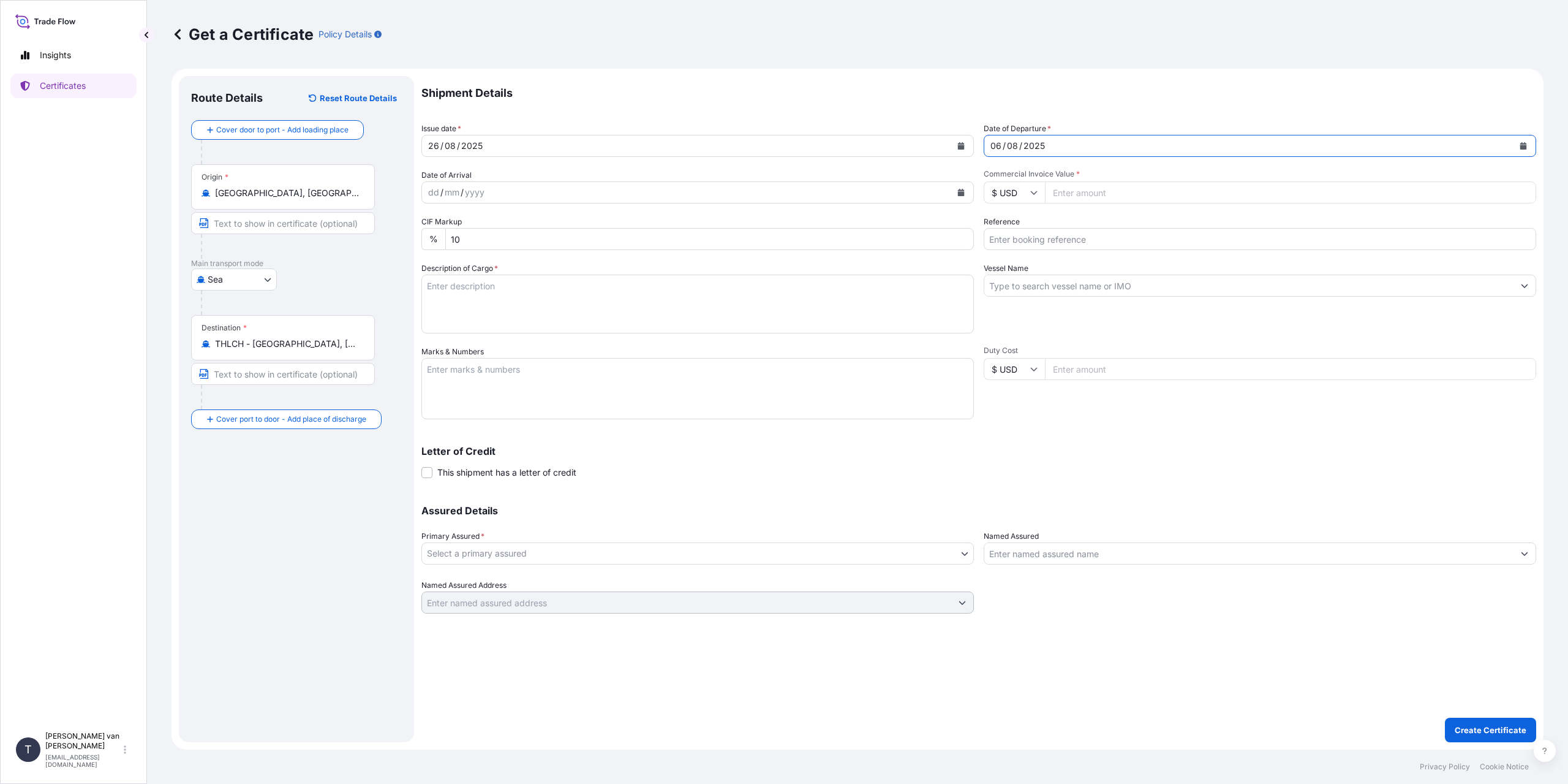
click at [1035, 192] on icon at bounding box center [1034, 192] width 7 height 4
click at [1114, 188] on input "Commercial Invoice Value *" at bounding box center [1291, 192] width 491 height 22
type input "54945"
click at [1038, 237] on input "Reference" at bounding box center [1260, 239] width 553 height 22
type input "86545902+3"
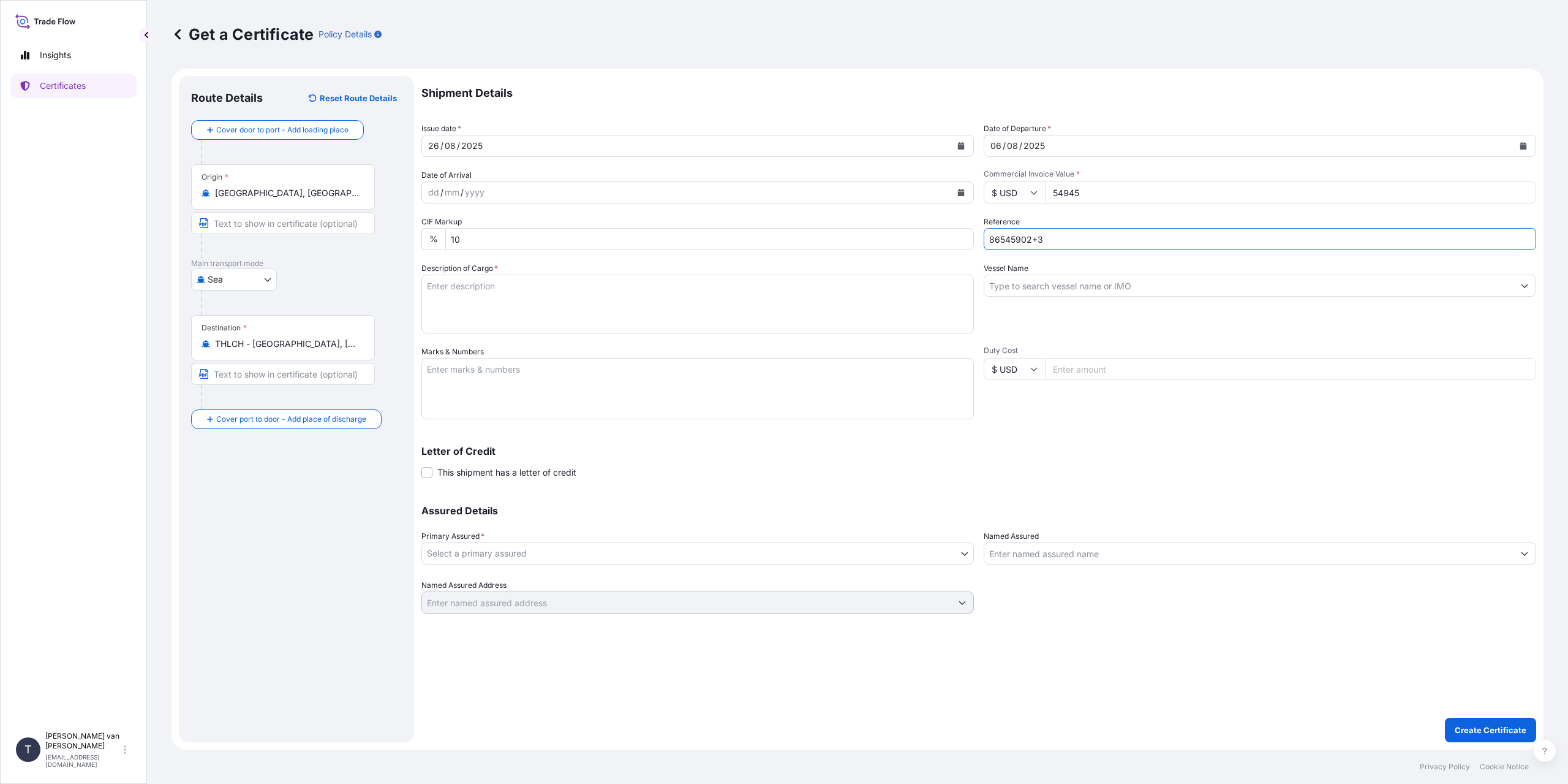
click at [1025, 288] on input "Vessel Name" at bounding box center [1249, 286] width 529 height 22
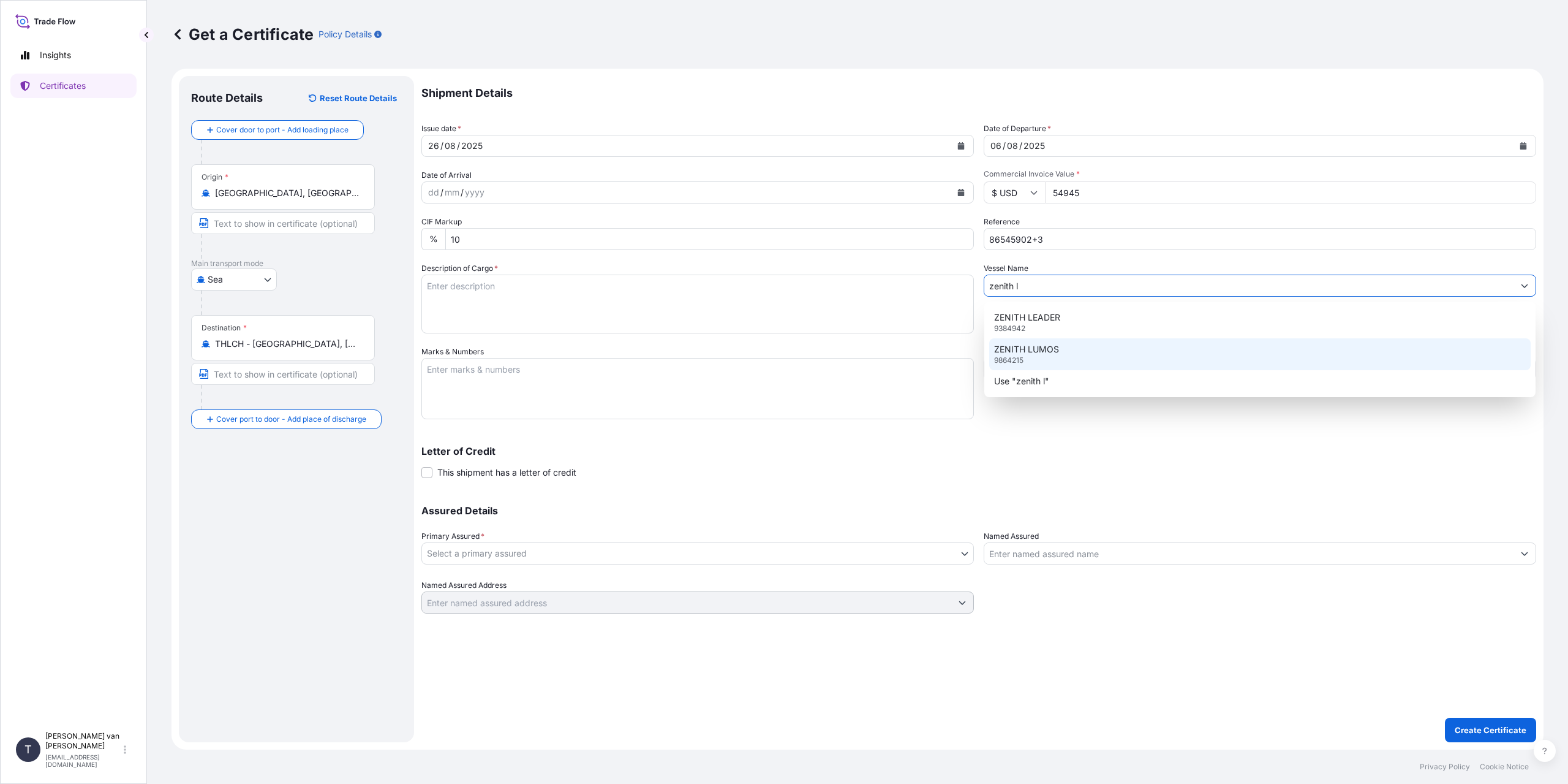
click at [1032, 356] on div "ZENITH LUMOS 9864215" at bounding box center [1260, 354] width 542 height 32
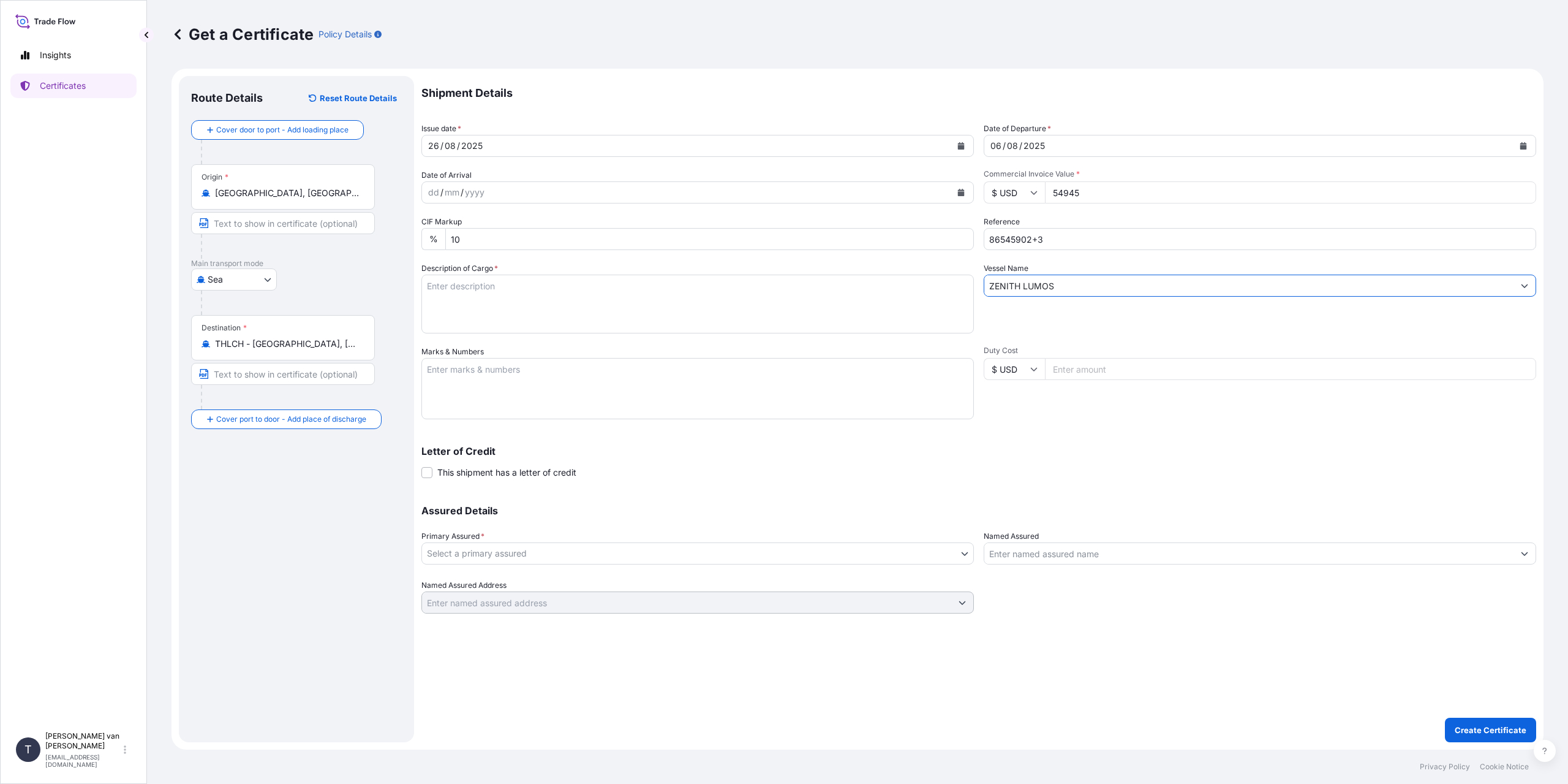
type input "ZENITH LUMOS"
click at [481, 293] on textarea "Description of Cargo *" at bounding box center [698, 304] width 553 height 59
type textarea "1"
type textarea "2x 40ft containers containing: 1998 bags x 25 kg Resistamyl 348 = 49950 kg net …"
click at [521, 380] on textarea "Marks & Numbers" at bounding box center [698, 389] width 553 height 62
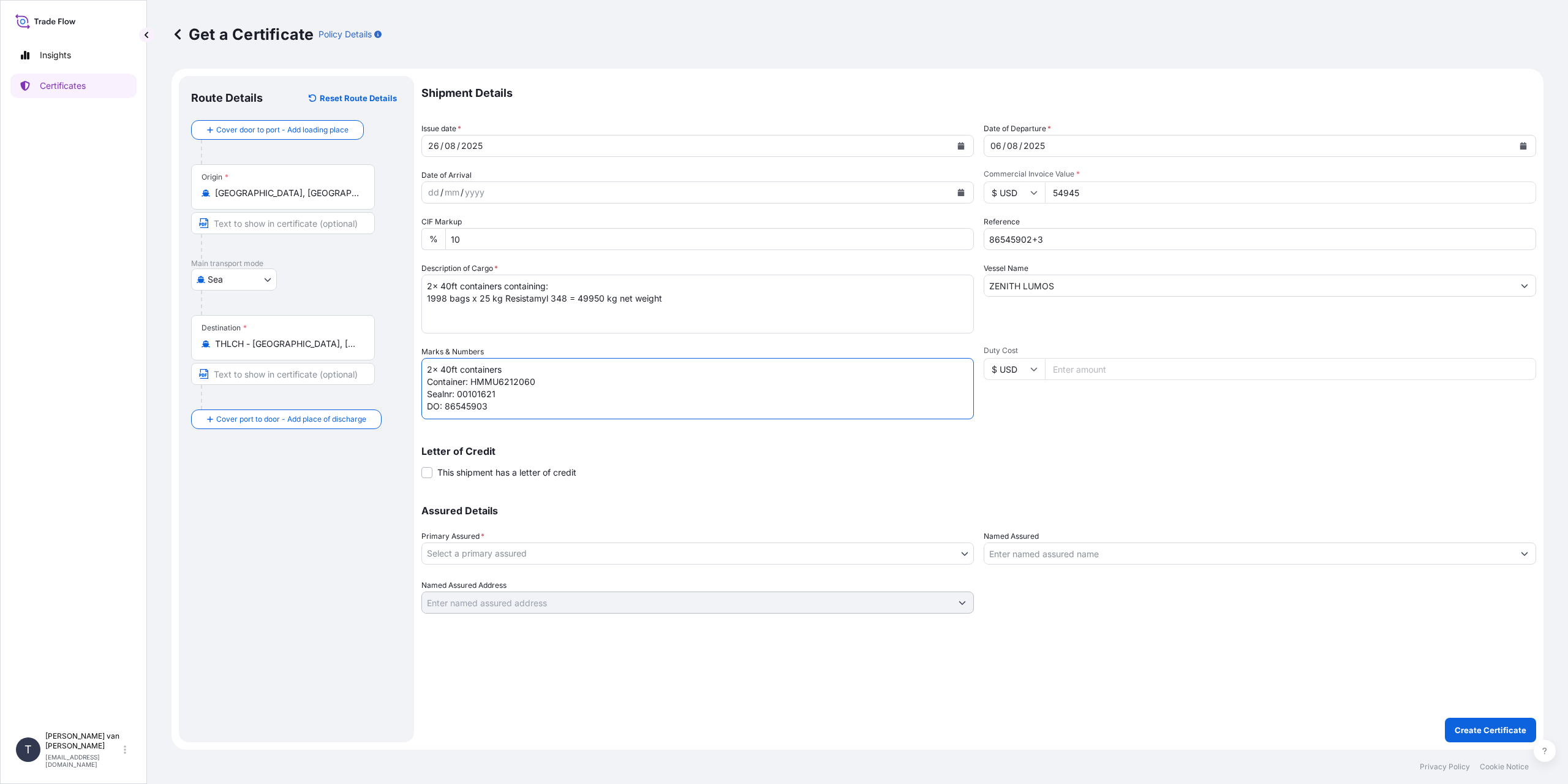
scroll to position [5, 0]
click at [524, 362] on textarea "2x 40ft containers Container: HMMU6212060 Sealnr: 00101621 DO: 86545903" at bounding box center [698, 389] width 553 height 62
click at [512, 410] on textarea "2x 40ft containers Container: HMMU6578505 Sealnr: 00101641 DO: 86545902 Contain…" at bounding box center [698, 389] width 553 height 62
click at [479, 414] on textarea "2x 40ft containers Container: HMMU6578505 Sealnr: 00101641 DO: 86545902 Contain…" at bounding box center [698, 389] width 553 height 62
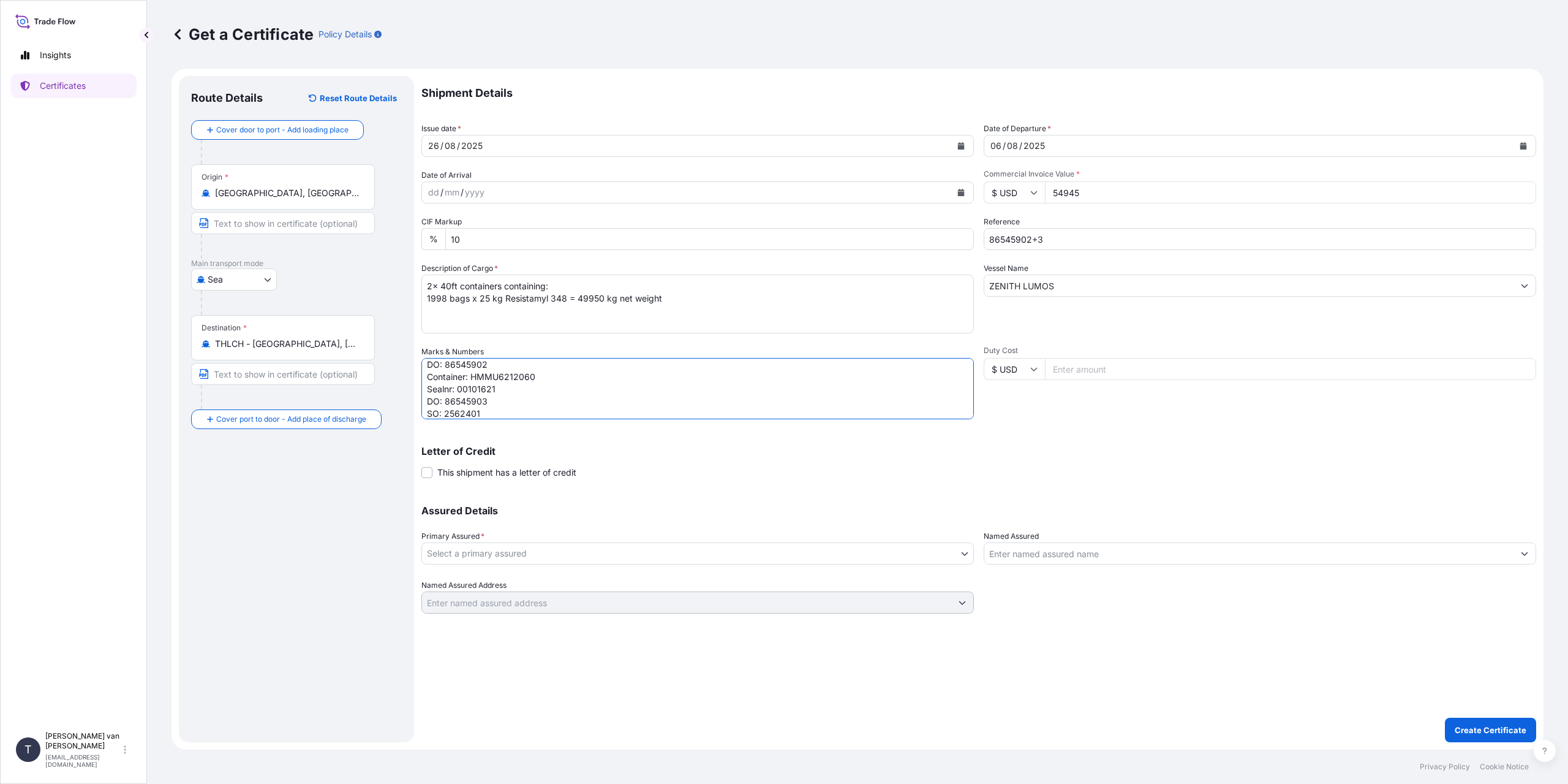
scroll to position [54, 0]
type textarea "2x 40ft containers Container: HMMU6578505 Sealnr: 00101641 DO: 86545902 Contain…"
click at [683, 554] on body "Insights Certificates T [PERSON_NAME] van t Hoenderdaal [EMAIL_ADDRESS][DOMAIN_…" at bounding box center [784, 392] width 1568 height 784
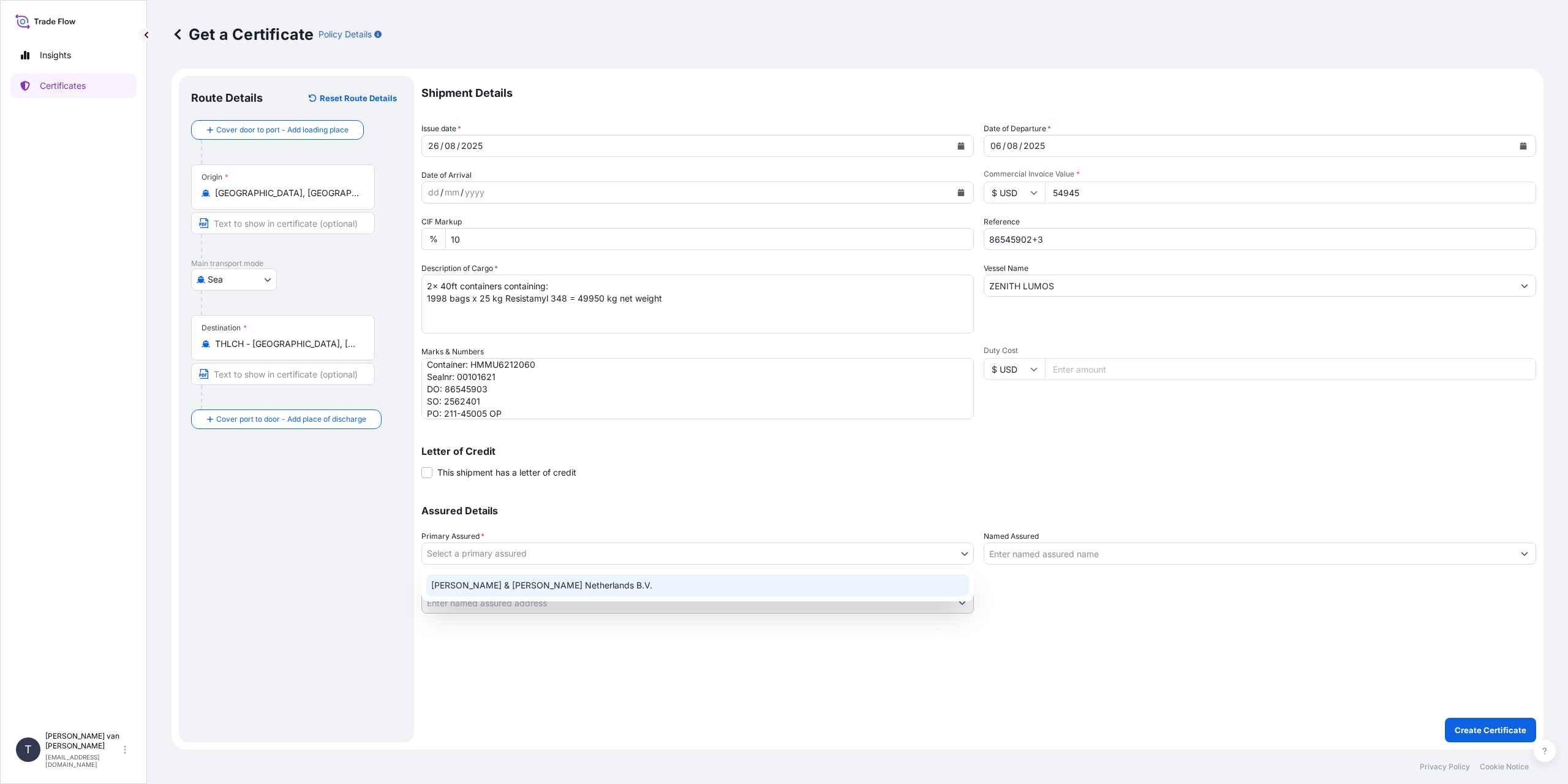
click at [513, 587] on div "[PERSON_NAME] & [PERSON_NAME] Netherlands B.V." at bounding box center [698, 585] width 542 height 22
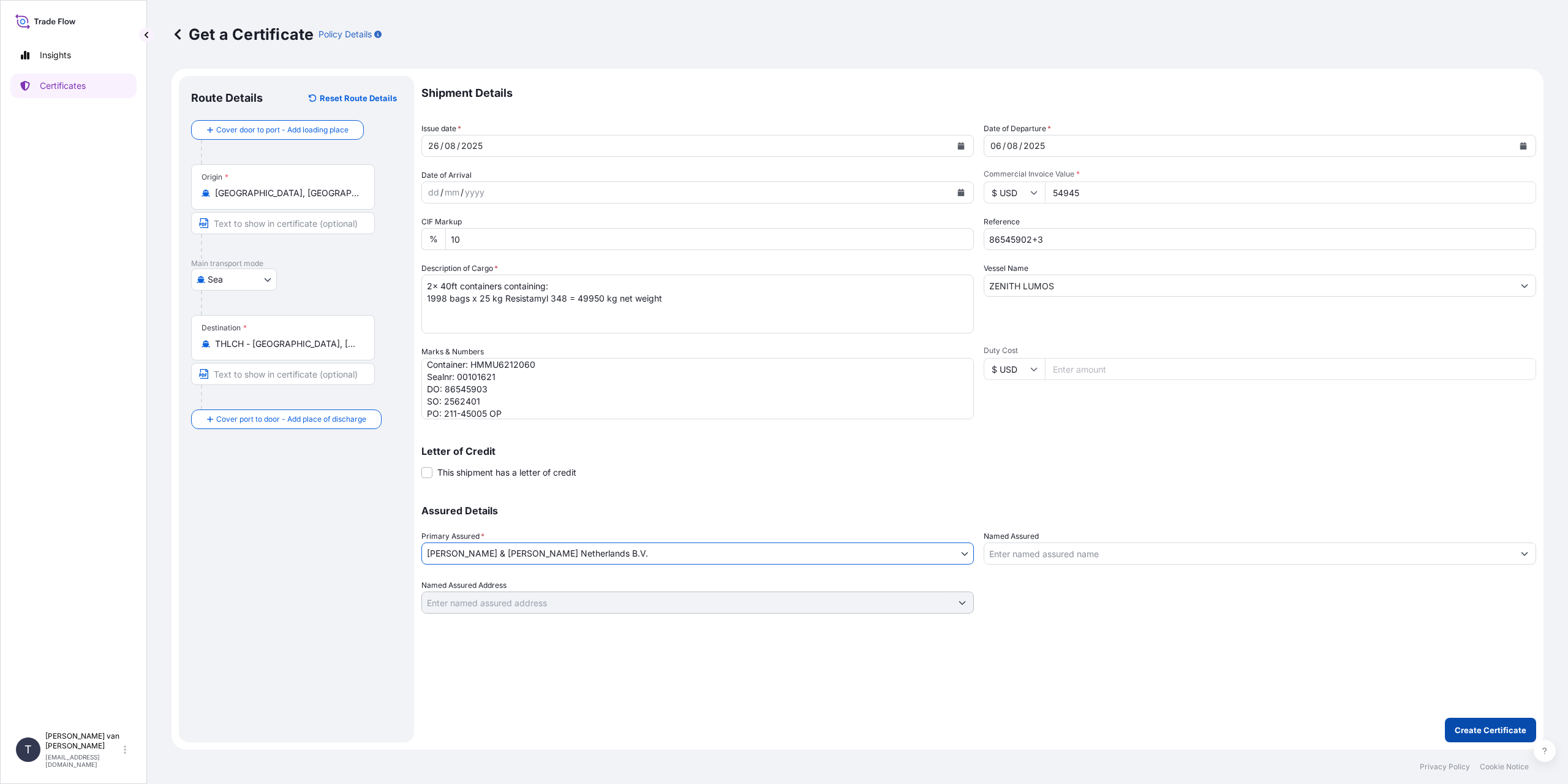
click at [1477, 728] on p "Create Certificate" at bounding box center [1491, 730] width 72 height 13
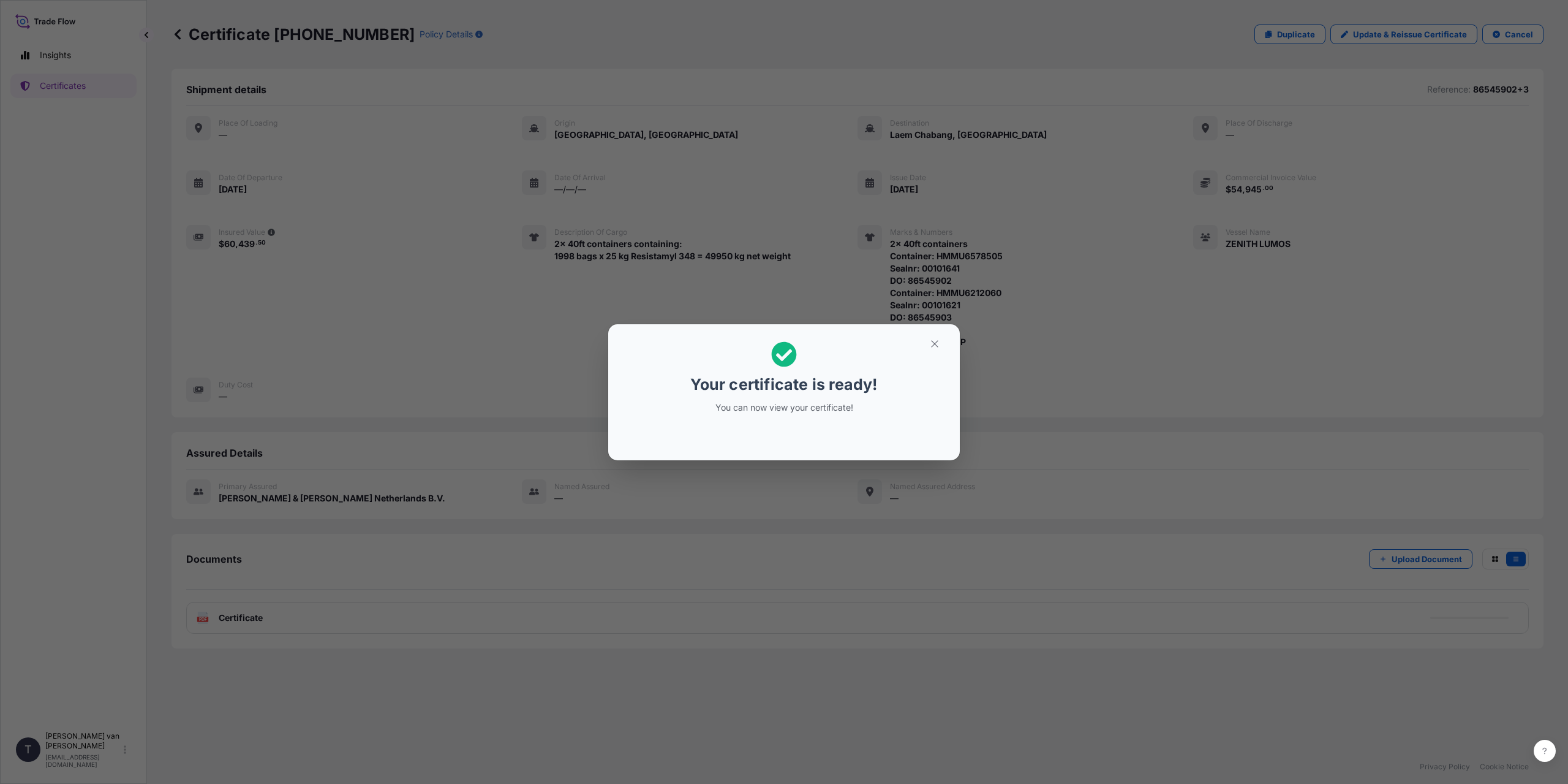
click at [330, 612] on div "Your certificate is ready! You can now view your certificate!" at bounding box center [784, 392] width 1568 height 784
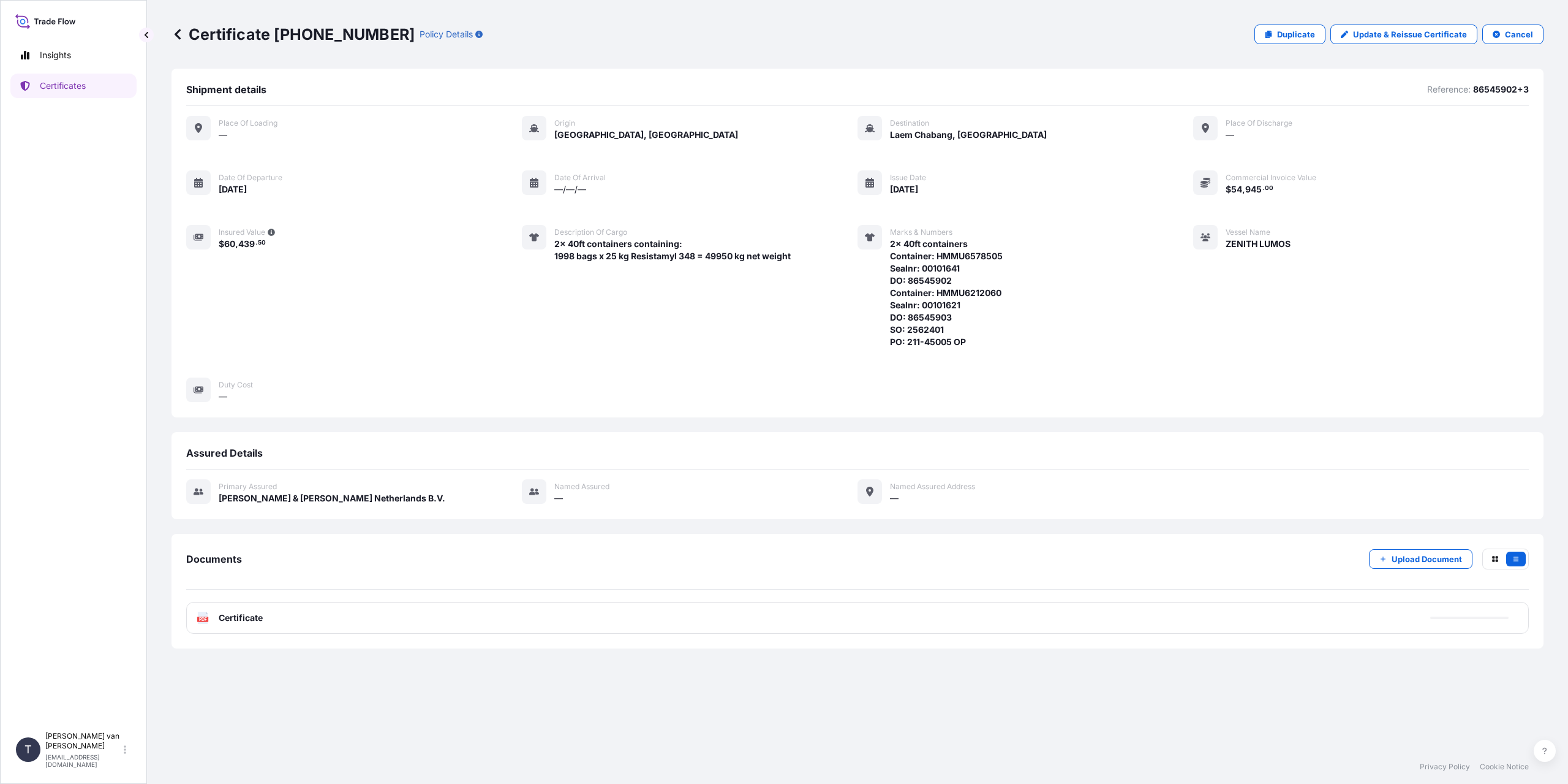
click at [310, 614] on div "PDF Certificate" at bounding box center [857, 618] width 1343 height 32
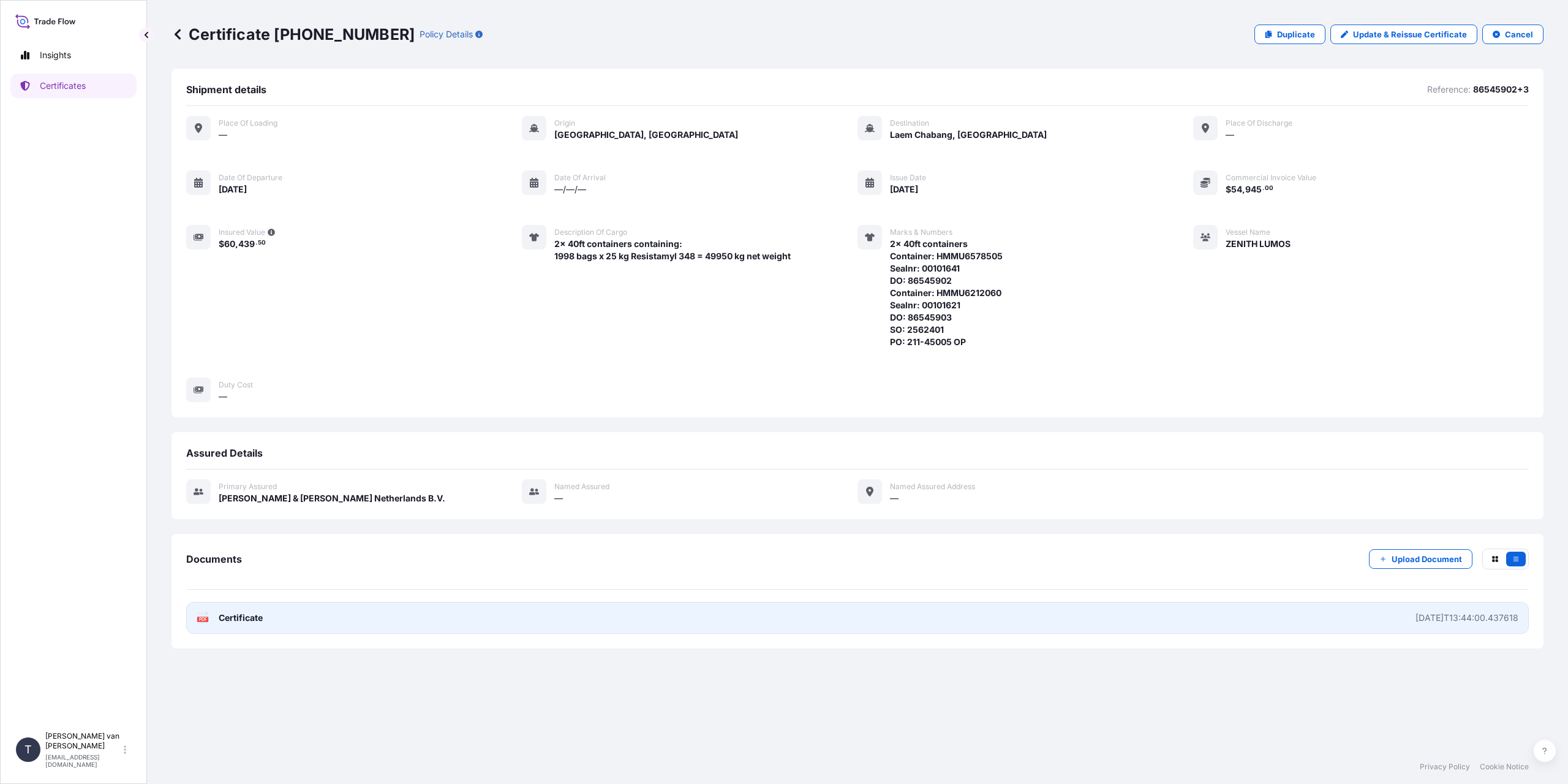
click at [281, 614] on link "PDF Certificate [DATE]T13:44:00.437618" at bounding box center [857, 618] width 1343 height 32
